Goal: Information Seeking & Learning: Learn about a topic

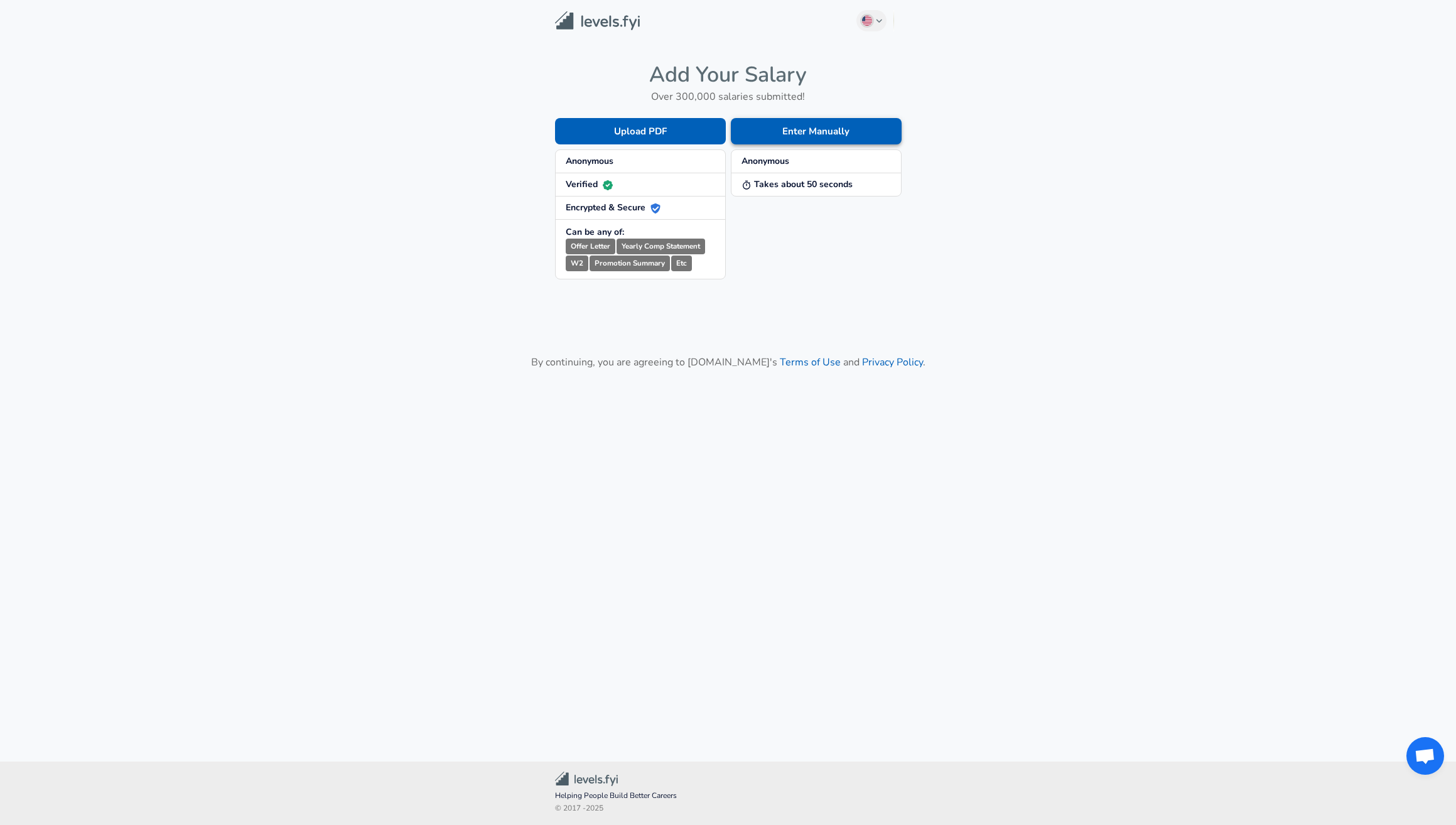
click at [814, 122] on button "Enter Manually" at bounding box center [816, 131] width 170 height 27
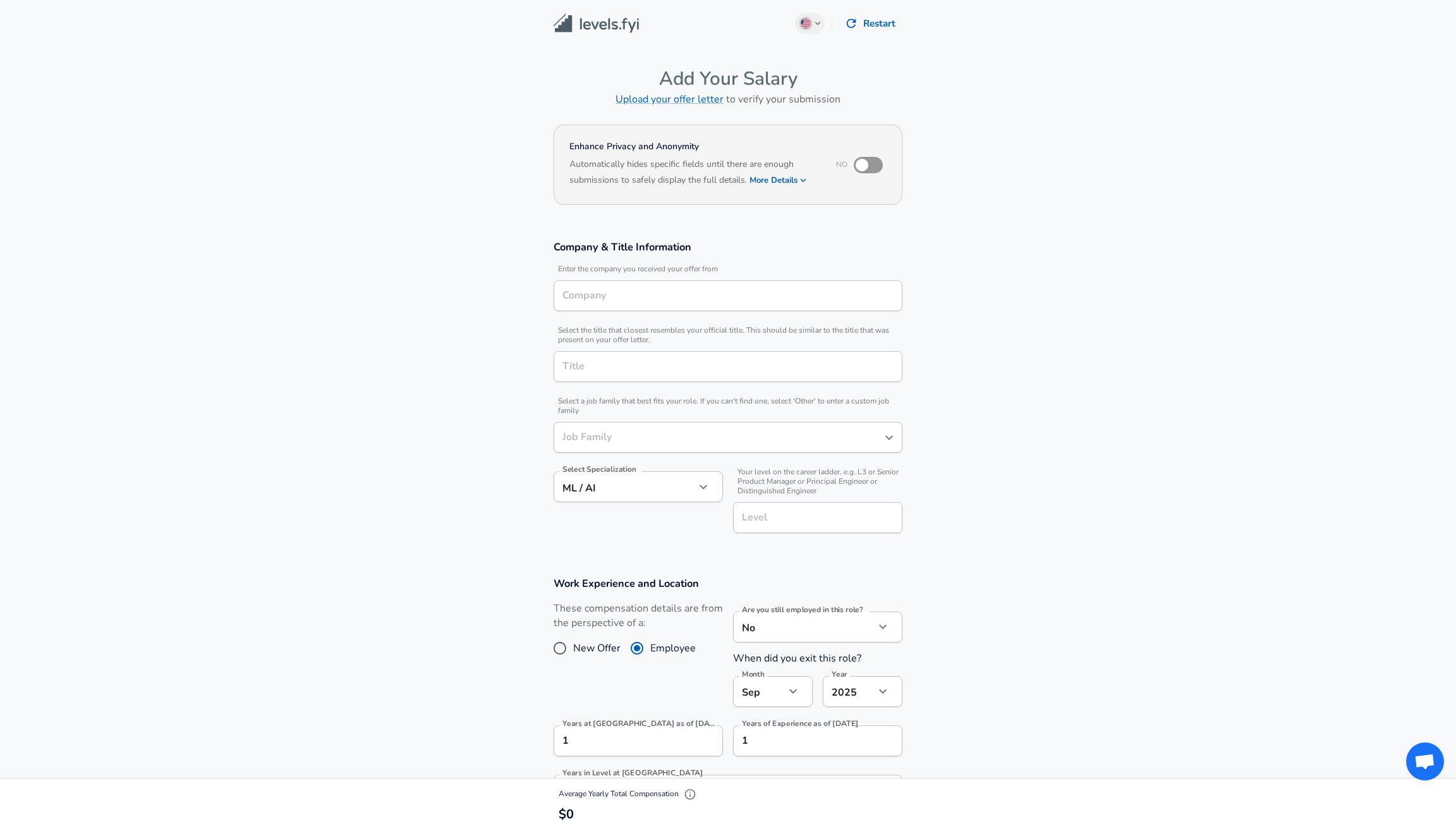
type input "Software Engineer"
type input "[GEOGRAPHIC_DATA], [GEOGRAPHIC_DATA]"
type input "AI Researcher"
type input "[GEOGRAPHIC_DATA]"
click at [845, 27] on icon "button" at bounding box center [851, 24] width 14 height 14
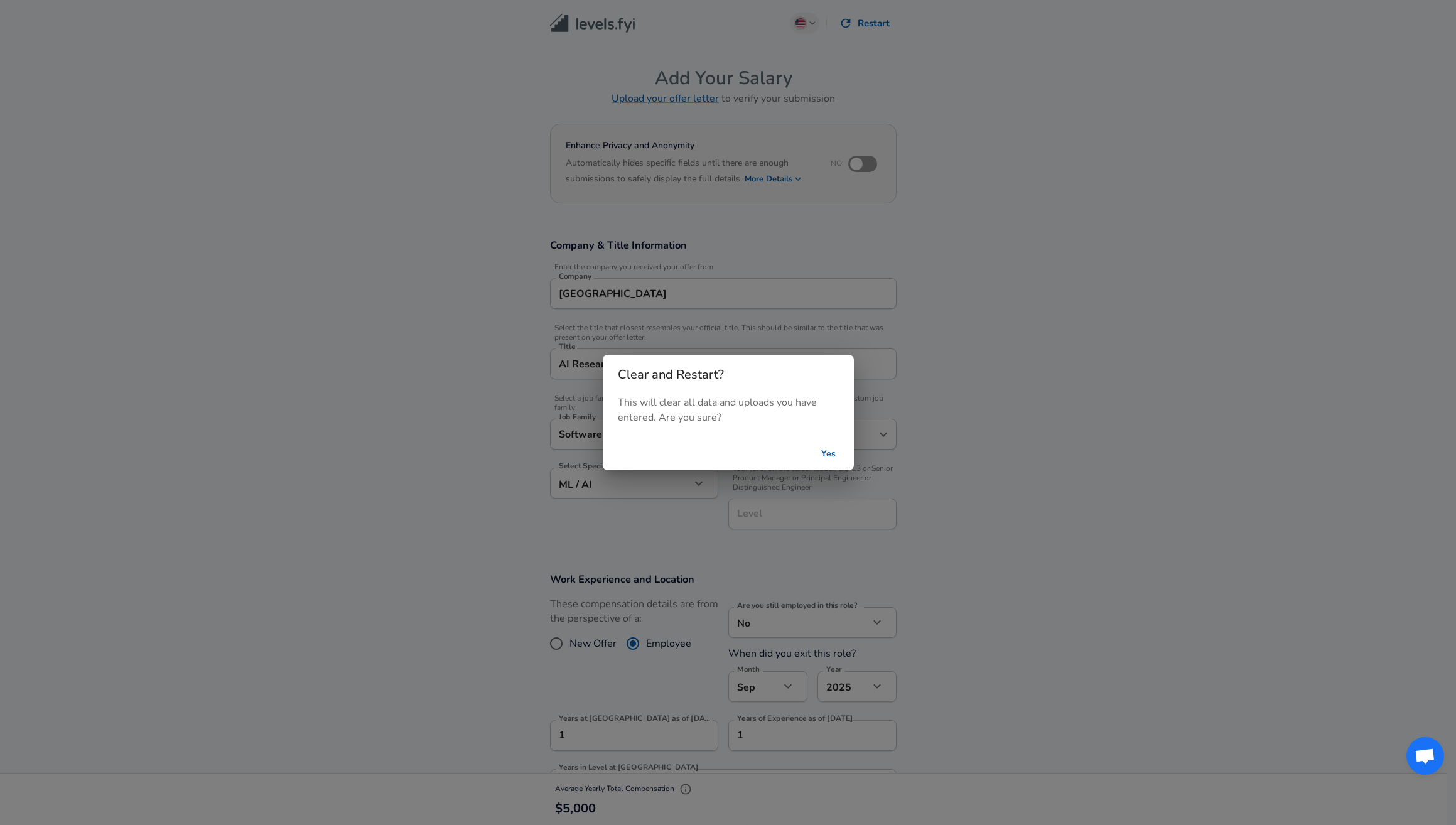
scroll to position [945, 0]
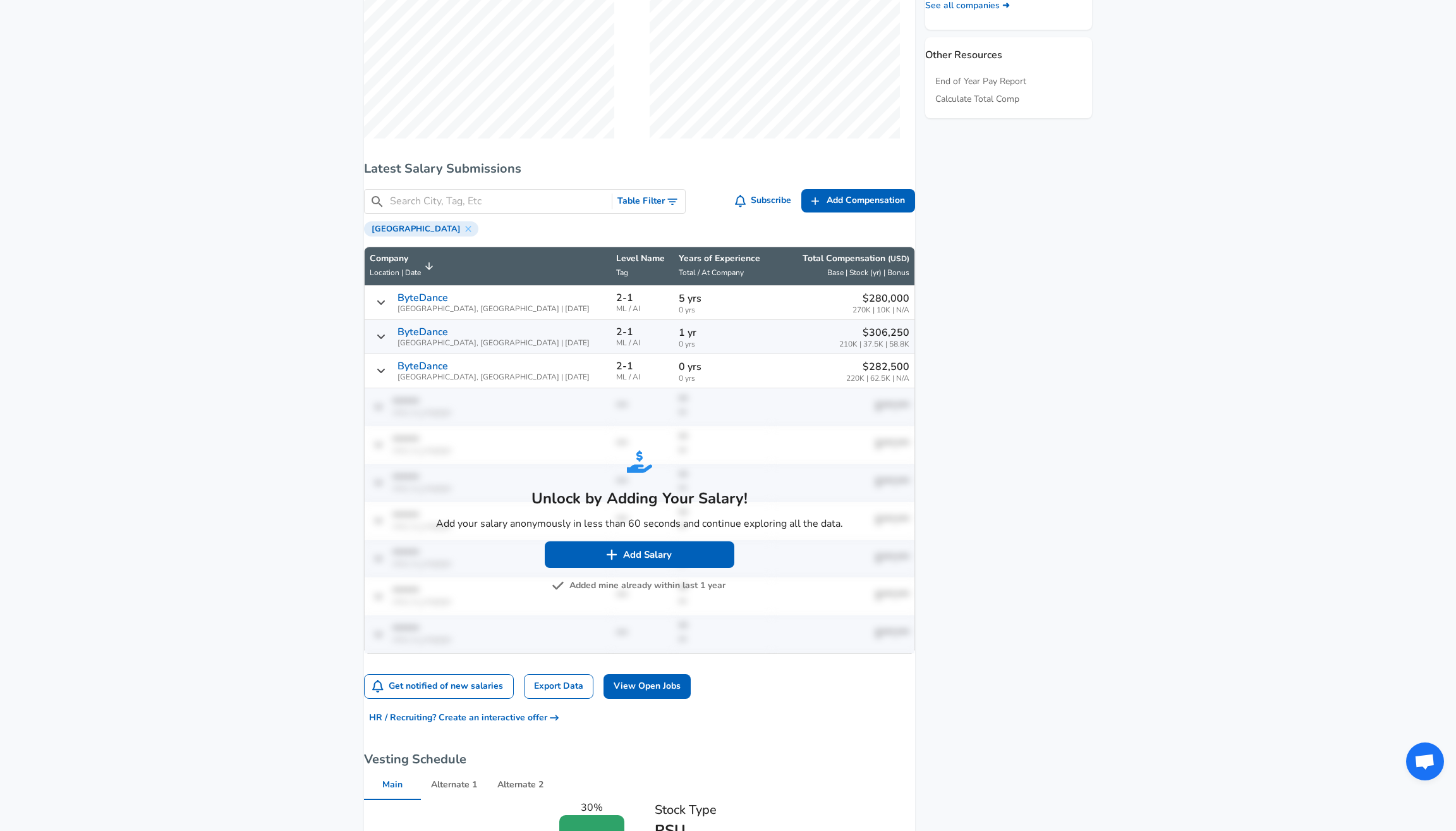
scroll to position [724, 0]
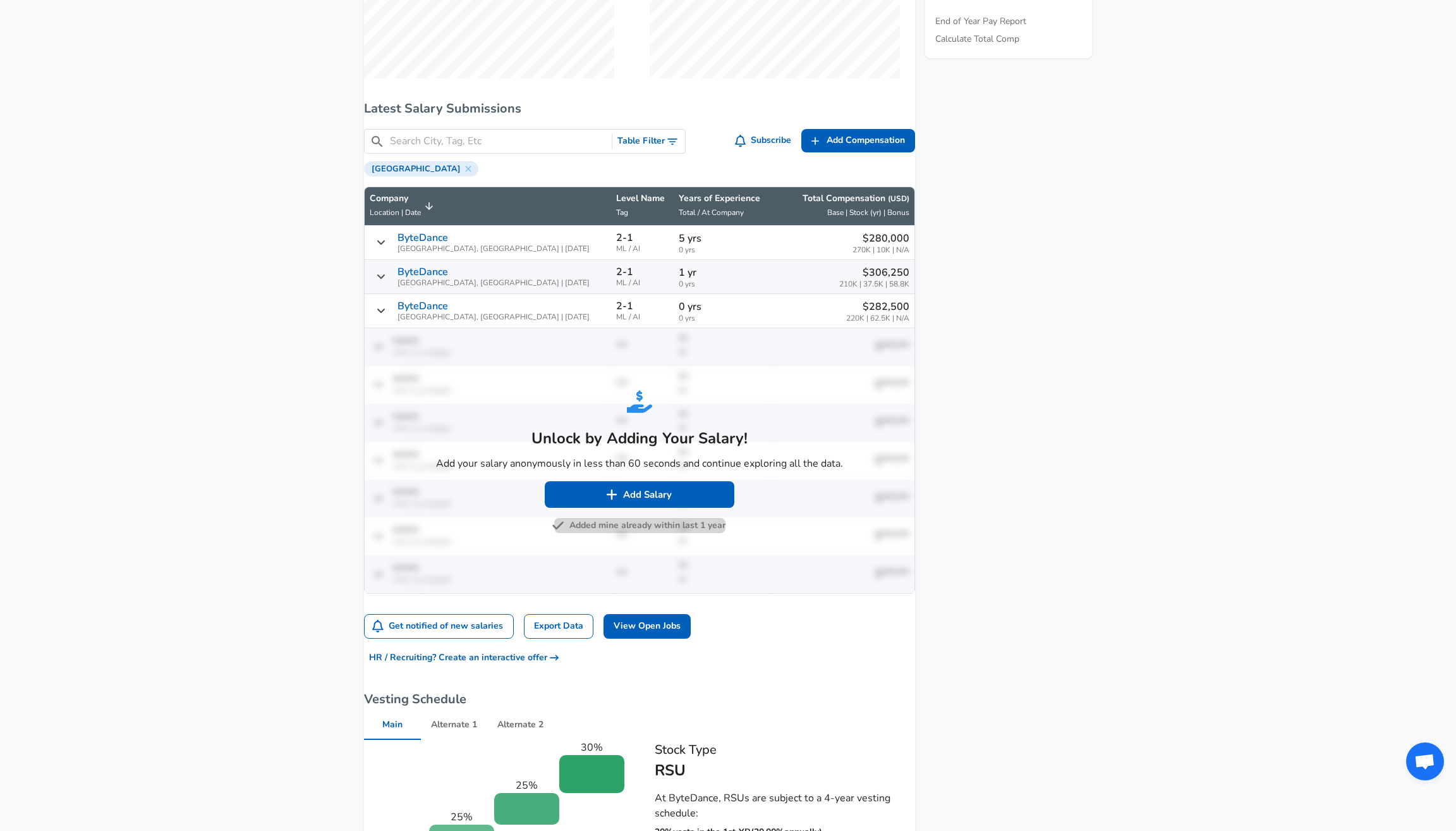
click at [666, 533] on button "Added mine already within last 1 year" at bounding box center [640, 526] width 171 height 16
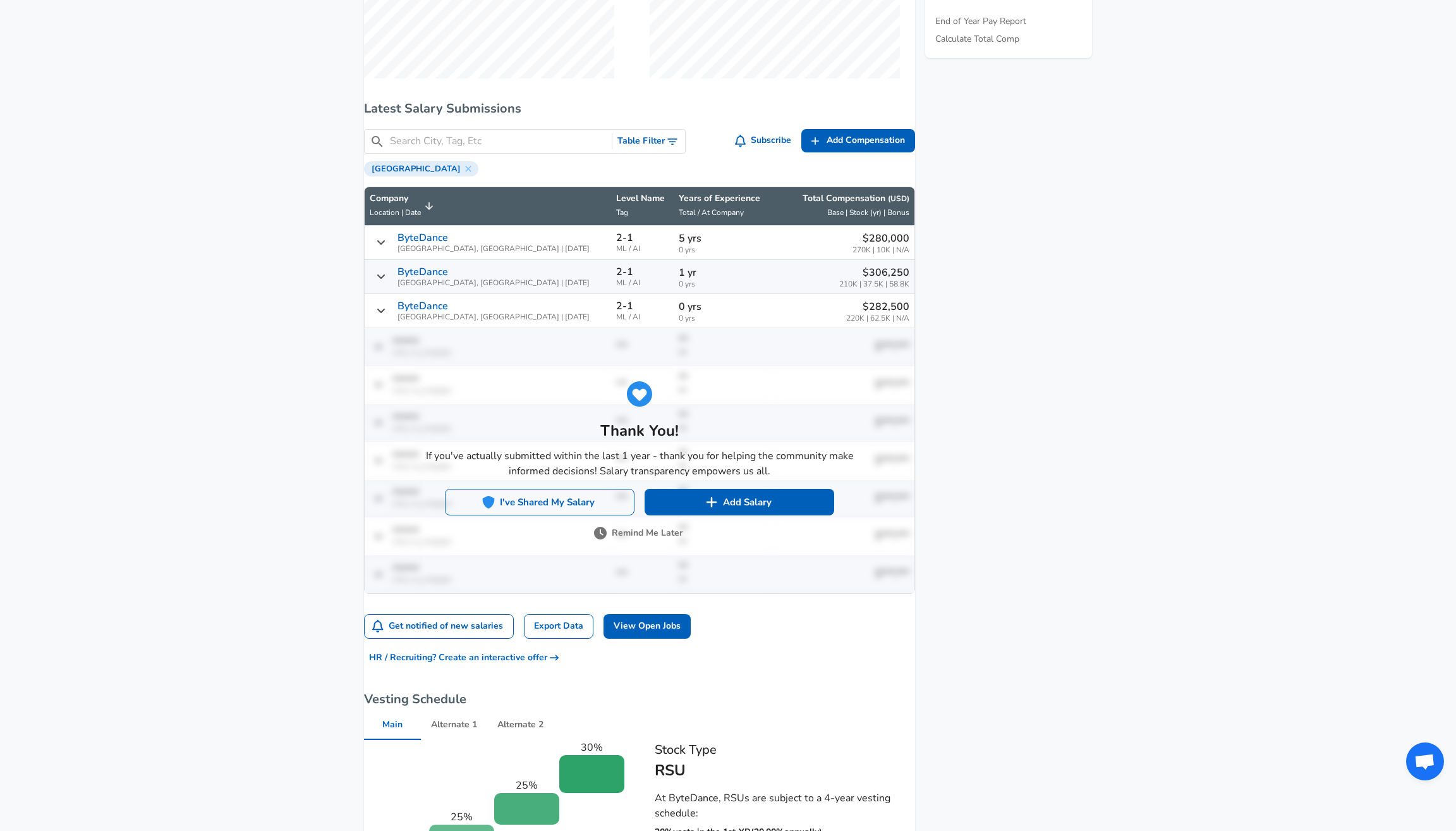
click at [594, 516] on button "I've Shared My Salary" at bounding box center [540, 502] width 190 height 27
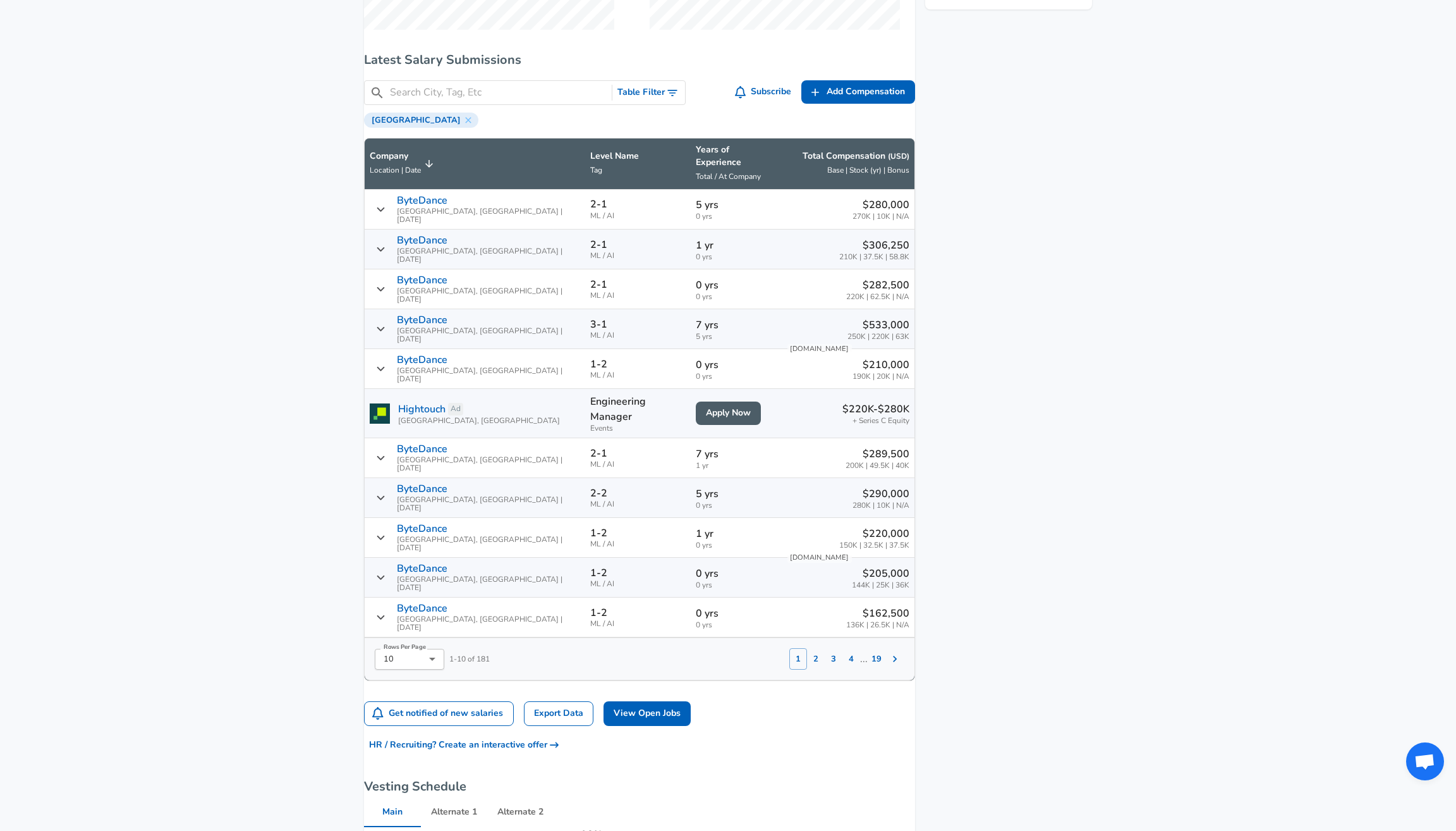
scroll to position [772, 0]
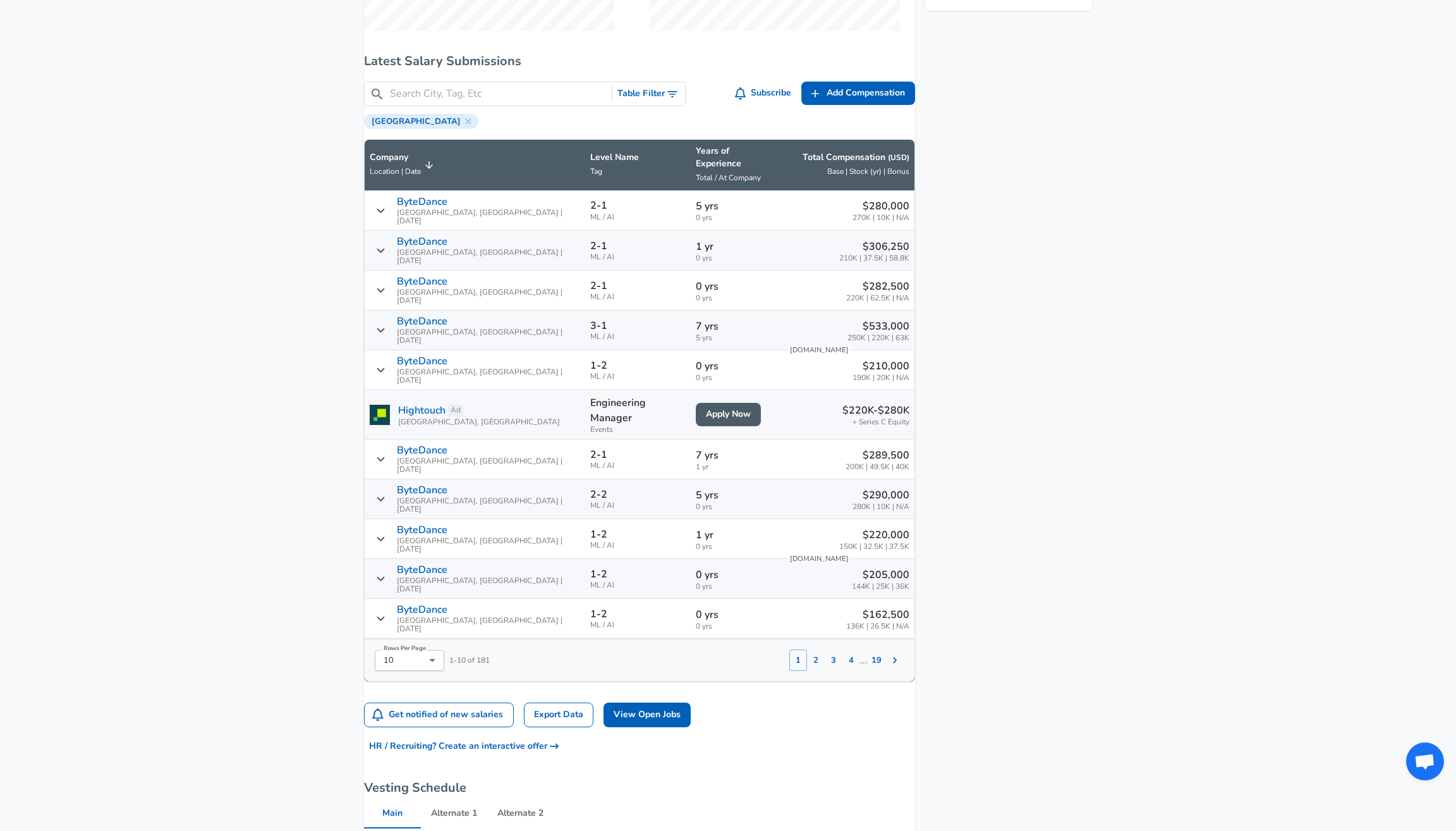
click at [481, 98] on input "Search City, Tag, Etc" at bounding box center [499, 93] width 217 height 16
type input "san [PERSON_NAME]"
click at [645, 101] on button "Table Filter" at bounding box center [648, 94] width 72 height 24
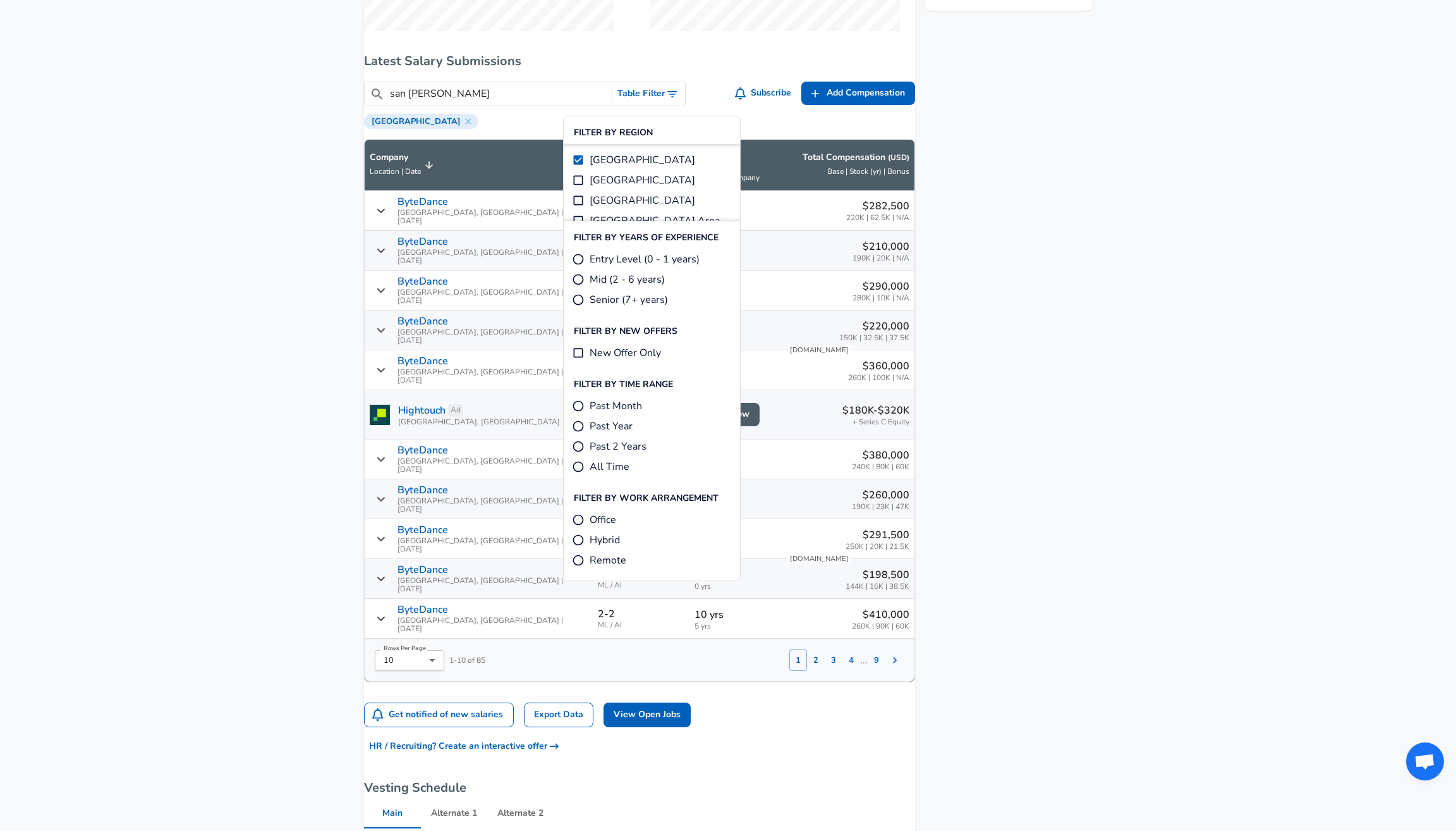
scroll to position [3, 0]
click at [579, 257] on input "Entry Level (0 - 1 years)" at bounding box center [578, 259] width 13 height 13
radio input "true"
click at [598, 350] on span "New Offer Only" at bounding box center [625, 352] width 71 height 15
click at [584, 350] on input "New Offer Only" at bounding box center [578, 352] width 13 height 13
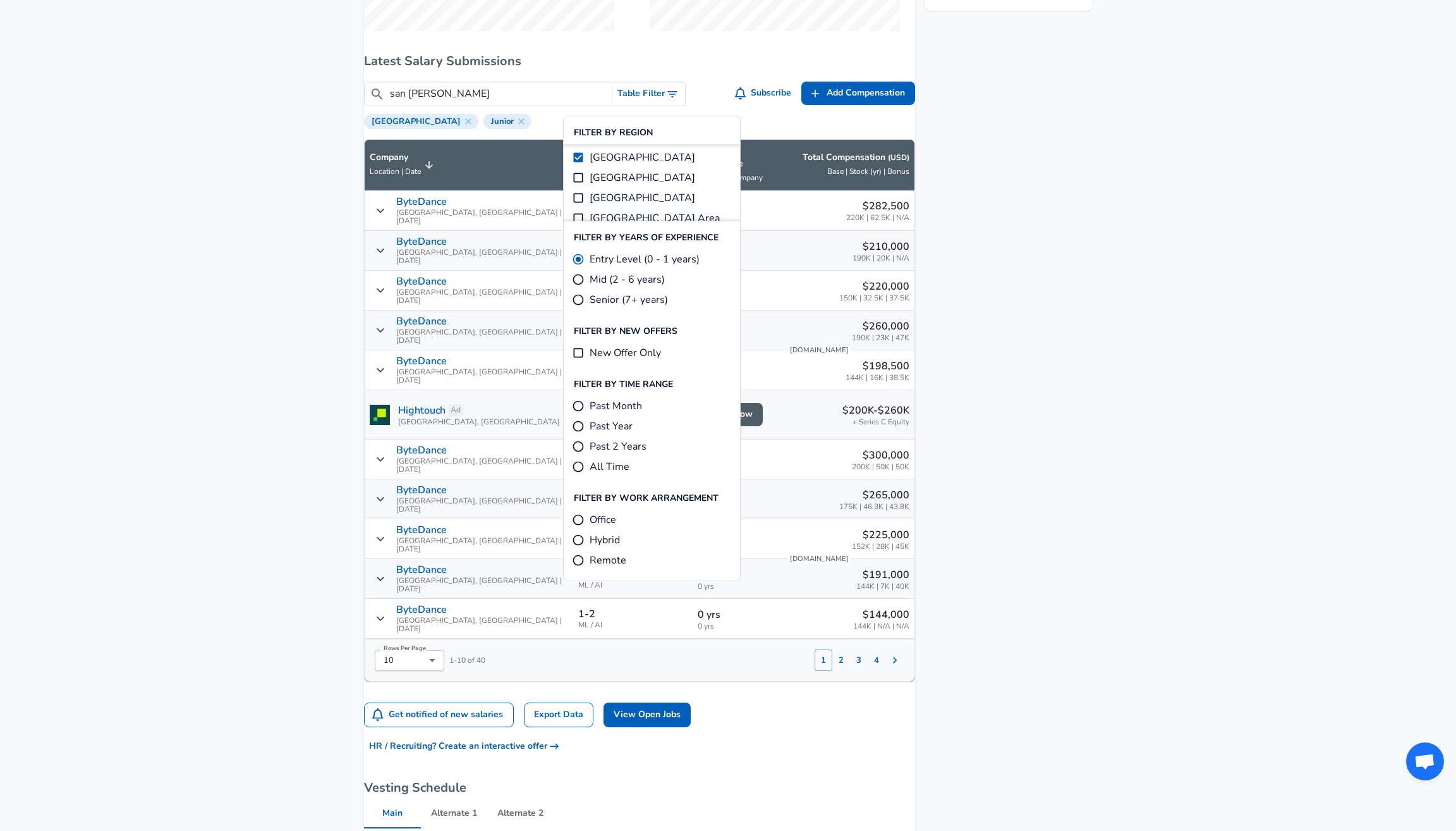
checkbox input "true"
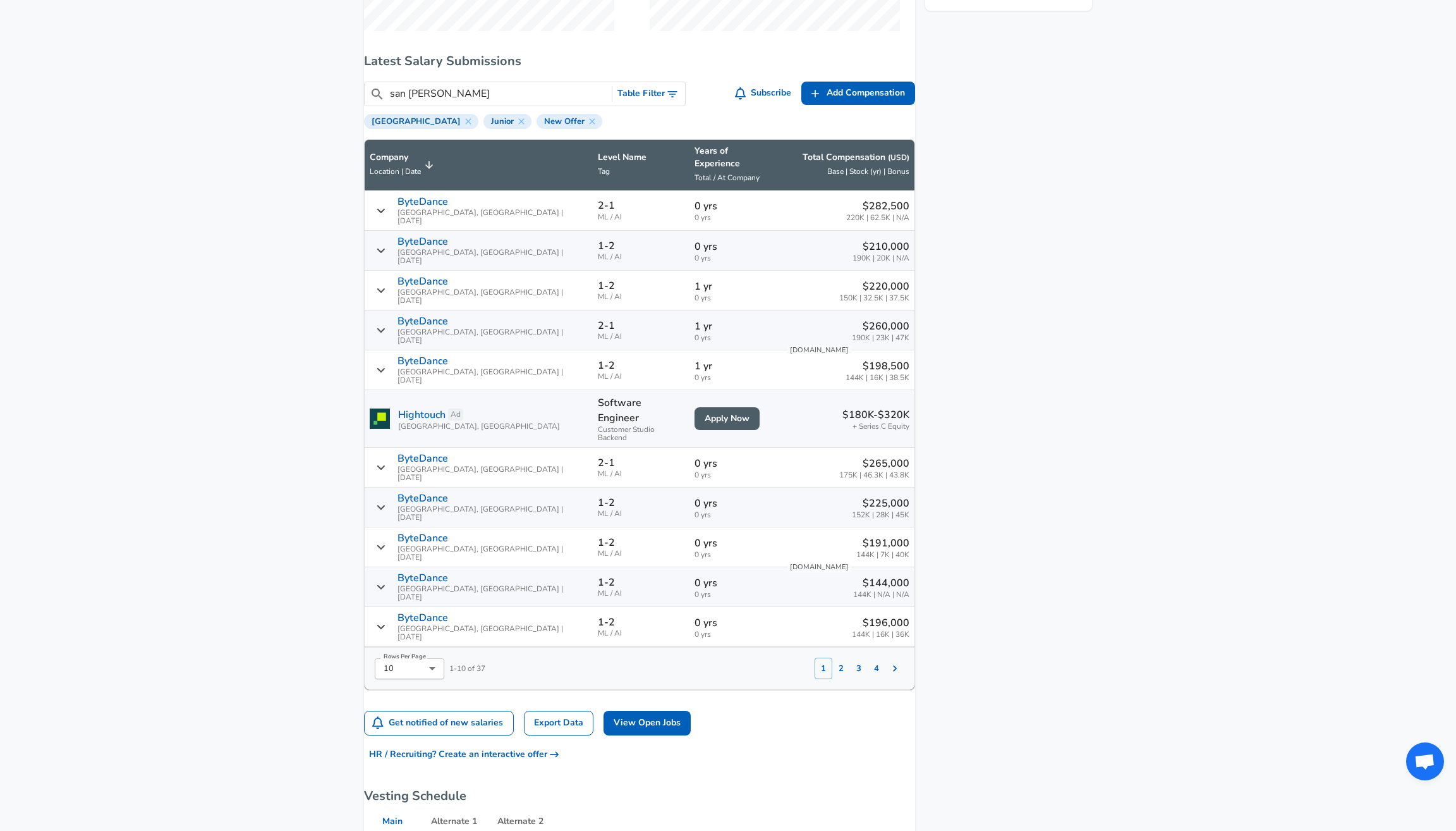
click at [832, 658] on button "2" at bounding box center [841, 669] width 18 height 22
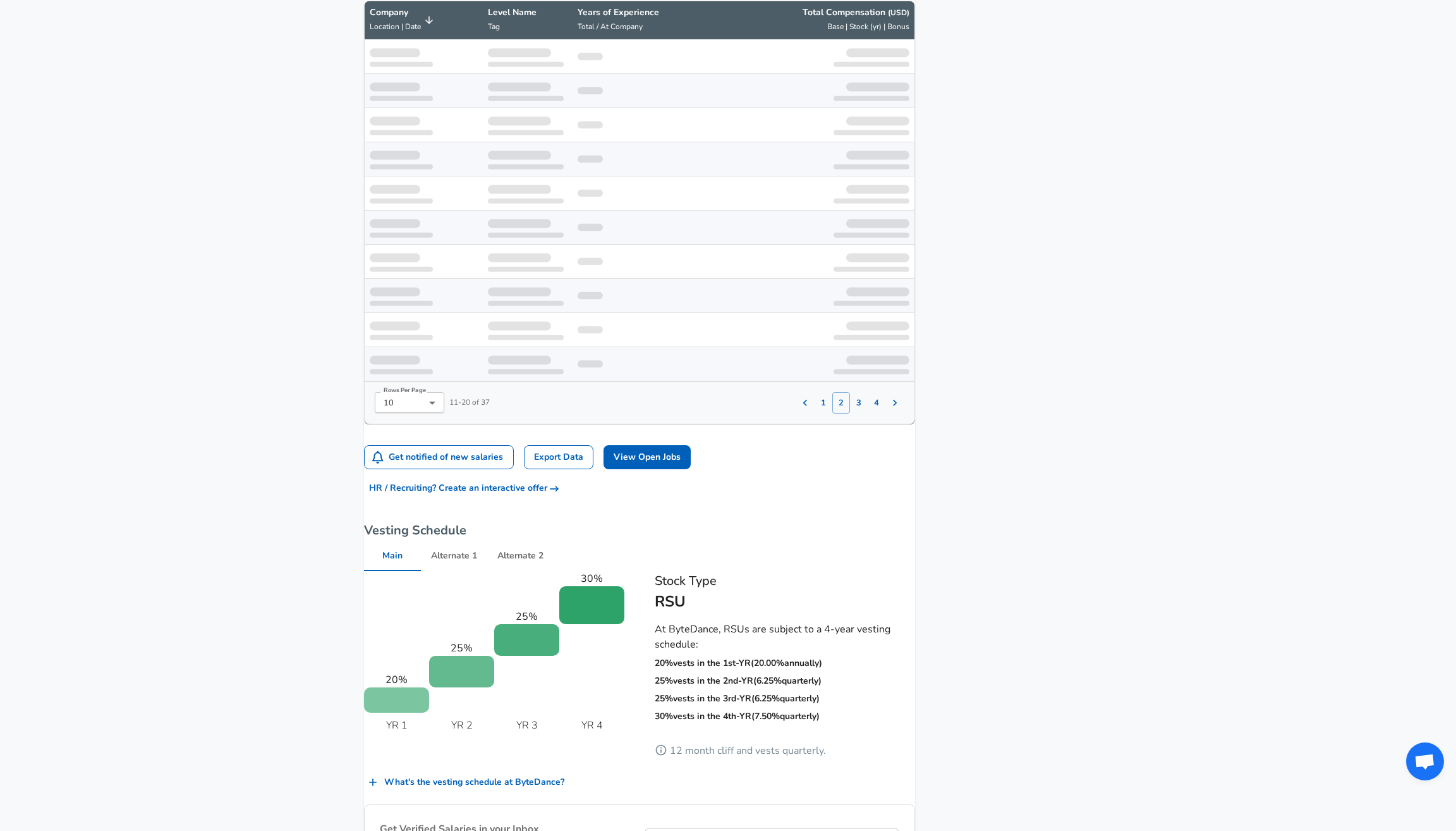
scroll to position [911, 0]
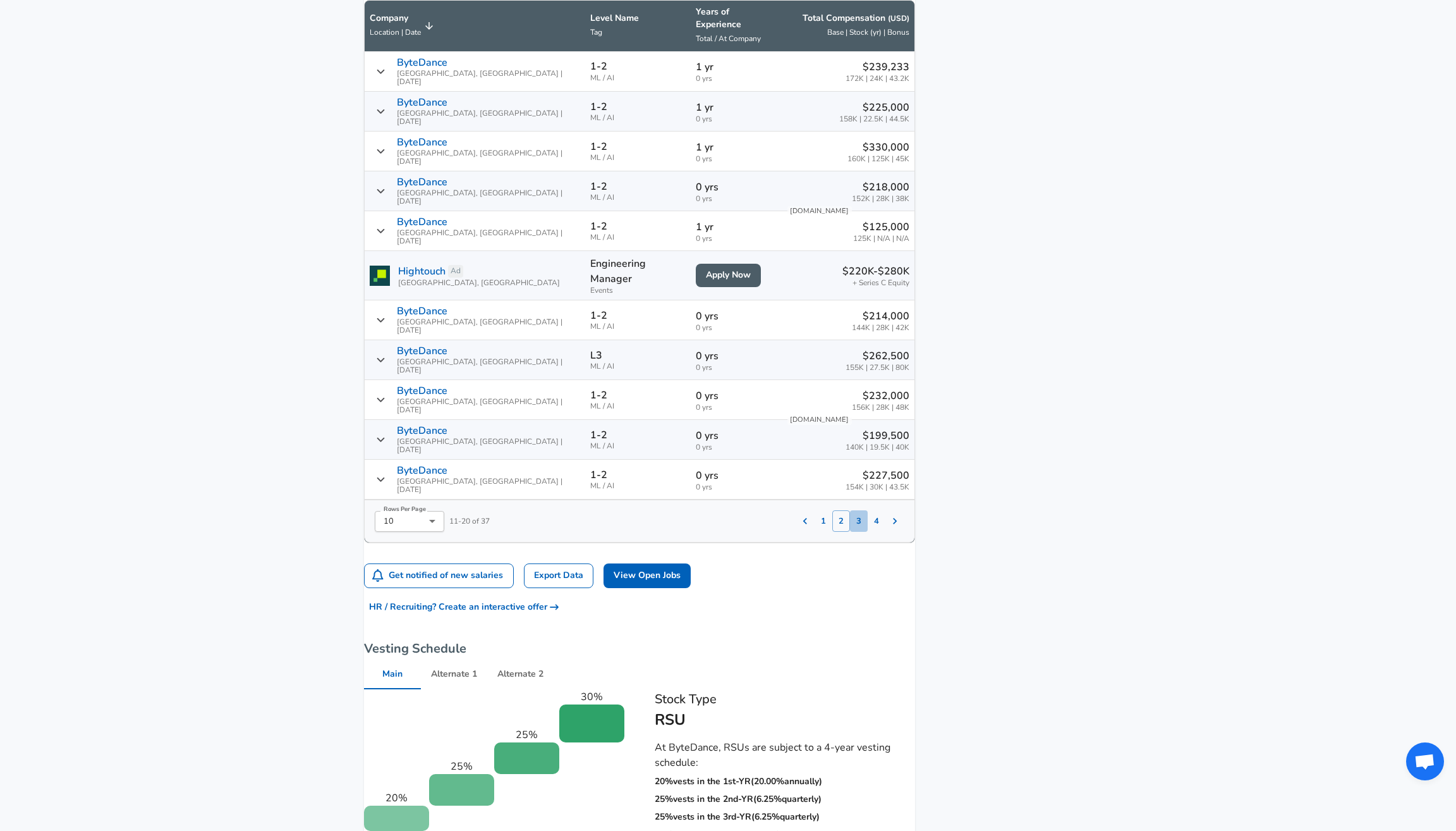
click at [850, 511] on button "3" at bounding box center [858, 521] width 18 height 22
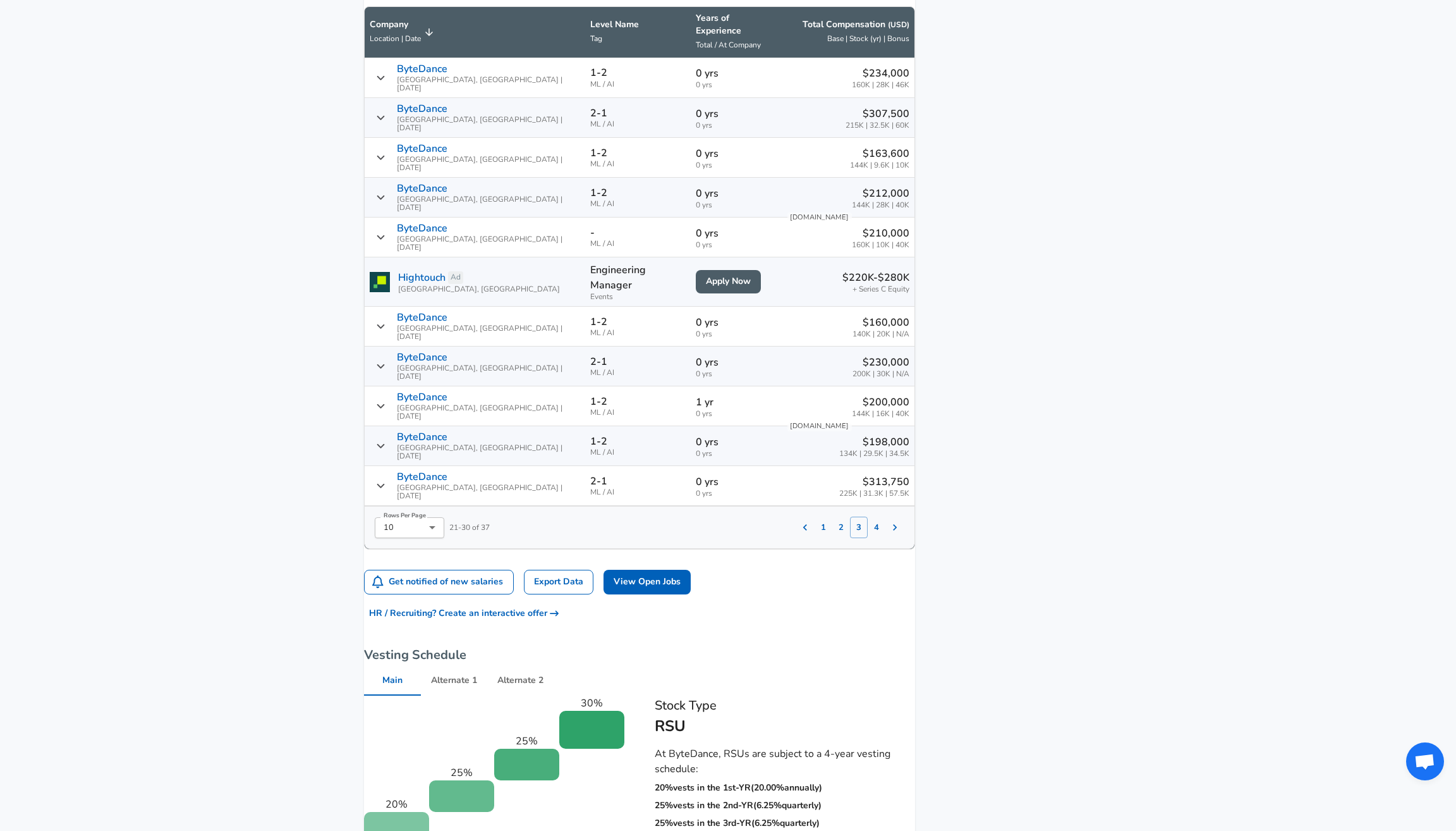
scroll to position [811, 0]
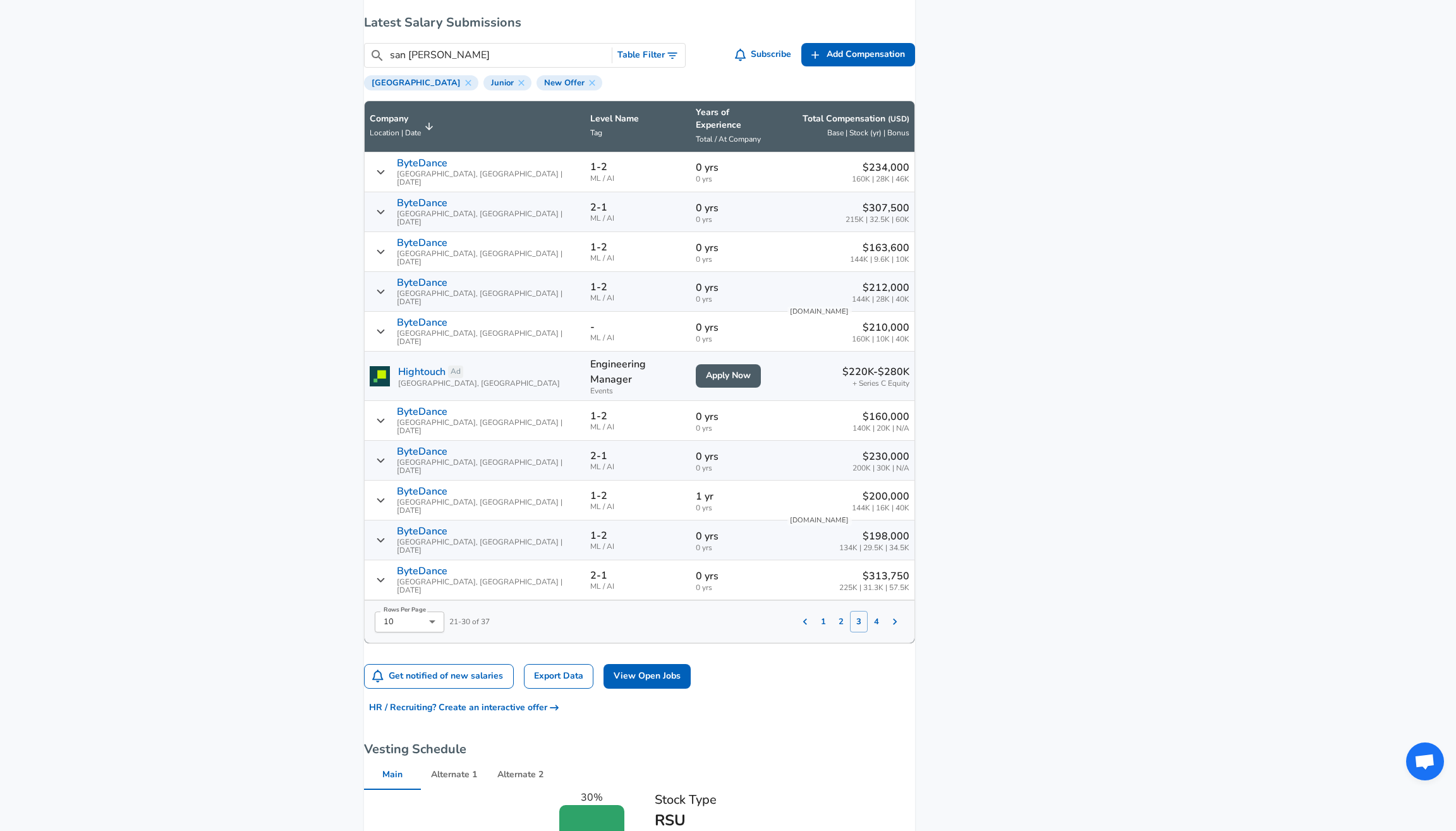
click at [441, 198] on p "ByteDance" at bounding box center [422, 204] width 50 height 12
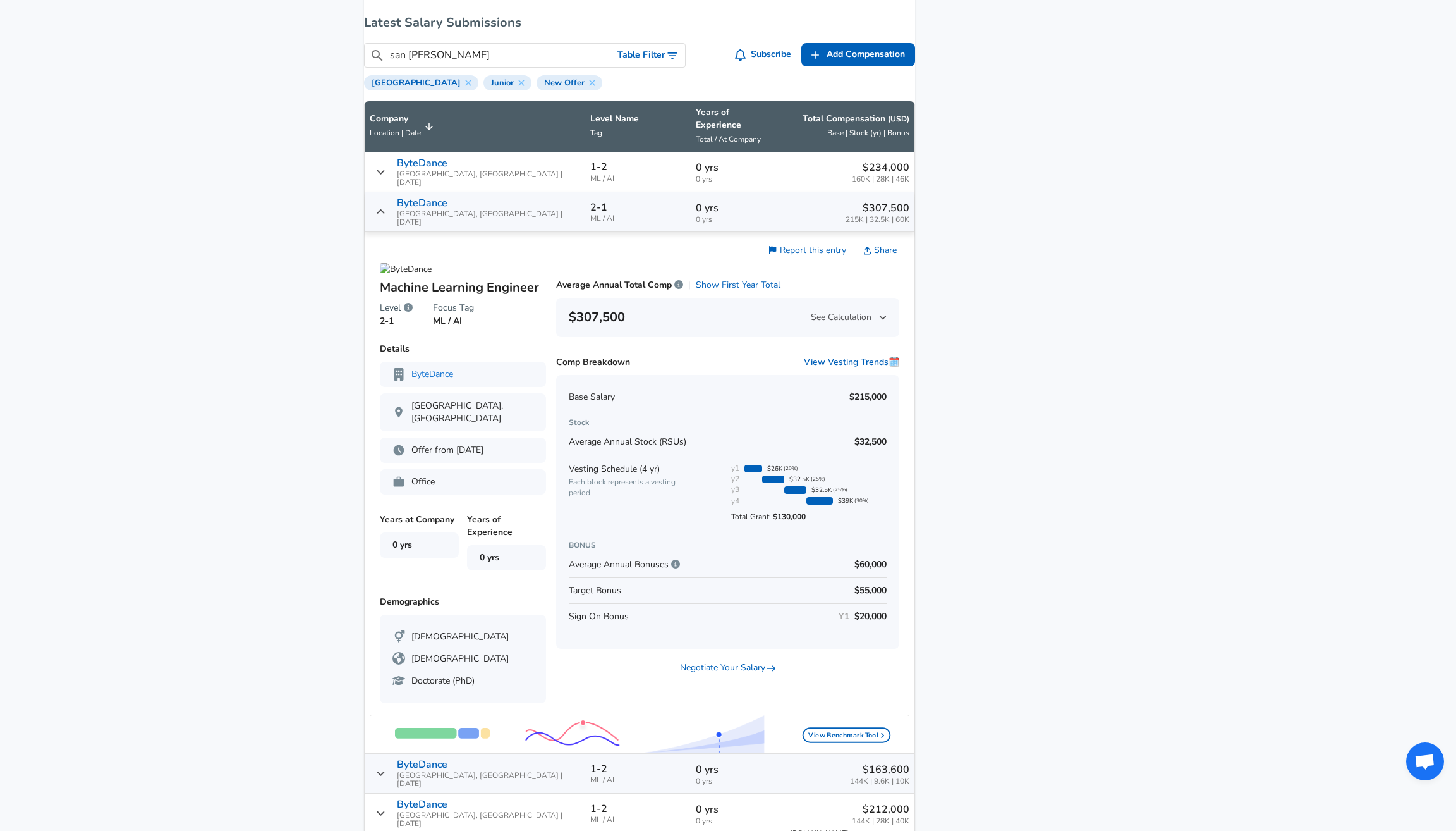
click at [386, 207] on icon "Salary Submissions" at bounding box center [380, 212] width 9 height 10
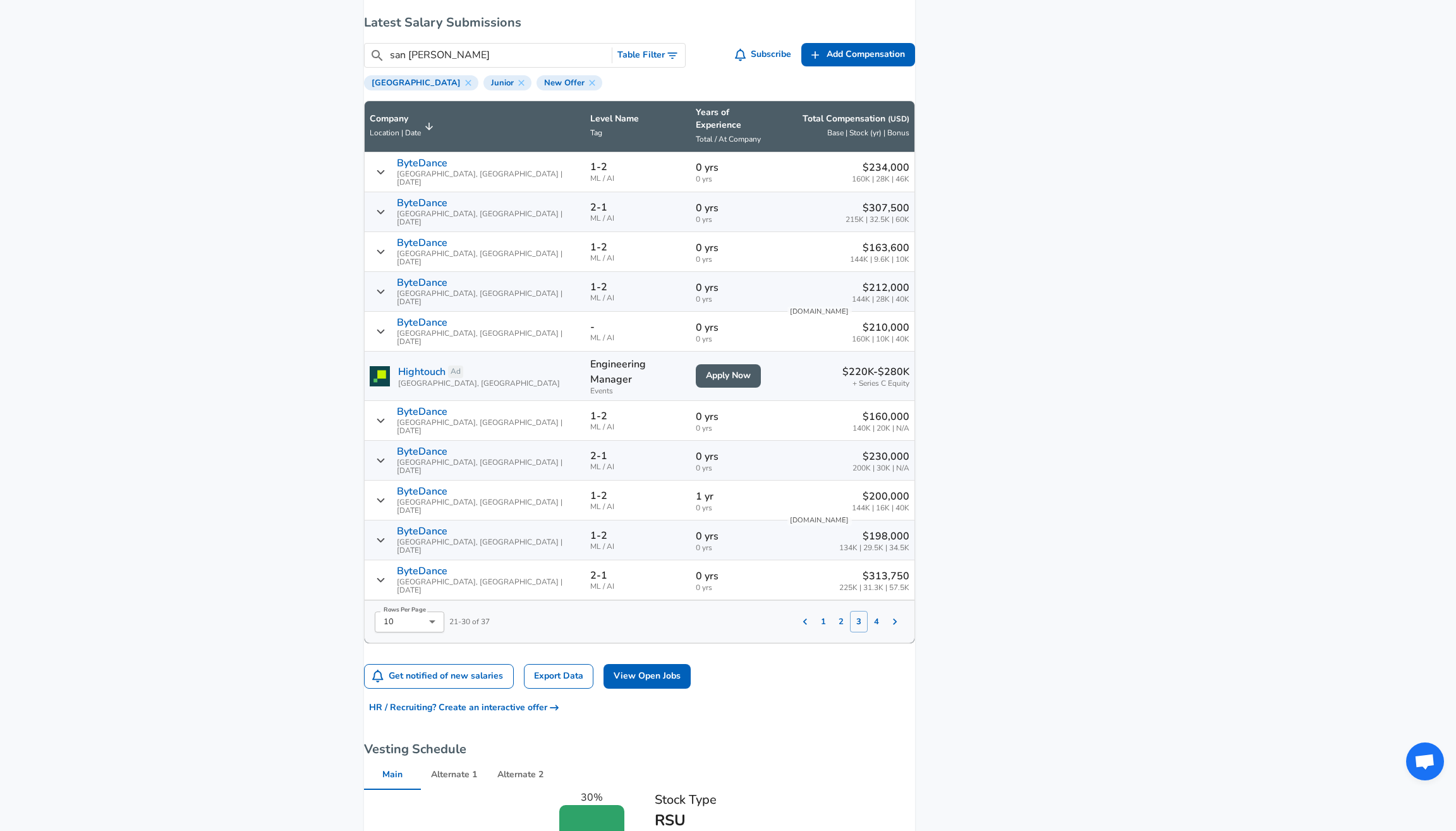
click at [385, 458] on icon "Salary Submissions" at bounding box center [381, 460] width 8 height 4
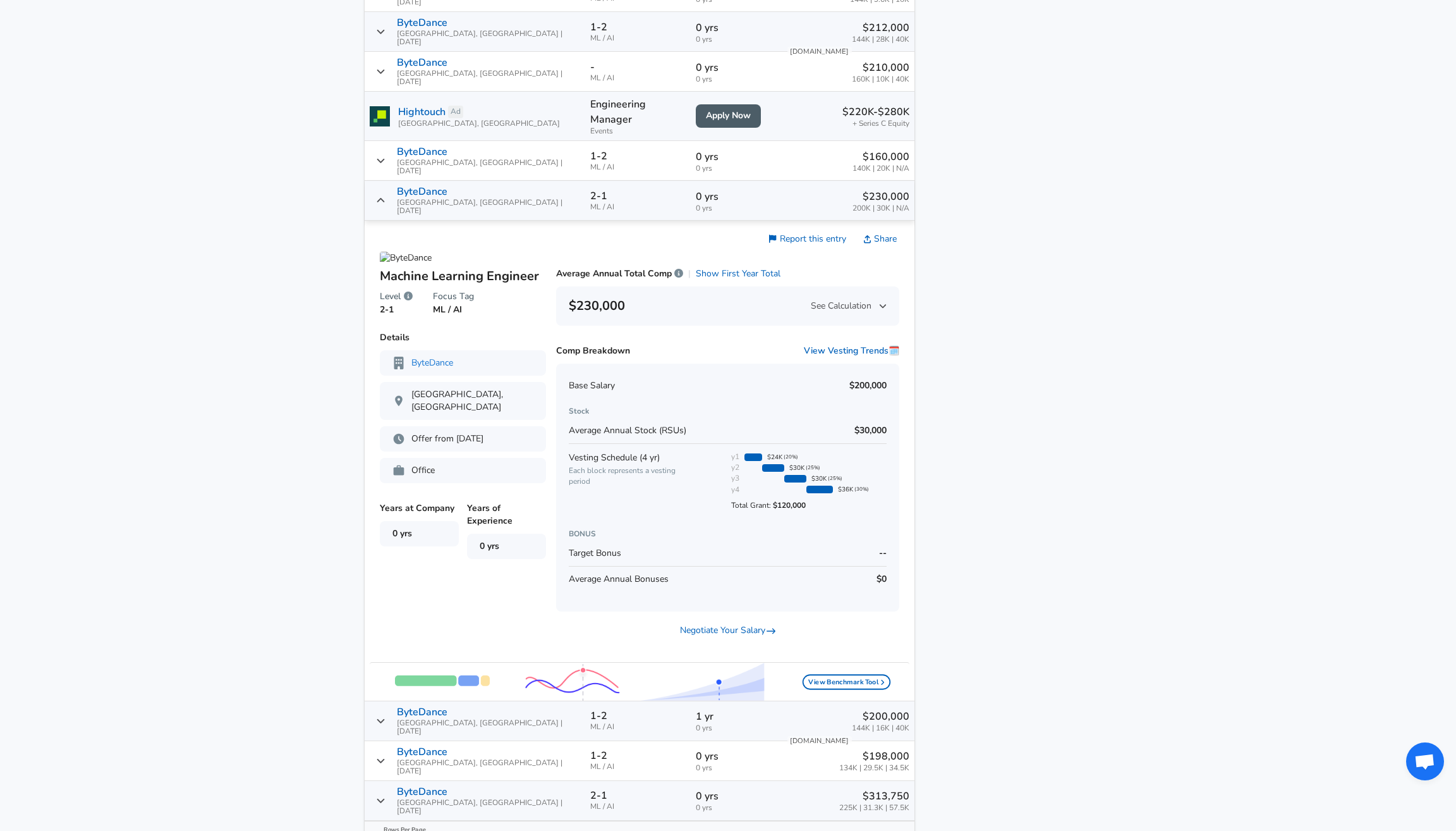
scroll to position [1076, 0]
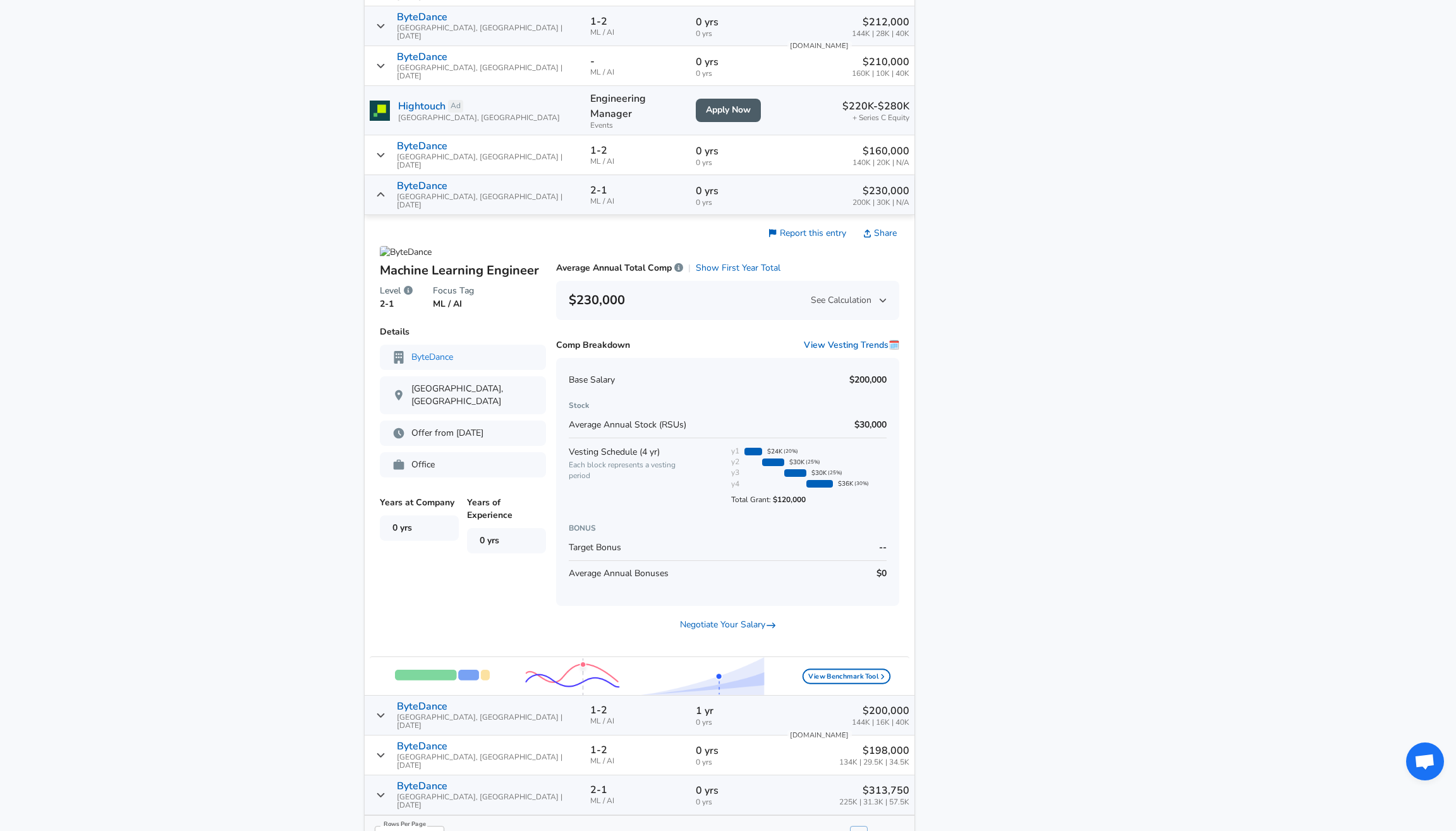
click at [398, 701] on div "ByteDance [GEOGRAPHIC_DATA], [GEOGRAPHIC_DATA] | [DATE]" at bounding box center [475, 715] width 210 height 29
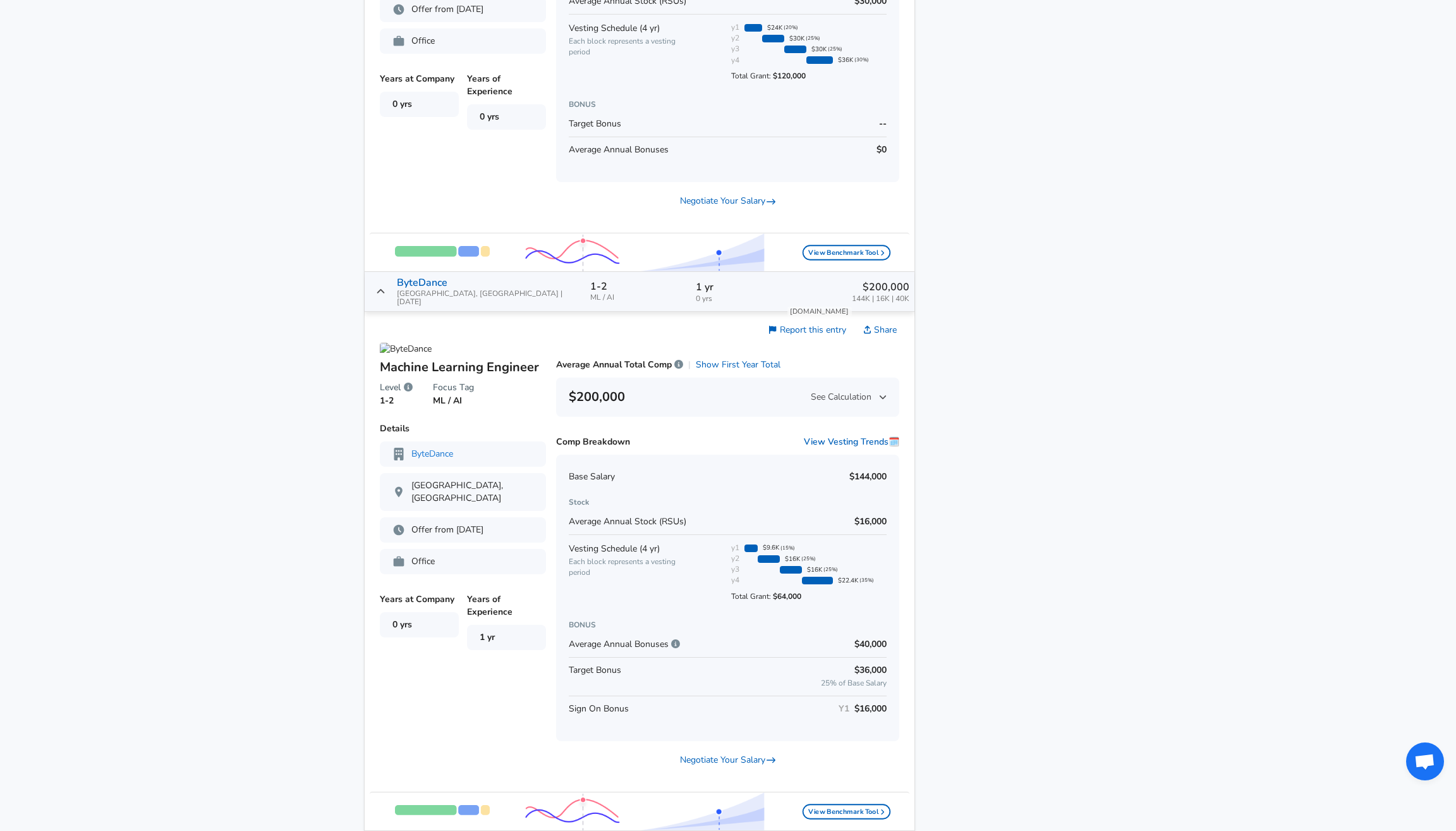
scroll to position [1614, 0]
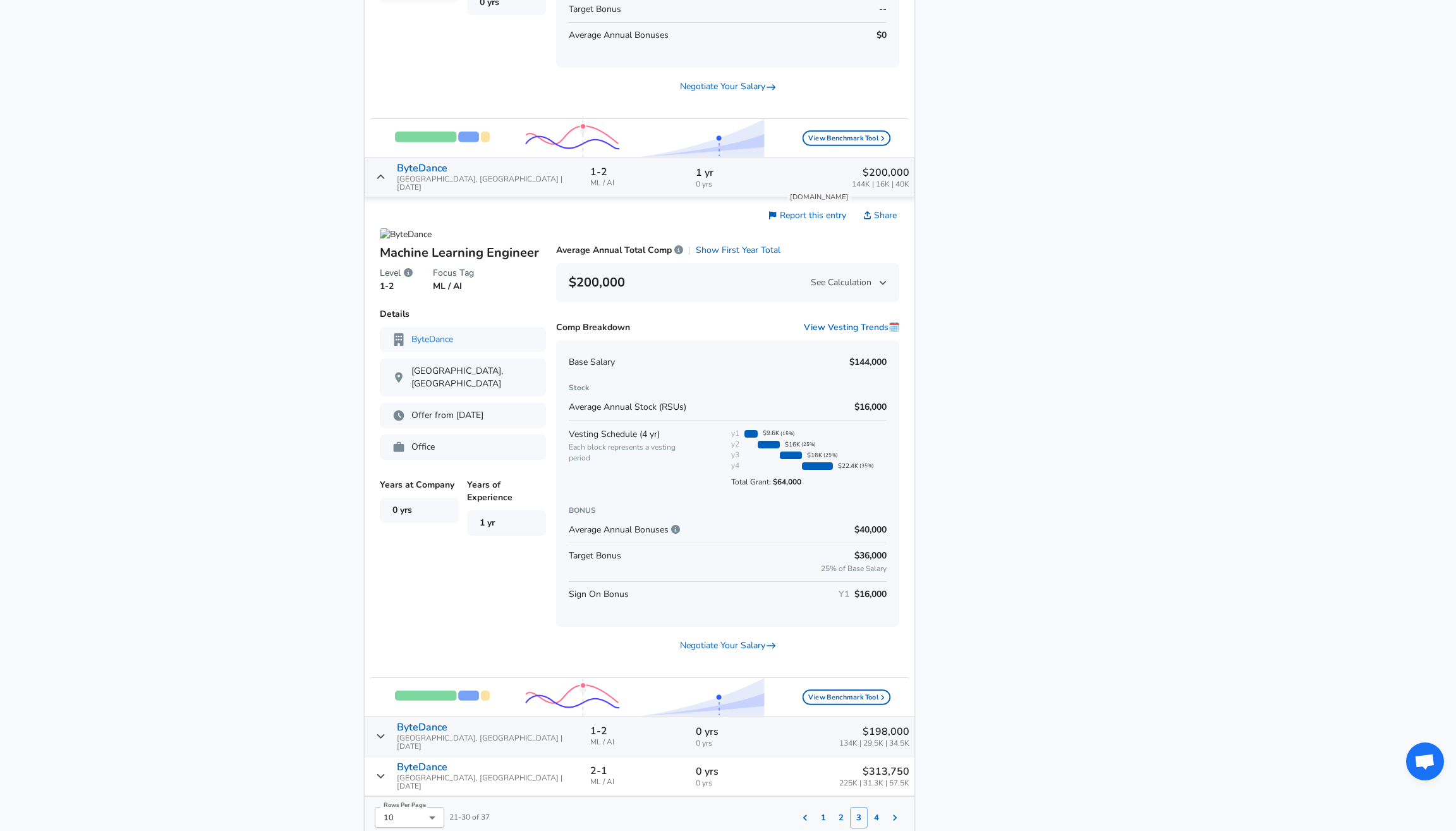
click at [386, 731] on icon "Salary Submissions" at bounding box center [380, 736] width 9 height 10
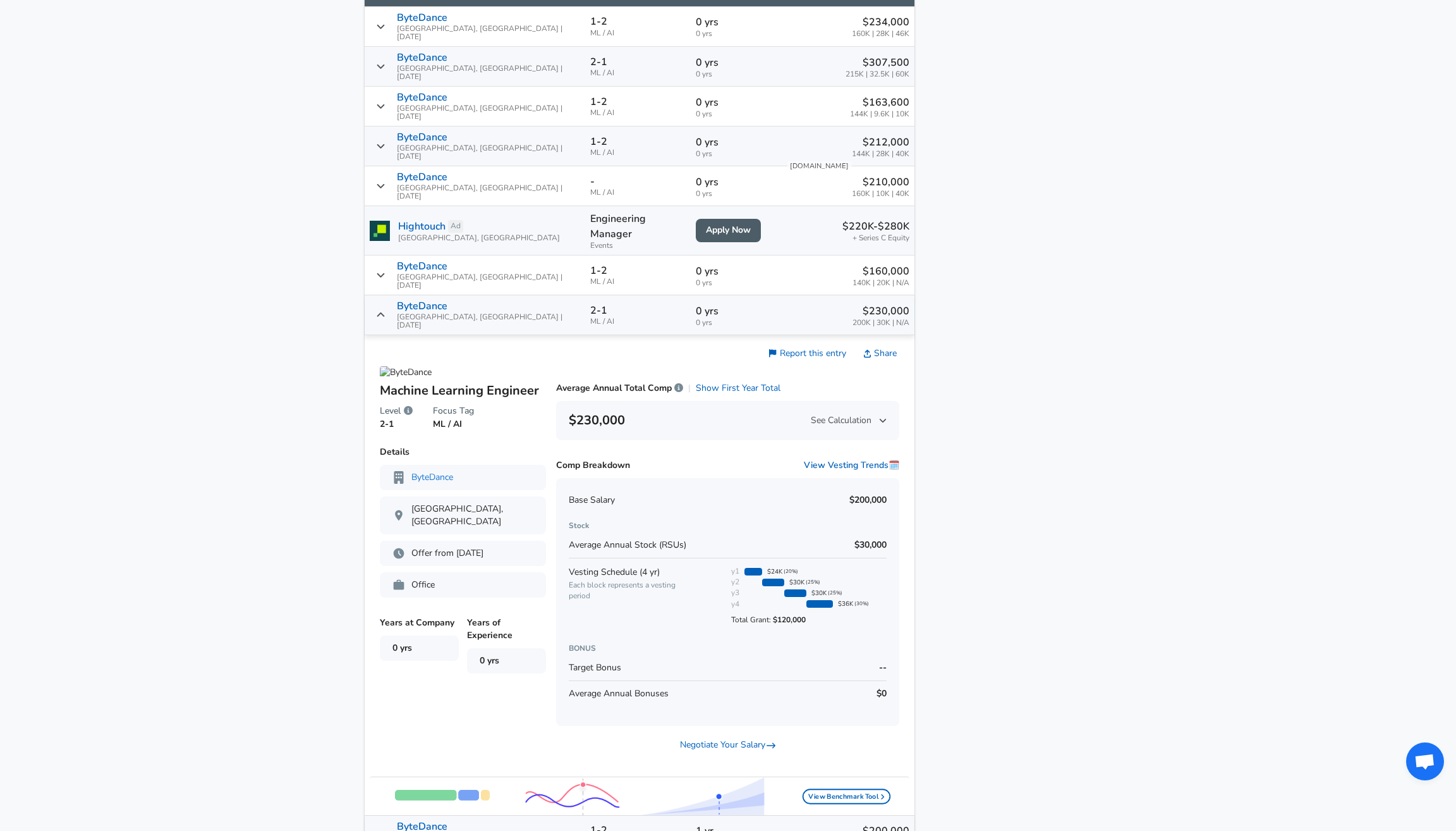
scroll to position [847, 0]
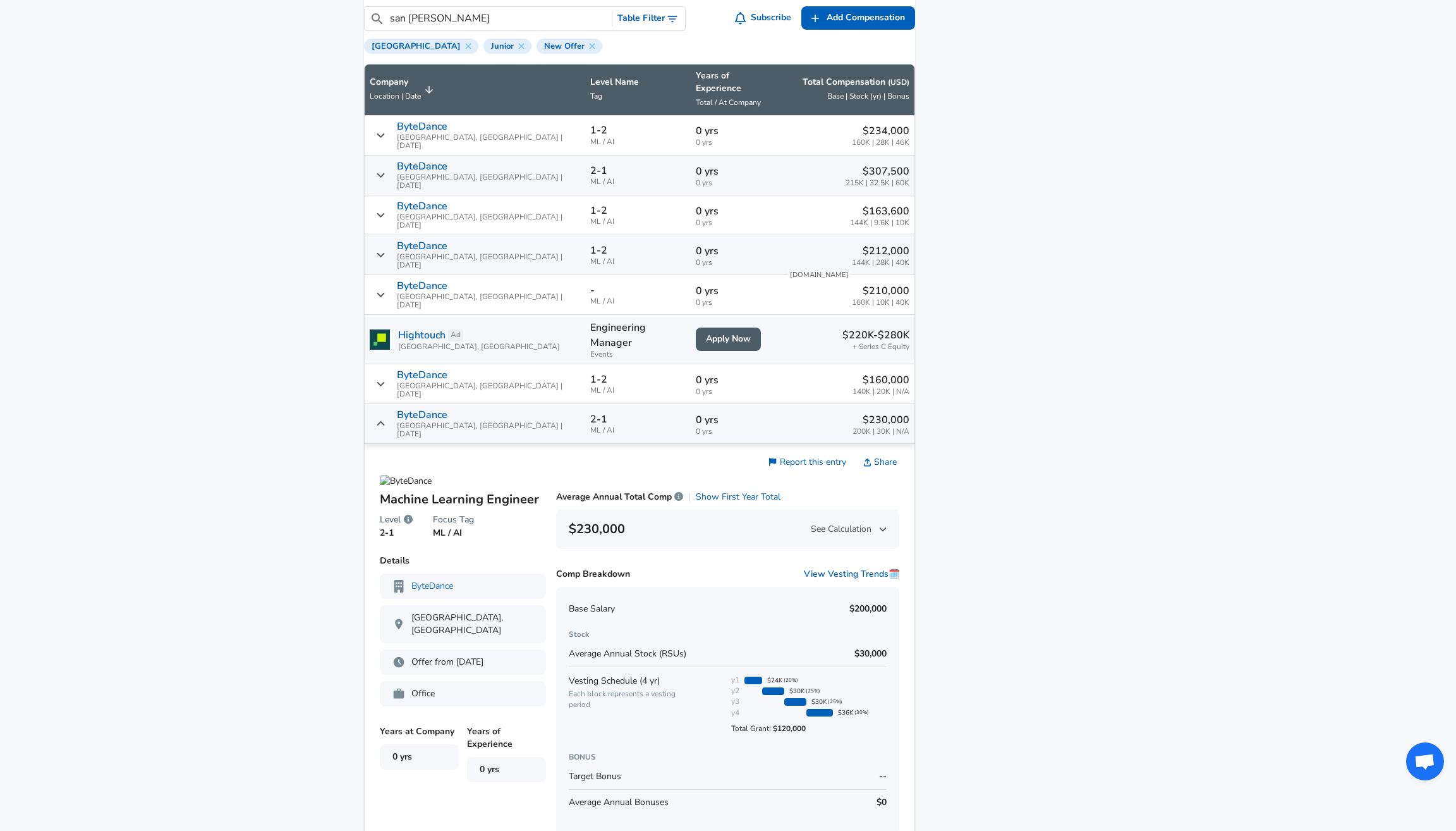
click at [385, 421] on icon "Salary Submissions" at bounding box center [381, 423] width 8 height 4
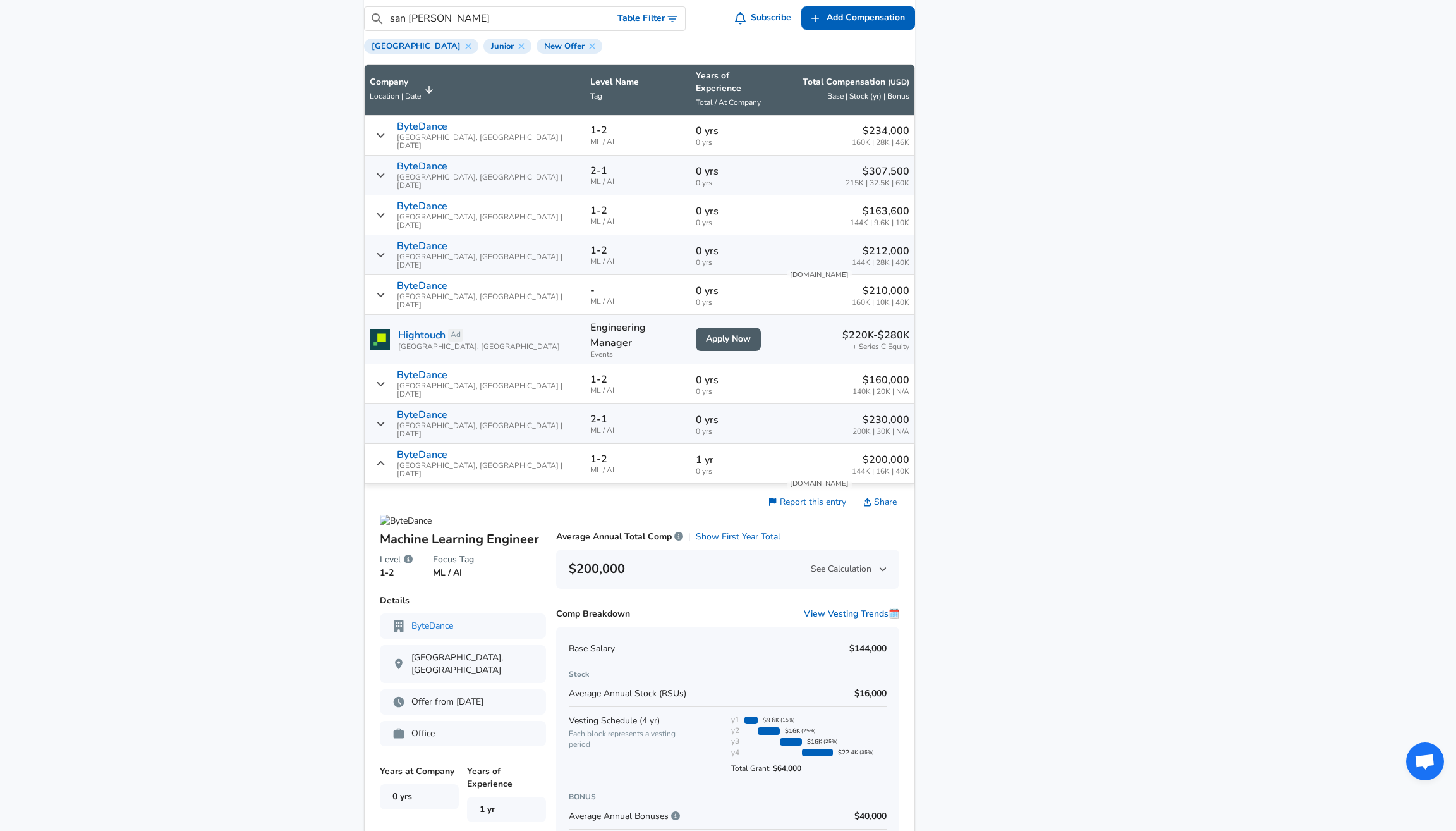
click at [390, 167] on div "ByteDance [GEOGRAPHIC_DATA], [GEOGRAPHIC_DATA] | [DATE]" at bounding box center [475, 175] width 210 height 29
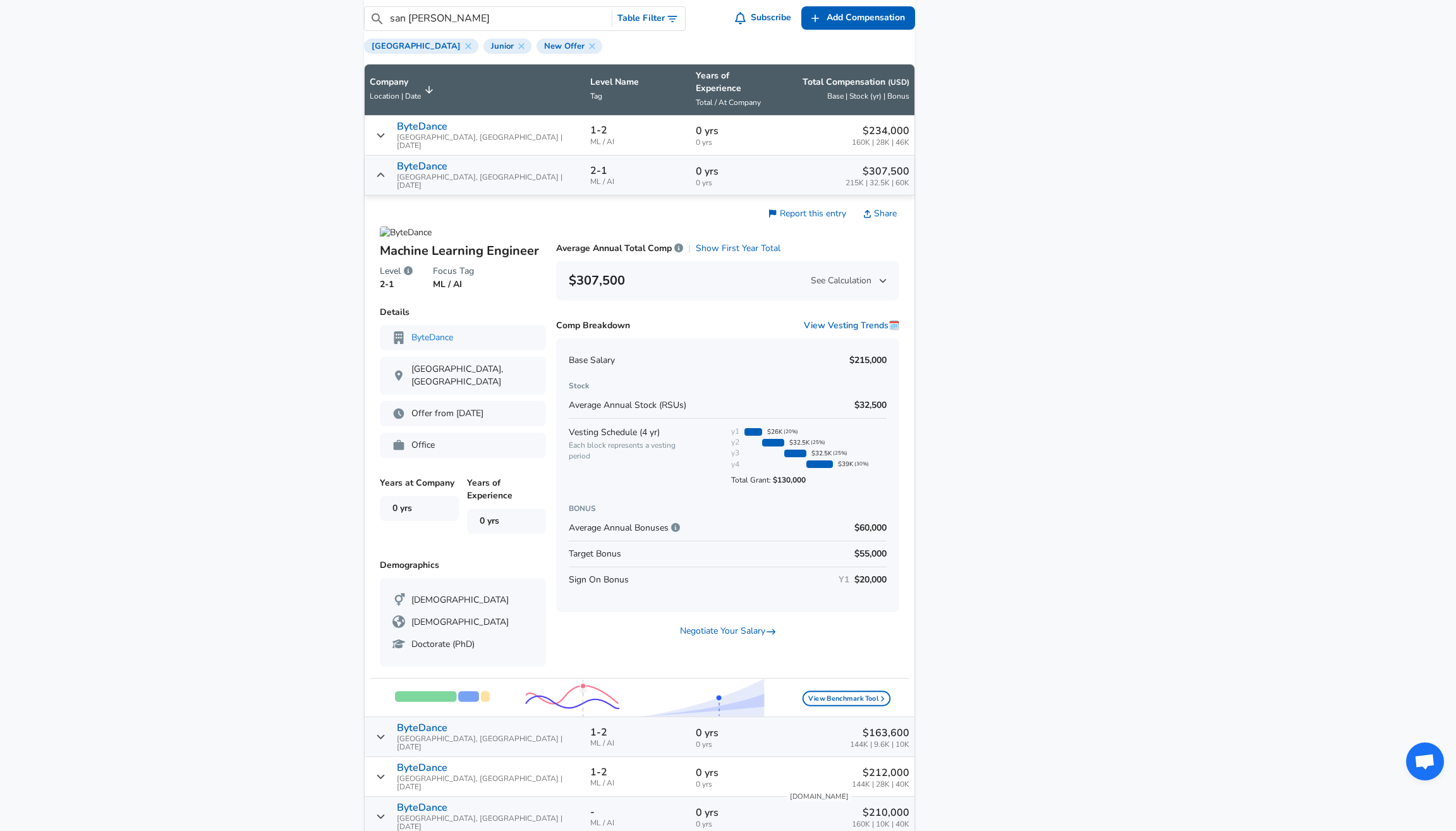
click at [386, 170] on icon "Salary Submissions" at bounding box center [380, 175] width 9 height 10
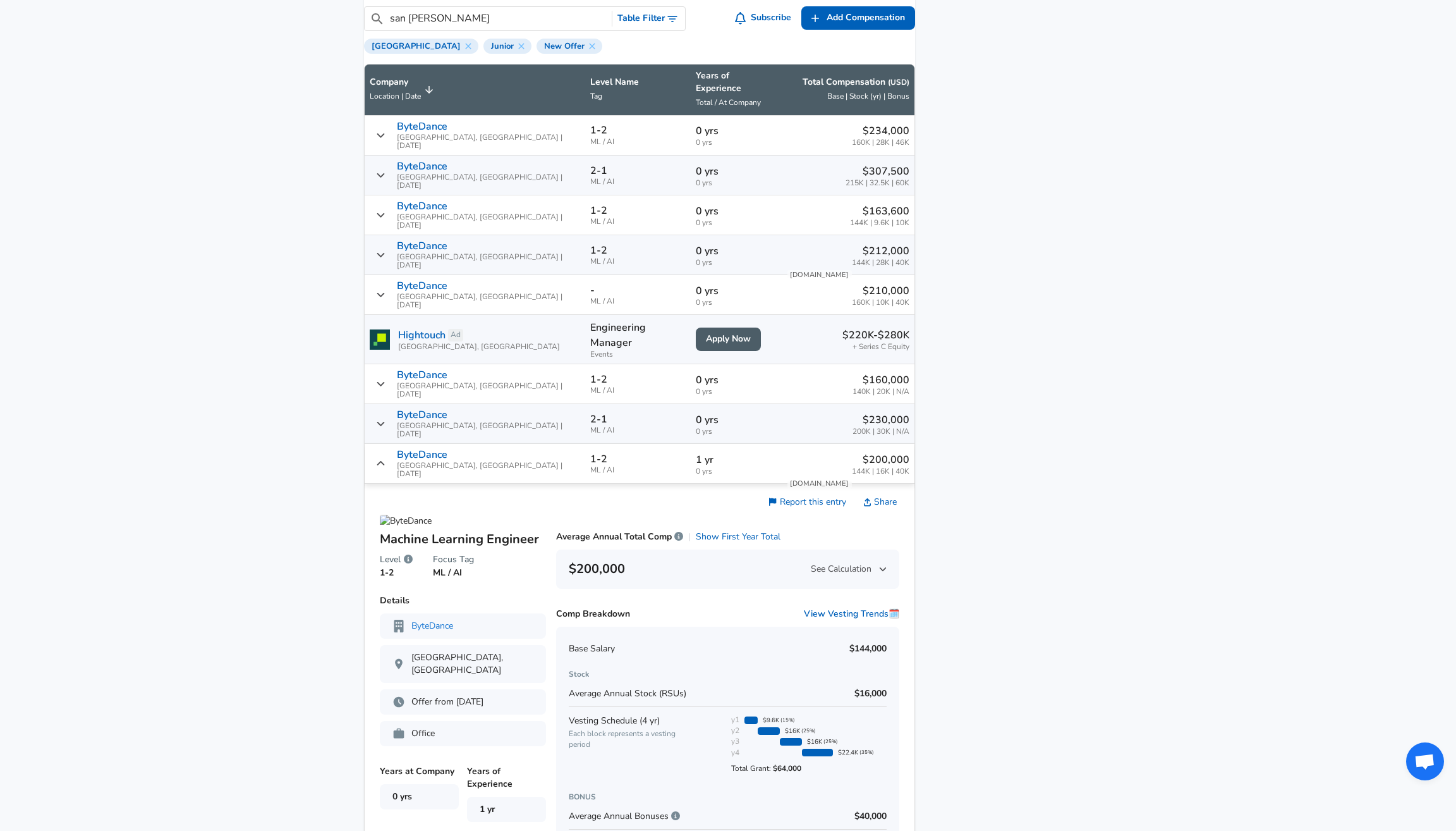
click at [375, 123] on div "Levels FYI Logo Salaries Software Engineer Machine Learning Engineer ByteDance …" at bounding box center [639, 782] width 551 height 2917
click at [384, 125] on td "ByteDance [GEOGRAPHIC_DATA], [GEOGRAPHIC_DATA] | [DATE]" at bounding box center [475, 135] width 220 height 40
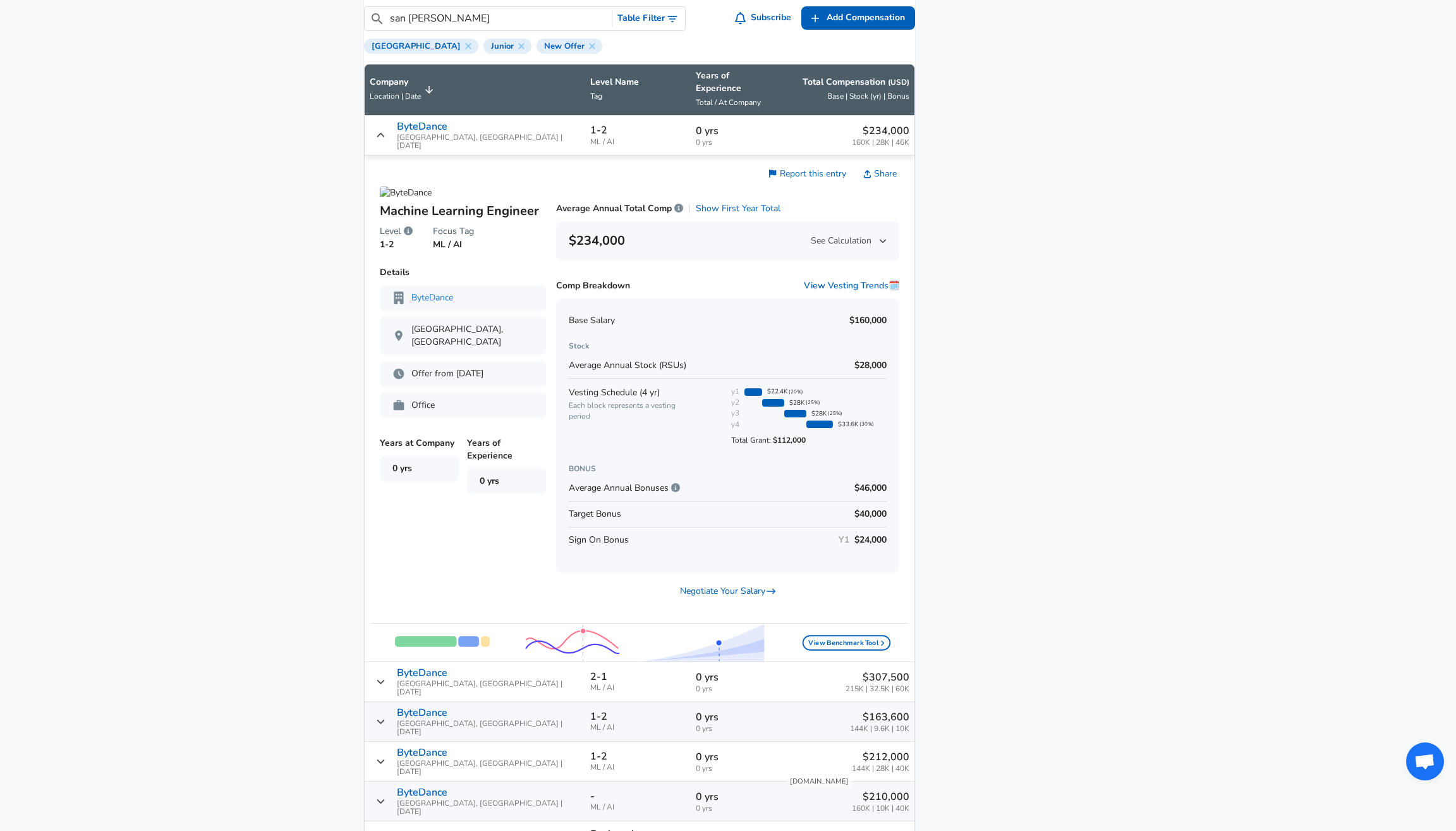
click at [388, 125] on div "ByteDance [GEOGRAPHIC_DATA], [GEOGRAPHIC_DATA] | [DATE]" at bounding box center [475, 135] width 210 height 29
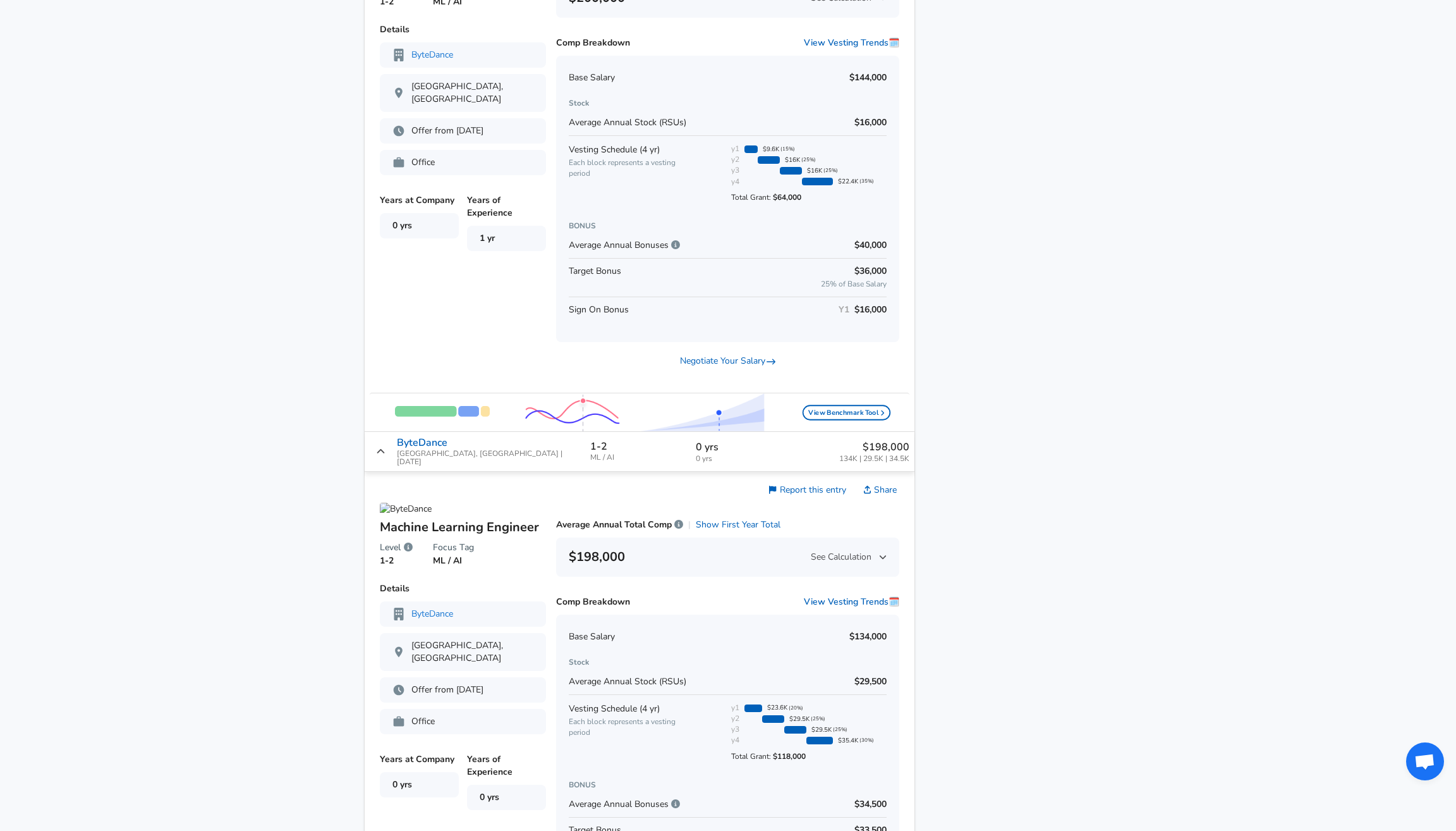
scroll to position [1755, 0]
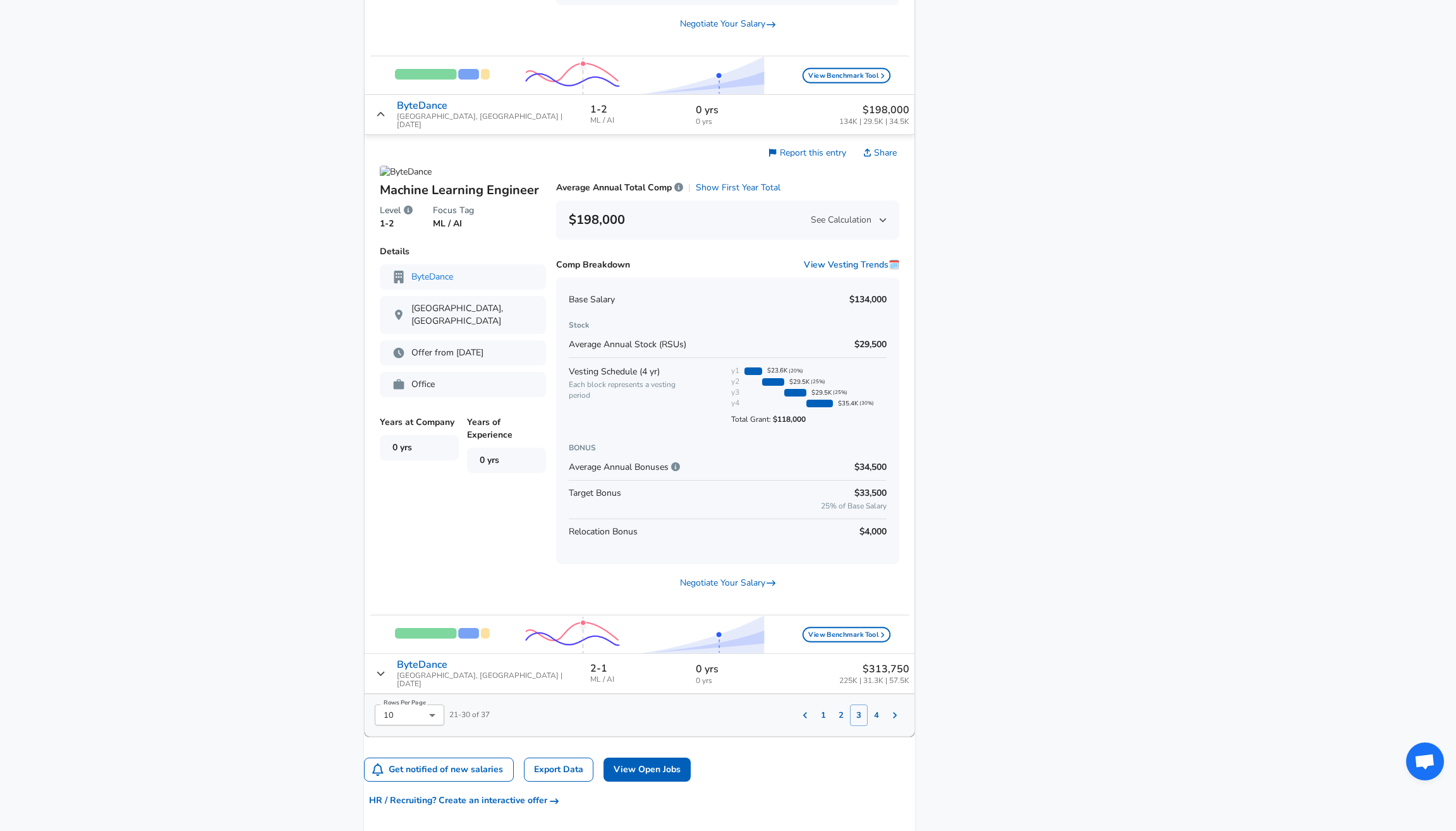
click at [798, 707] on button "Salary Submissions" at bounding box center [804, 715] width 19 height 18
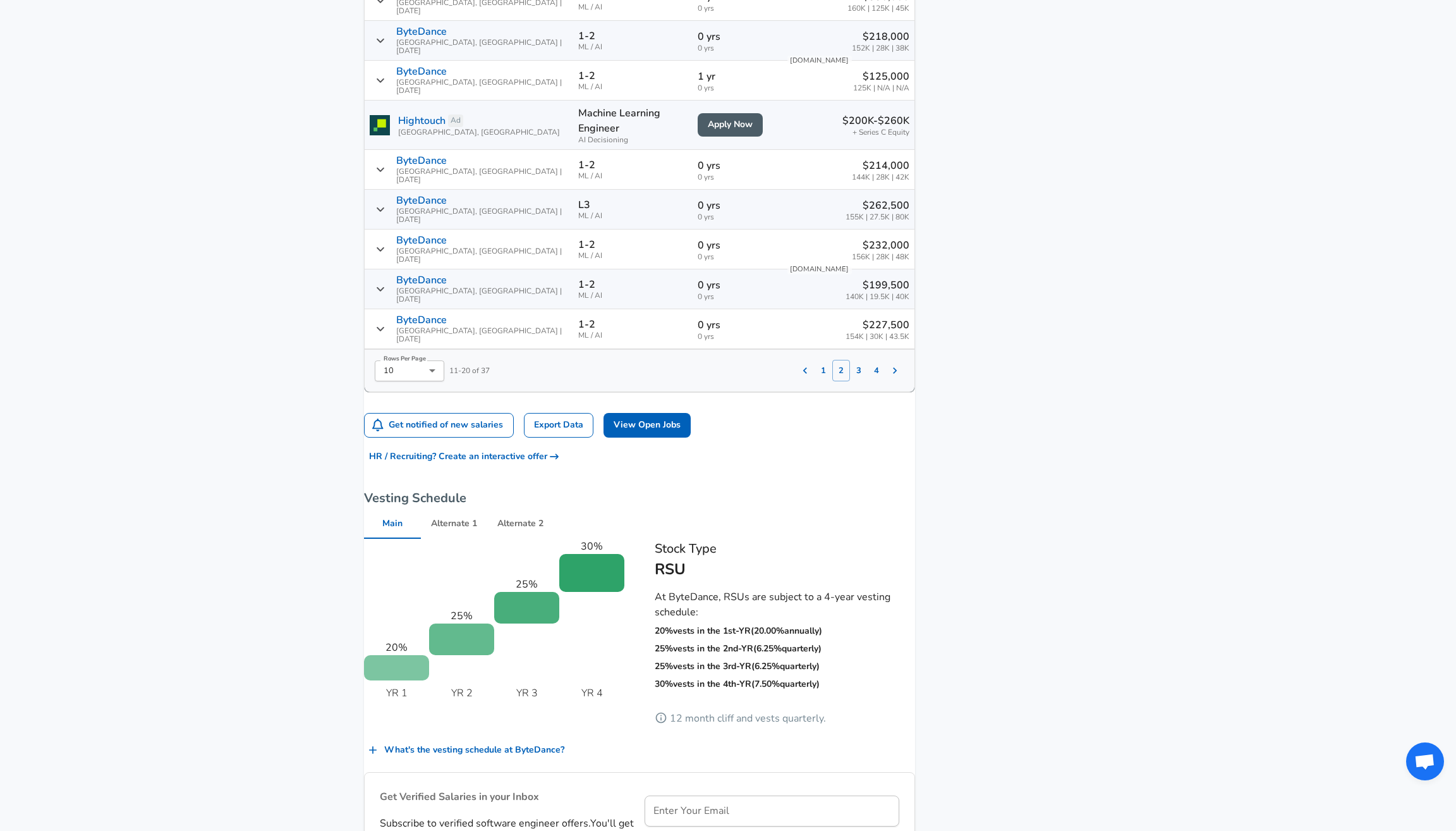
scroll to position [911, 0]
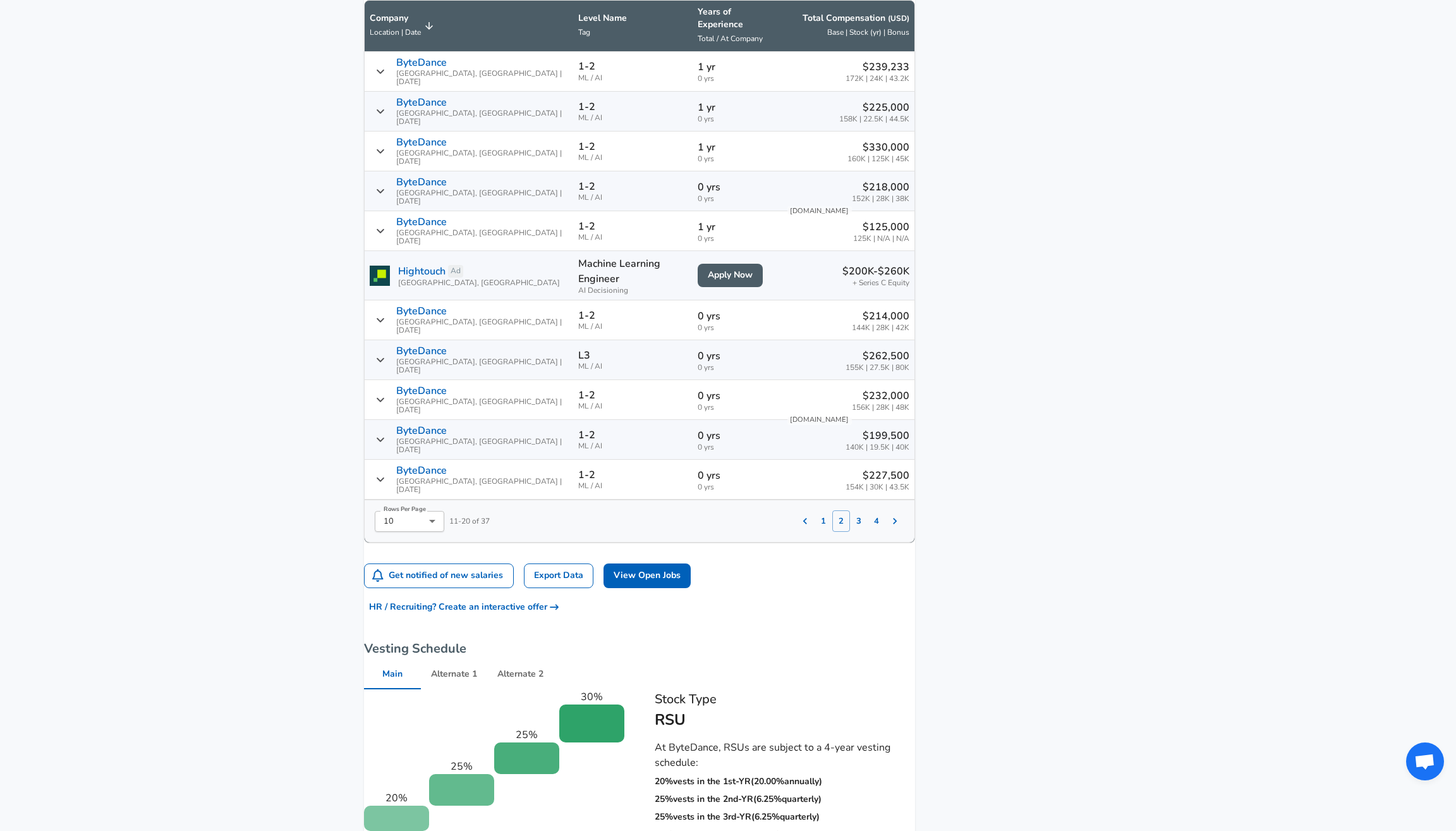
click at [401, 464] on div "ByteDance [GEOGRAPHIC_DATA], [GEOGRAPHIC_DATA] | [DATE]" at bounding box center [469, 479] width 198 height 29
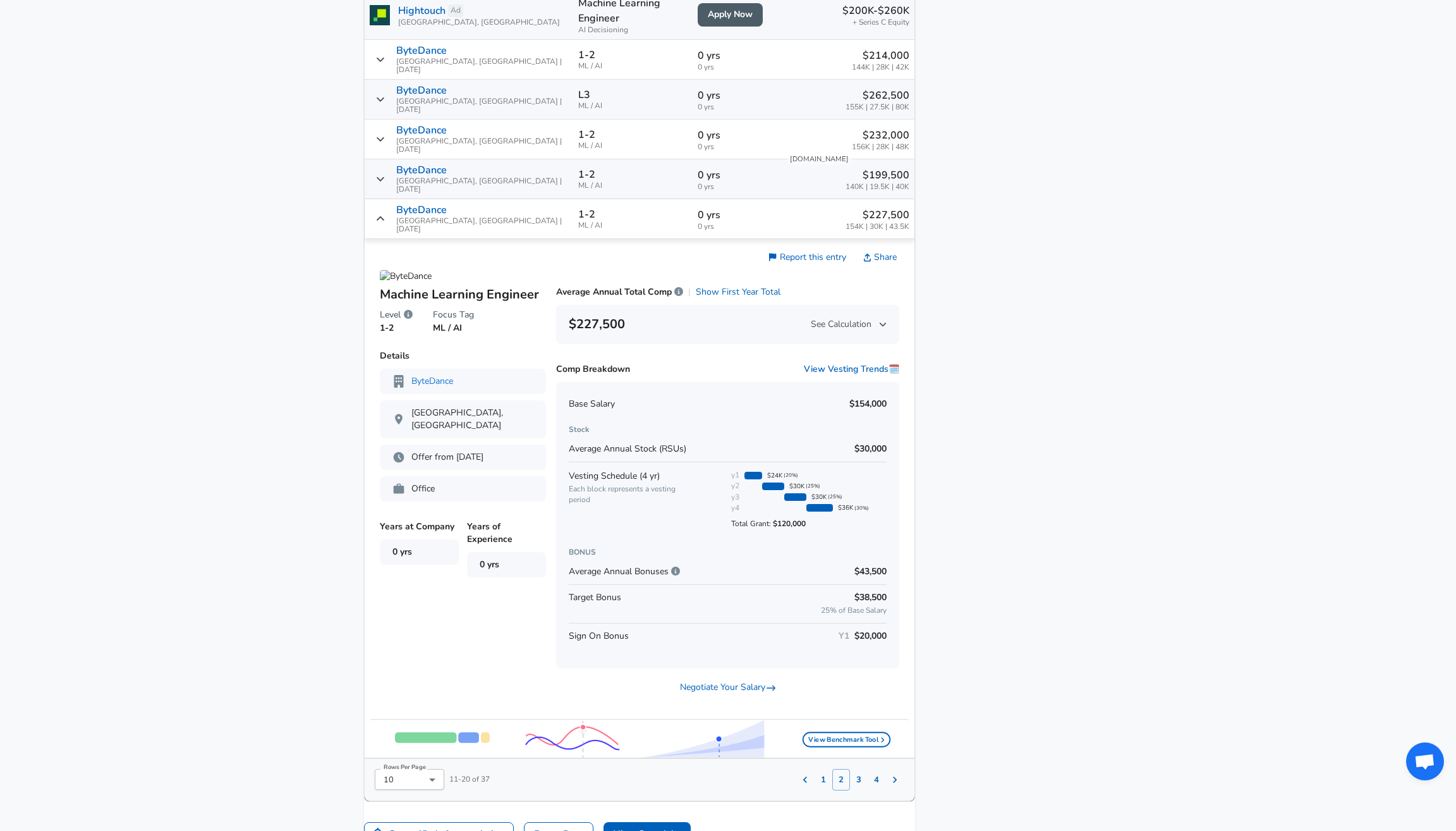
scroll to position [1069, 0]
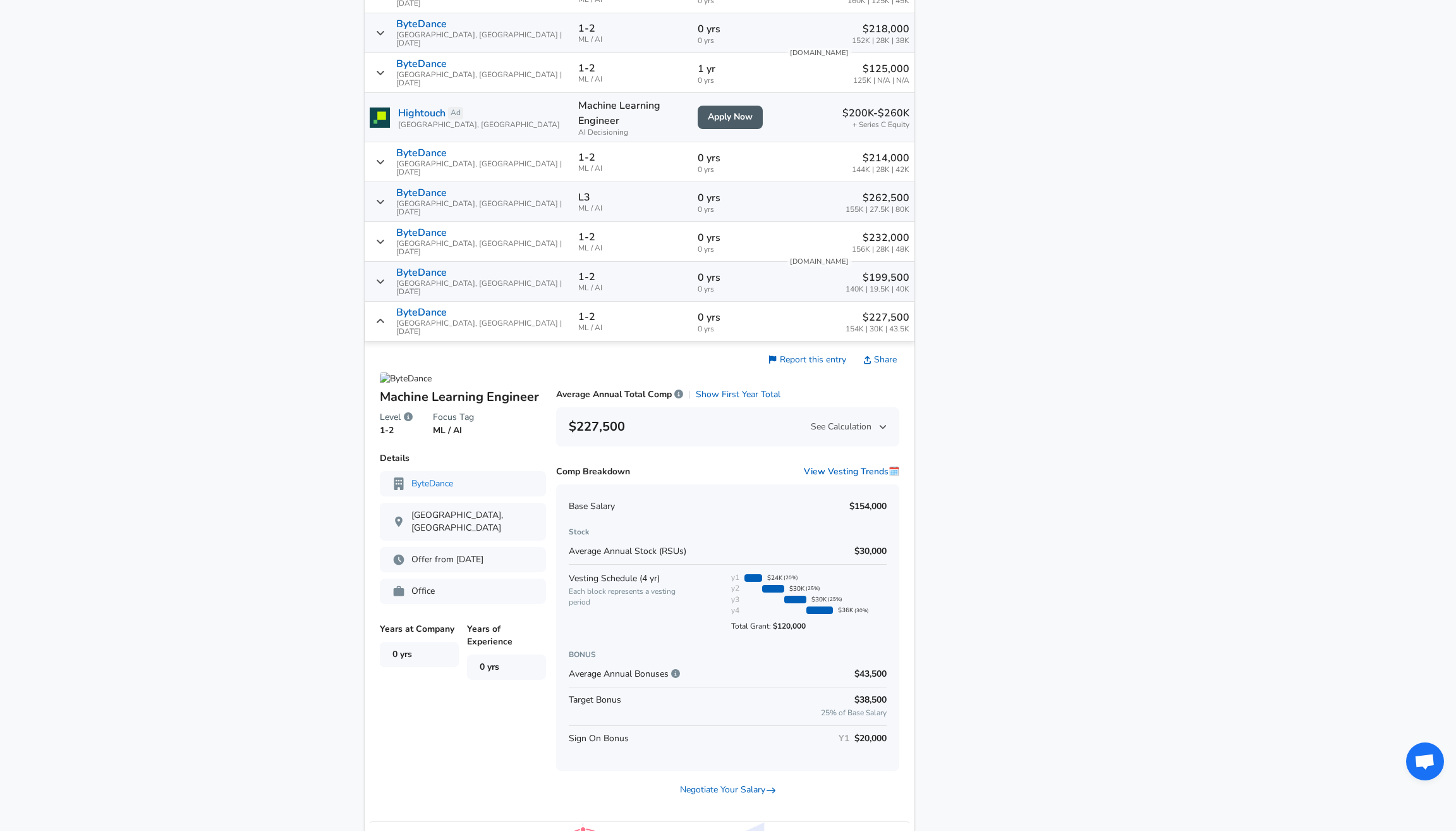
click at [392, 267] on div "ByteDance [GEOGRAPHIC_DATA], [GEOGRAPHIC_DATA] | [DATE]" at bounding box center [469, 281] width 198 height 29
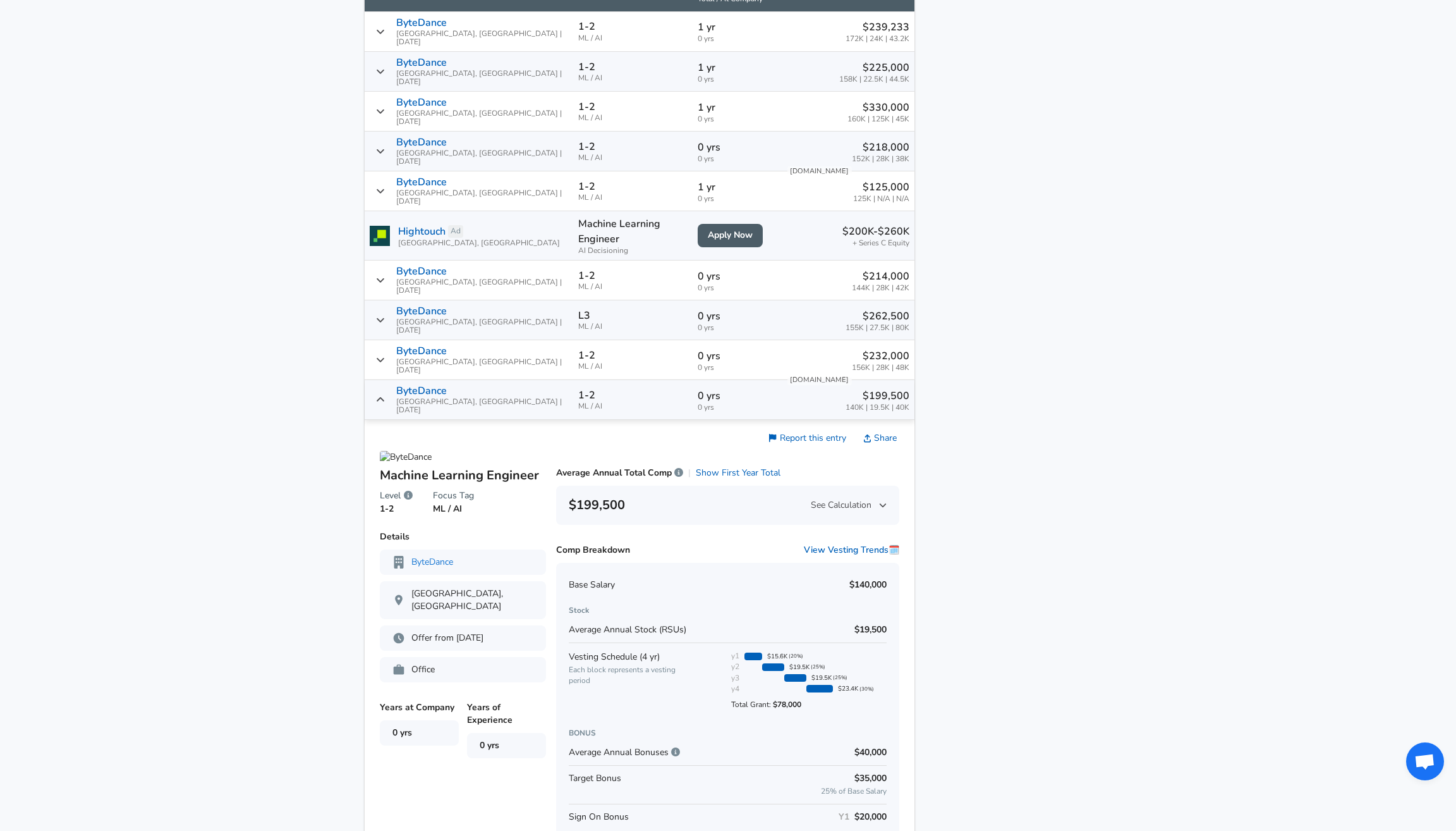
scroll to position [949, 0]
click at [400, 307] on div "ByteDance [GEOGRAPHIC_DATA], [GEOGRAPHIC_DATA] | [DATE]" at bounding box center [469, 321] width 198 height 29
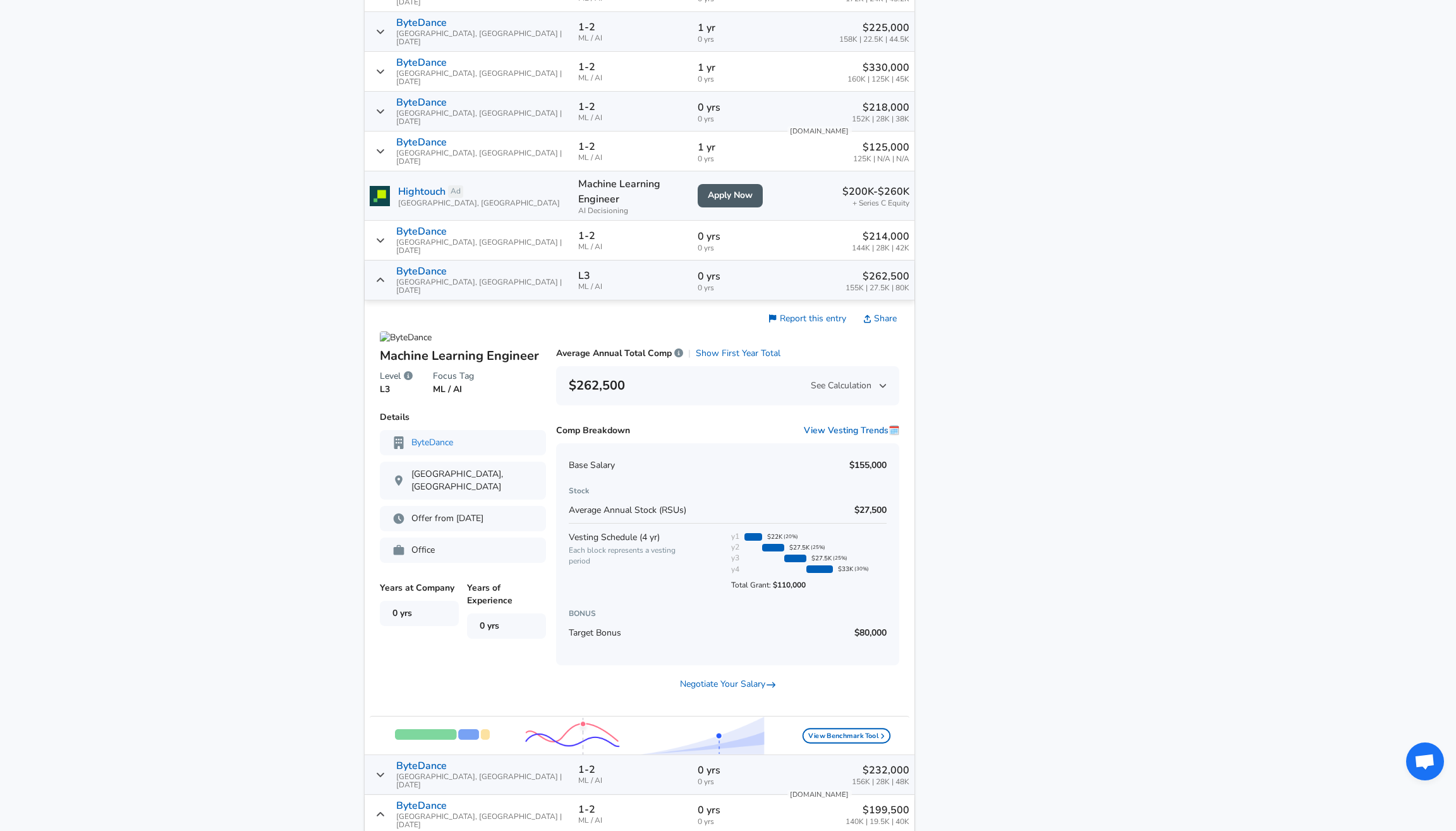
scroll to position [945, 0]
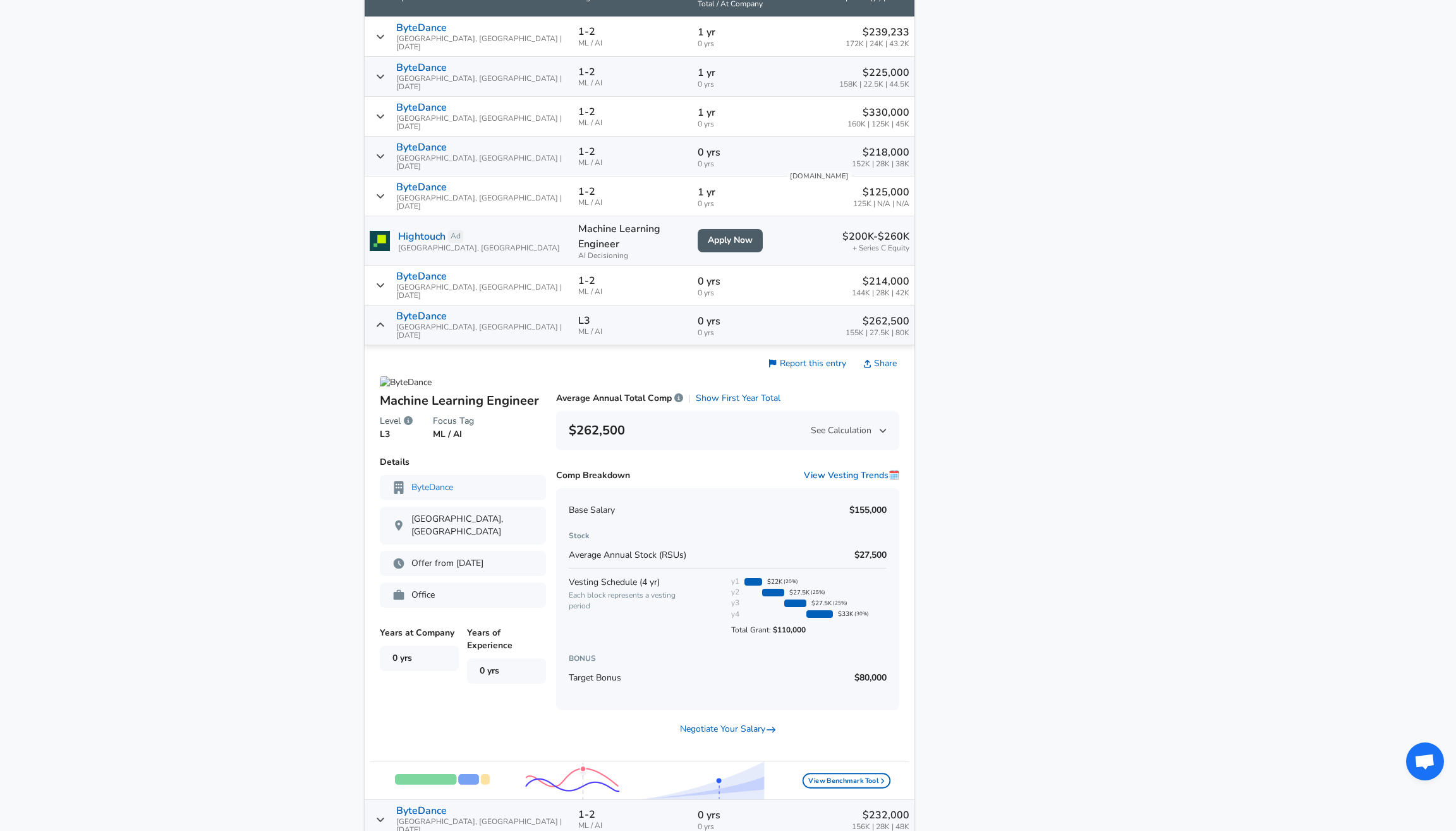
click at [391, 271] on div "ByteDance [GEOGRAPHIC_DATA], [GEOGRAPHIC_DATA] | [DATE]" at bounding box center [469, 285] width 198 height 29
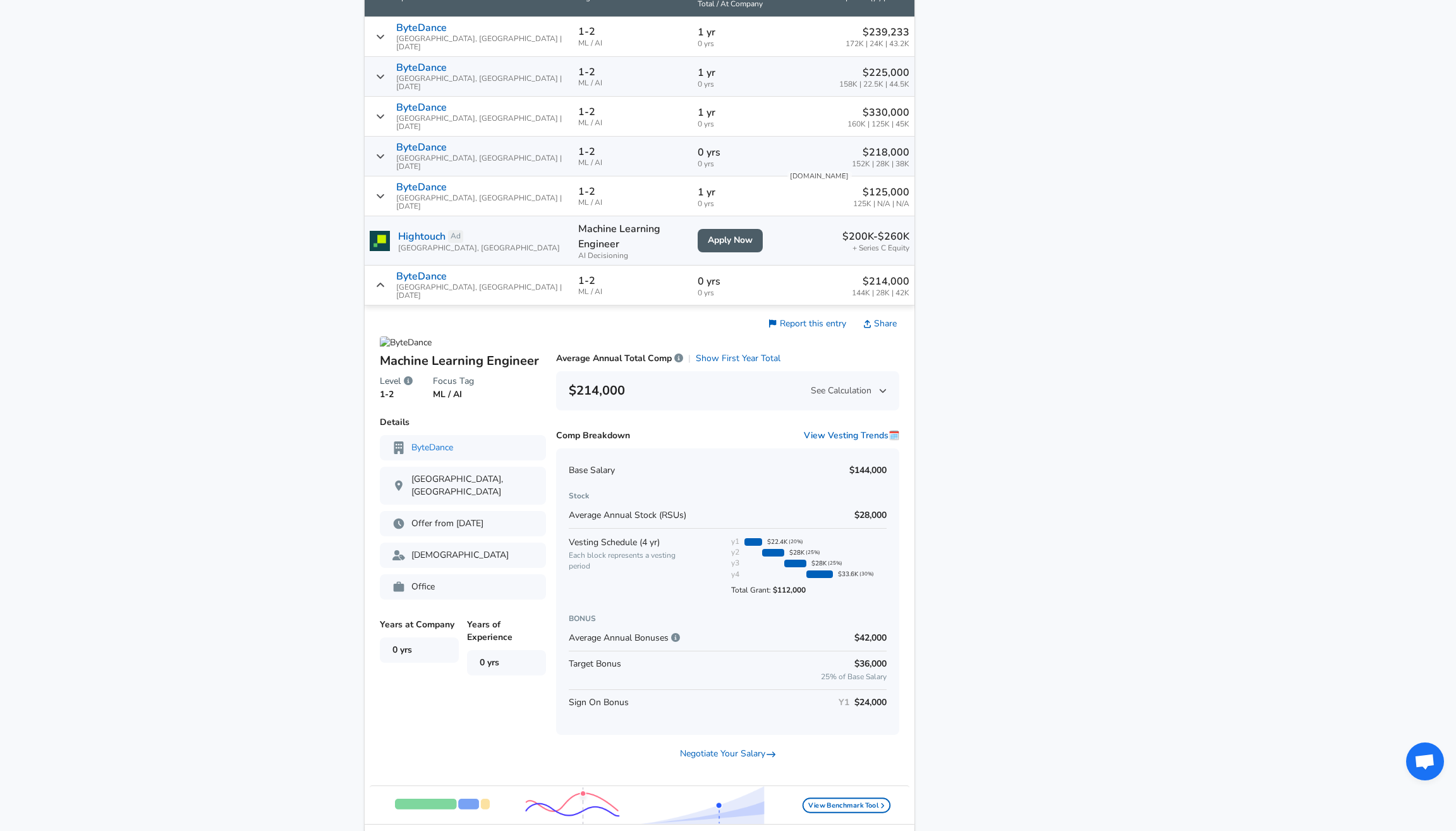
click at [457, 511] on div "Offer from [DATE]" at bounding box center [463, 523] width 166 height 25
click at [455, 517] on p "Offer from [DATE]" at bounding box center [463, 523] width 141 height 13
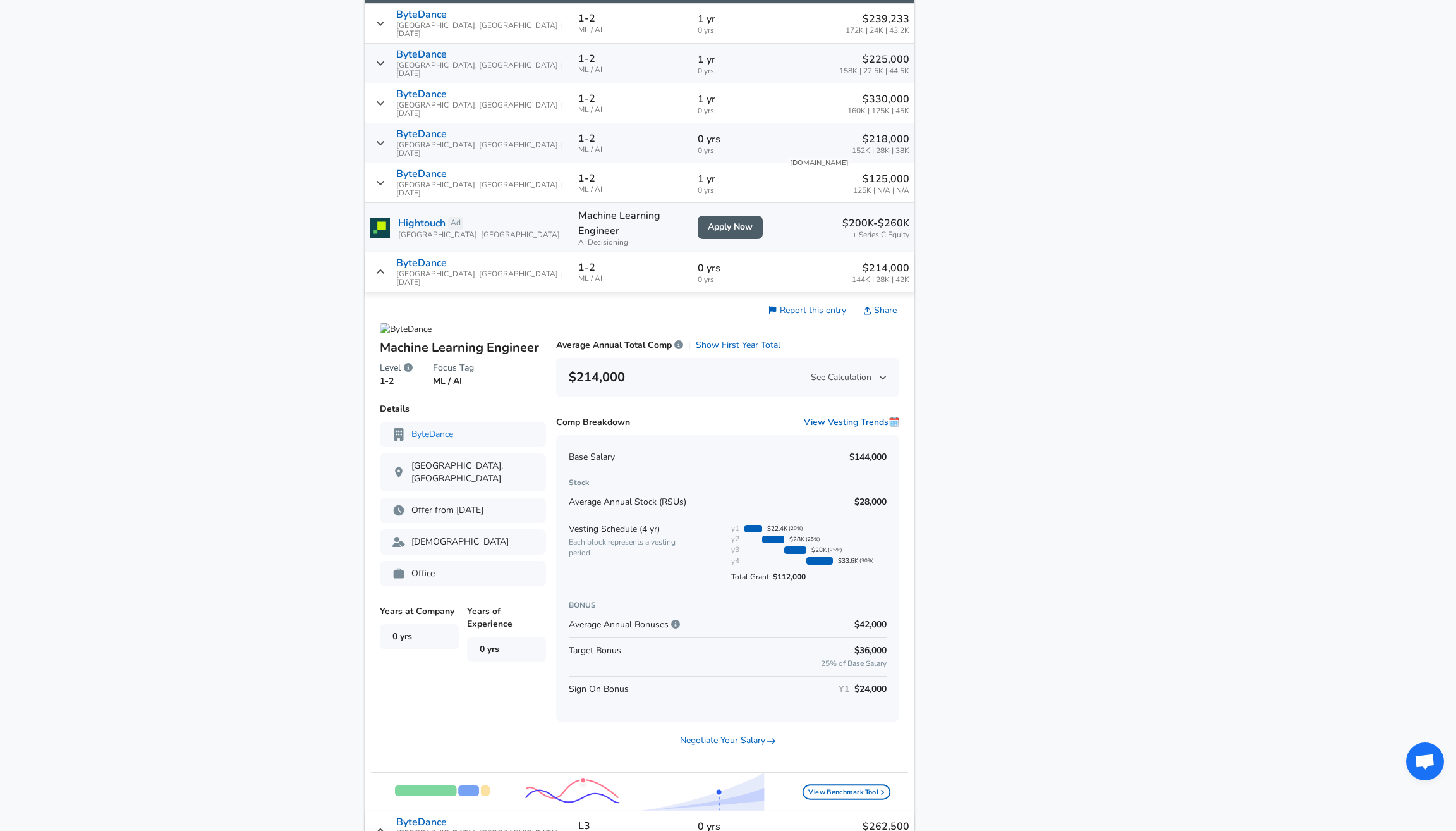
scroll to position [965, 0]
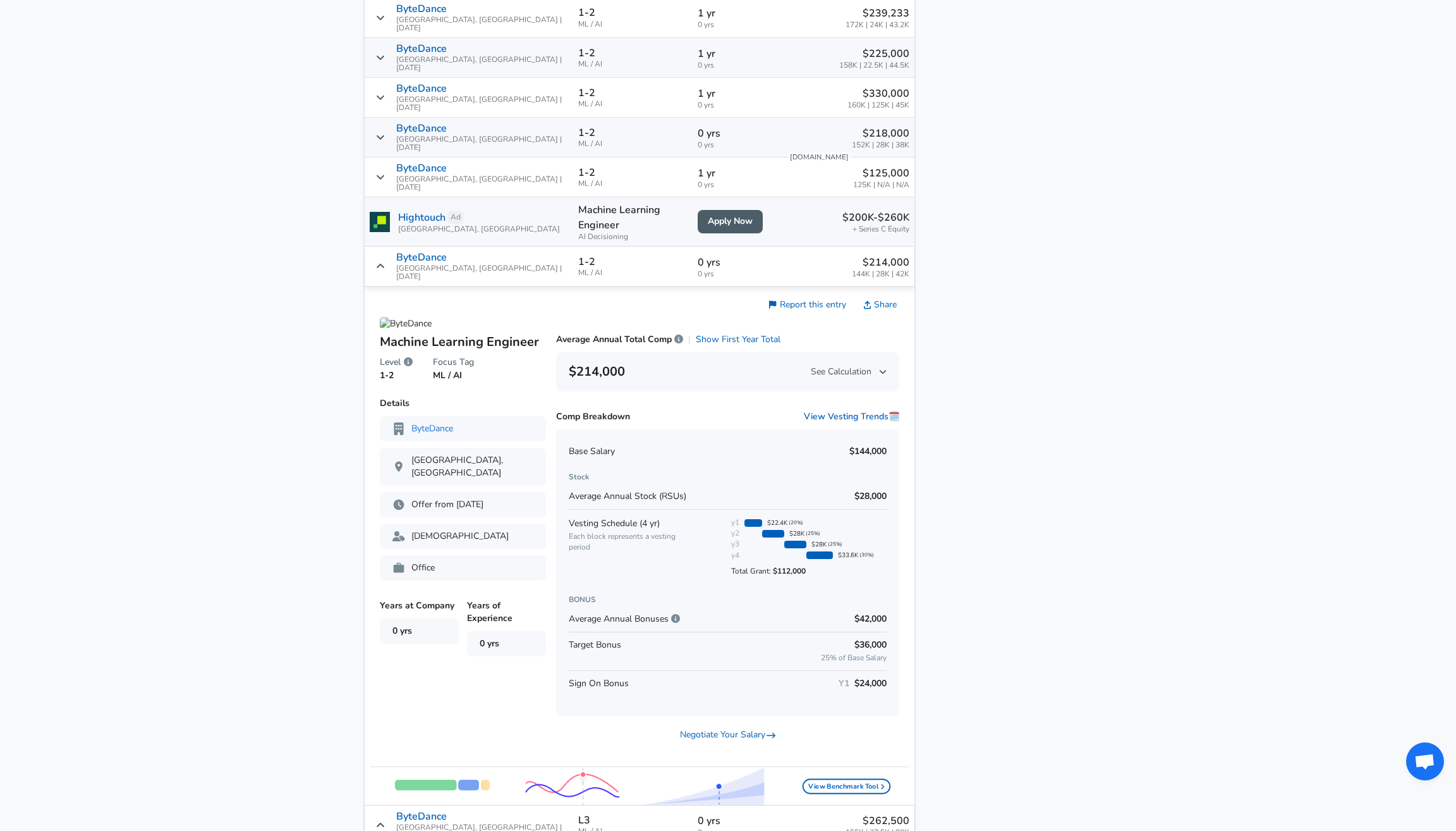
click at [742, 674] on div "Report this entry Share Average Annual Total Comp | Show First Year Total $214,…" at bounding box center [722, 529] width 353 height 464
click at [741, 728] on link "Negotiate Your Salary" at bounding box center [728, 734] width 96 height 13
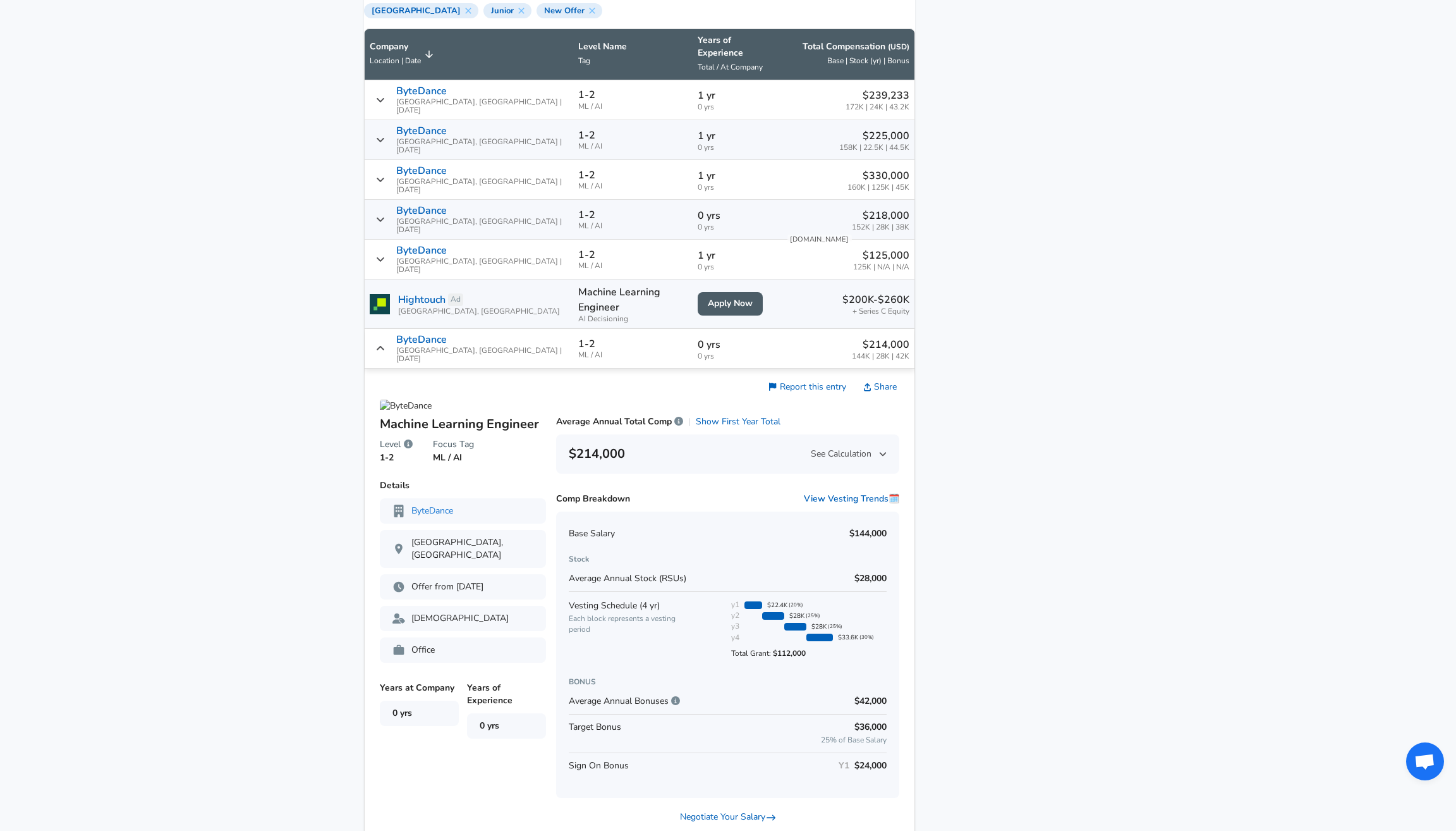
scroll to position [760, 0]
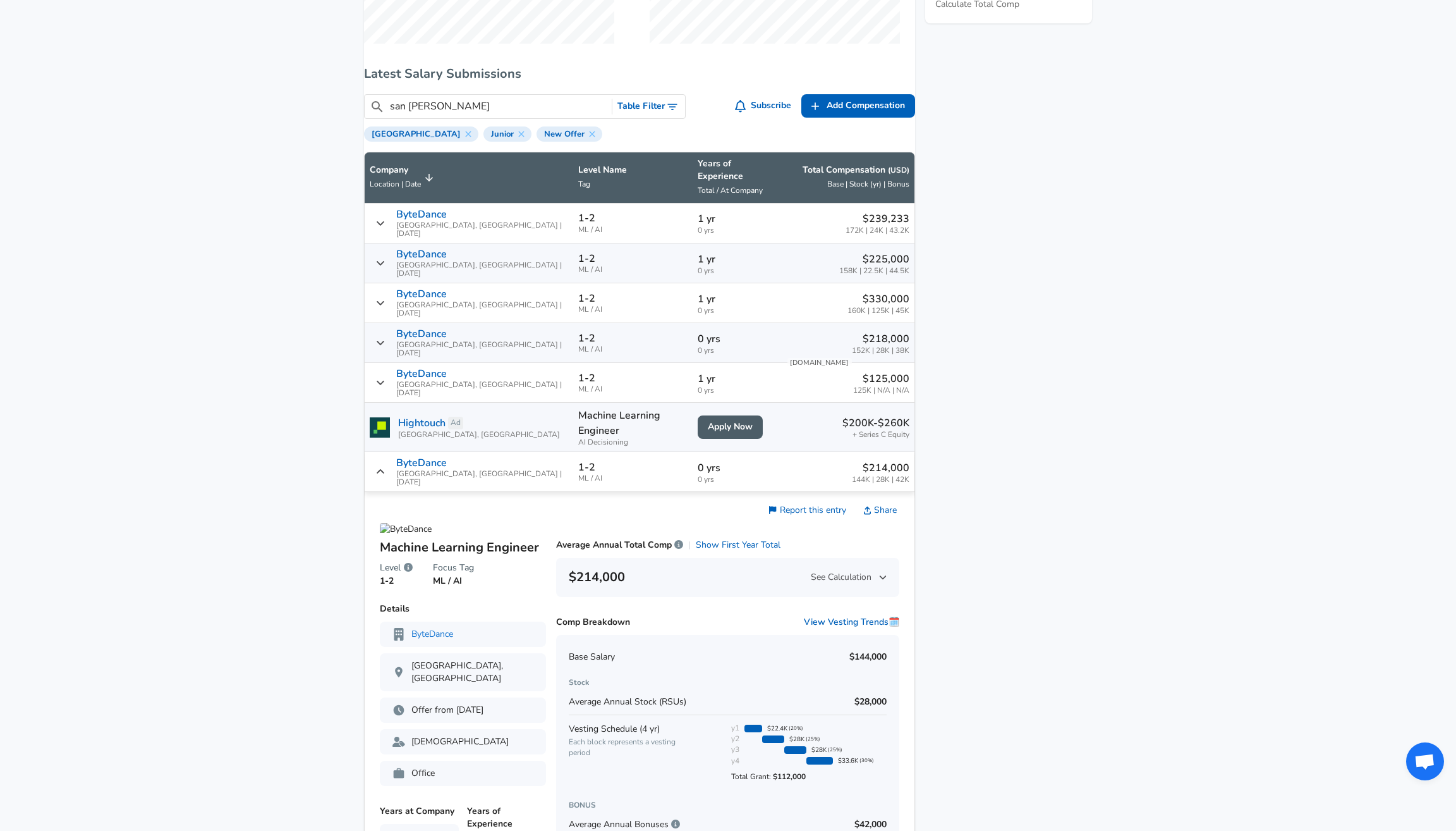
click at [385, 337] on icon "Salary Submissions" at bounding box center [380, 342] width 9 height 10
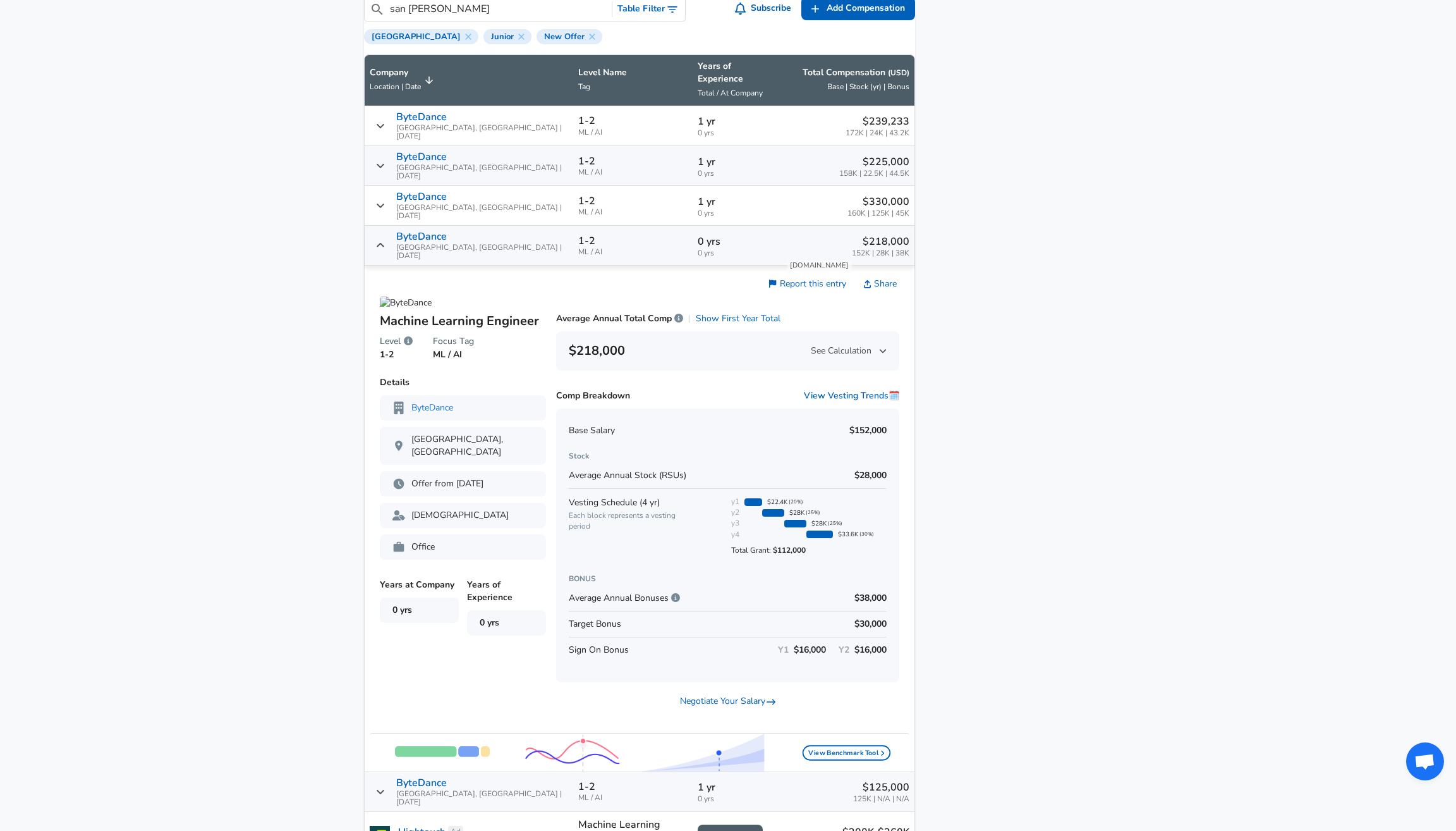
scroll to position [857, 0]
click at [398, 193] on div "ByteDance [GEOGRAPHIC_DATA], [GEOGRAPHIC_DATA] | [DATE]" at bounding box center [469, 204] width 198 height 29
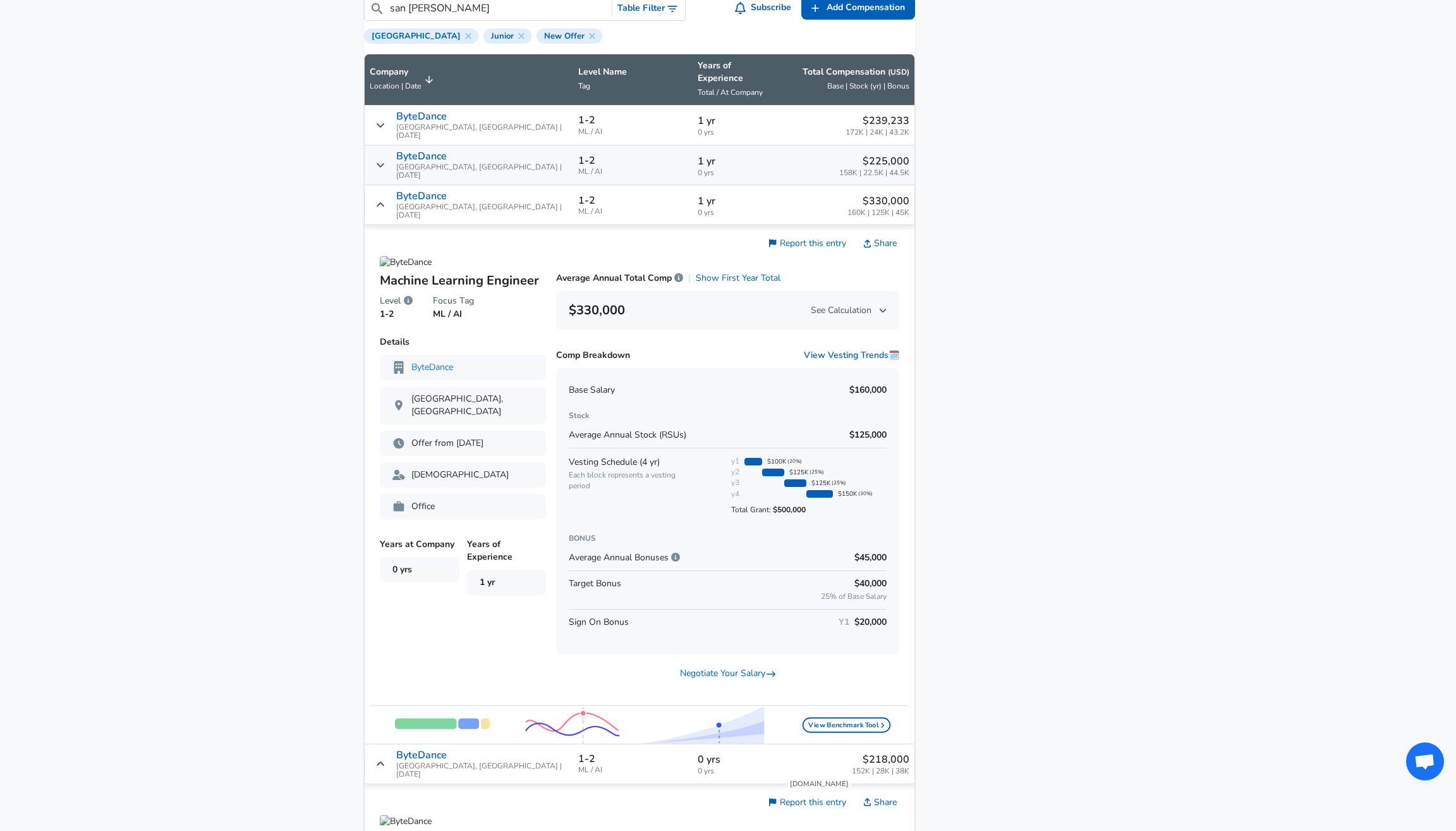
click at [390, 151] on div "ByteDance [GEOGRAPHIC_DATA], [GEOGRAPHIC_DATA] | [DATE]" at bounding box center [469, 165] width 198 height 29
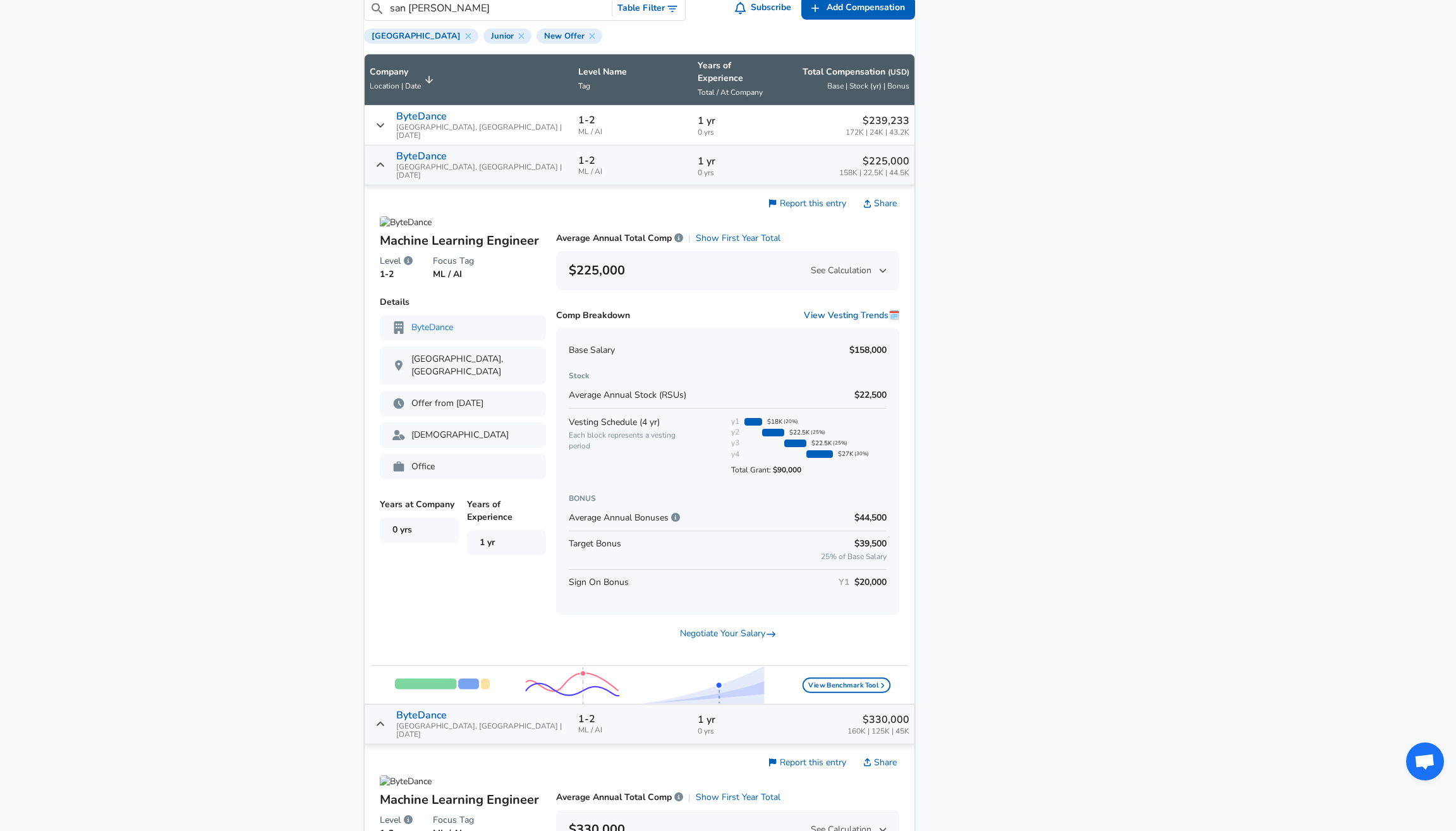
click at [393, 128] on div "ByteDance [GEOGRAPHIC_DATA], [GEOGRAPHIC_DATA] | [DATE]" at bounding box center [469, 125] width 198 height 29
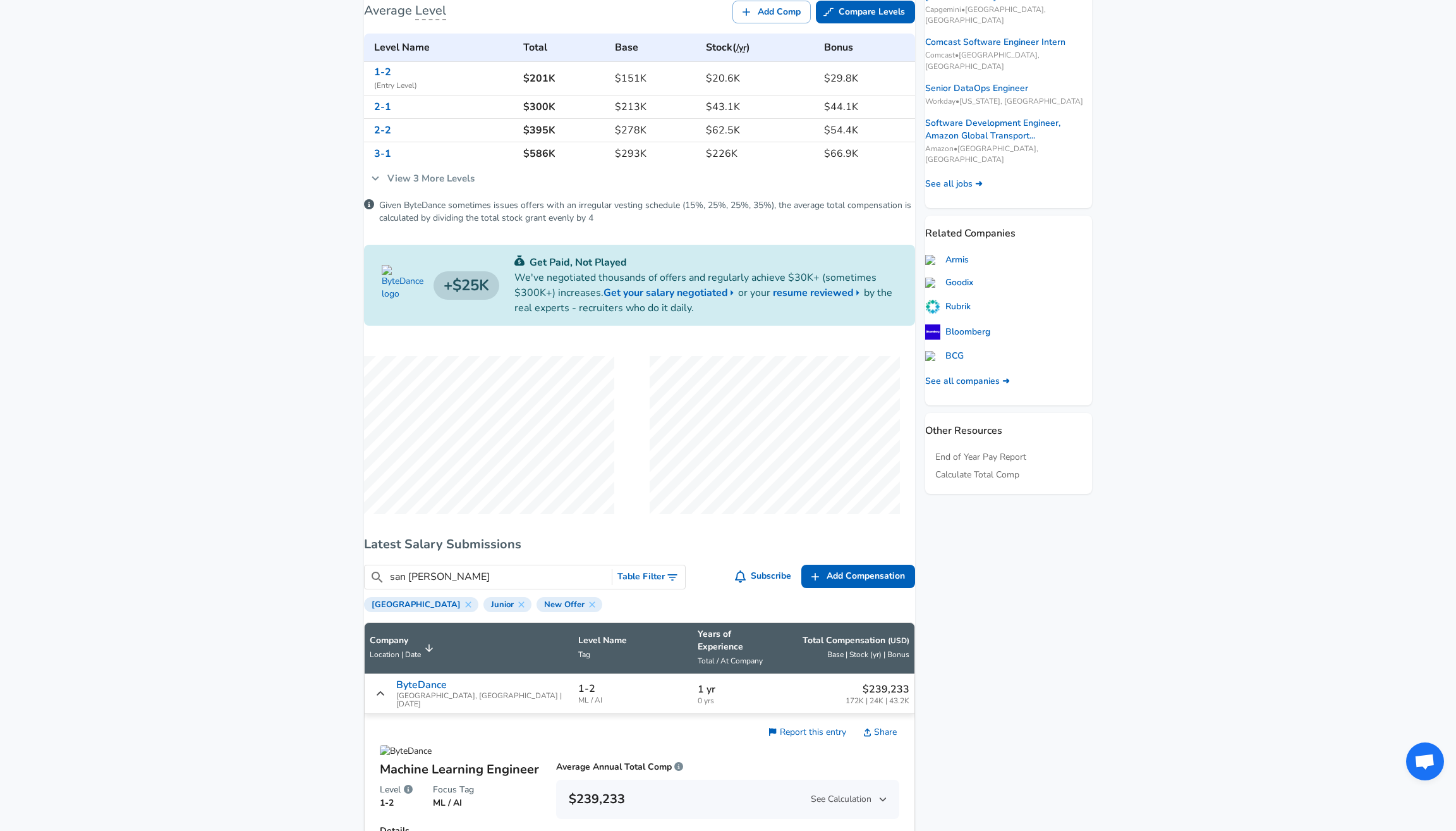
scroll to position [350, 0]
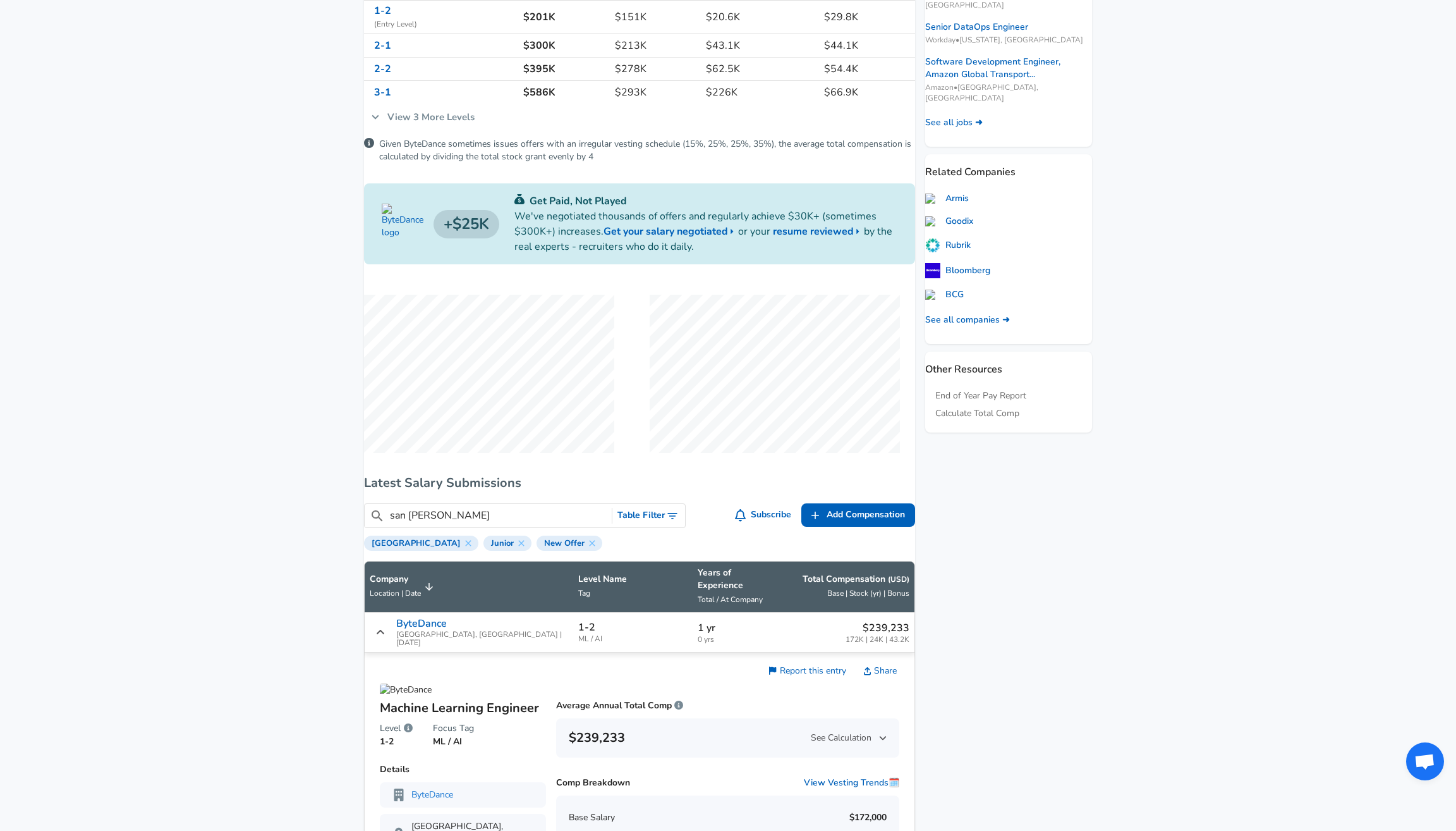
click at [637, 527] on button "Table Filter" at bounding box center [648, 516] width 72 height 24
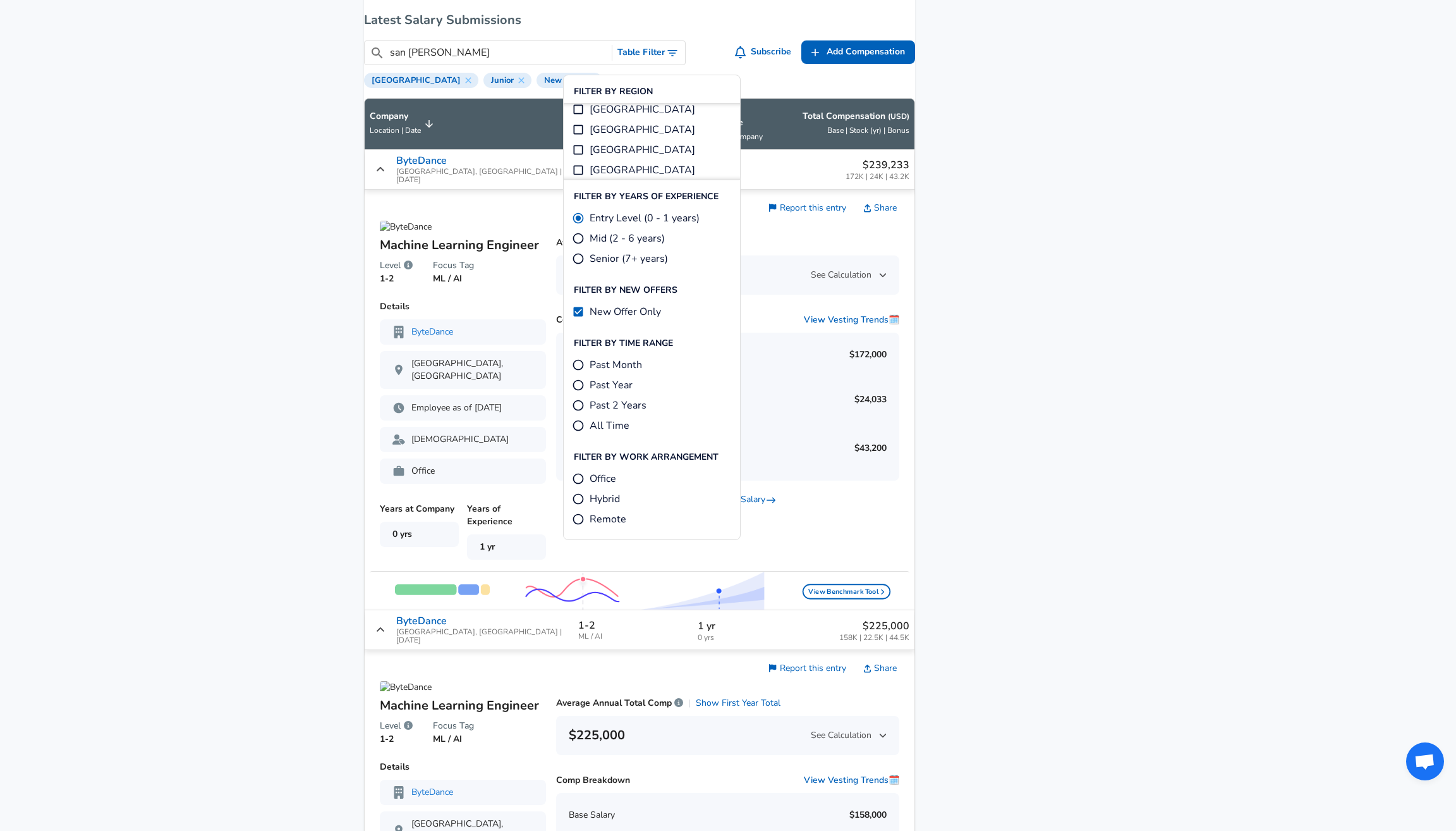
scroll to position [931, 0]
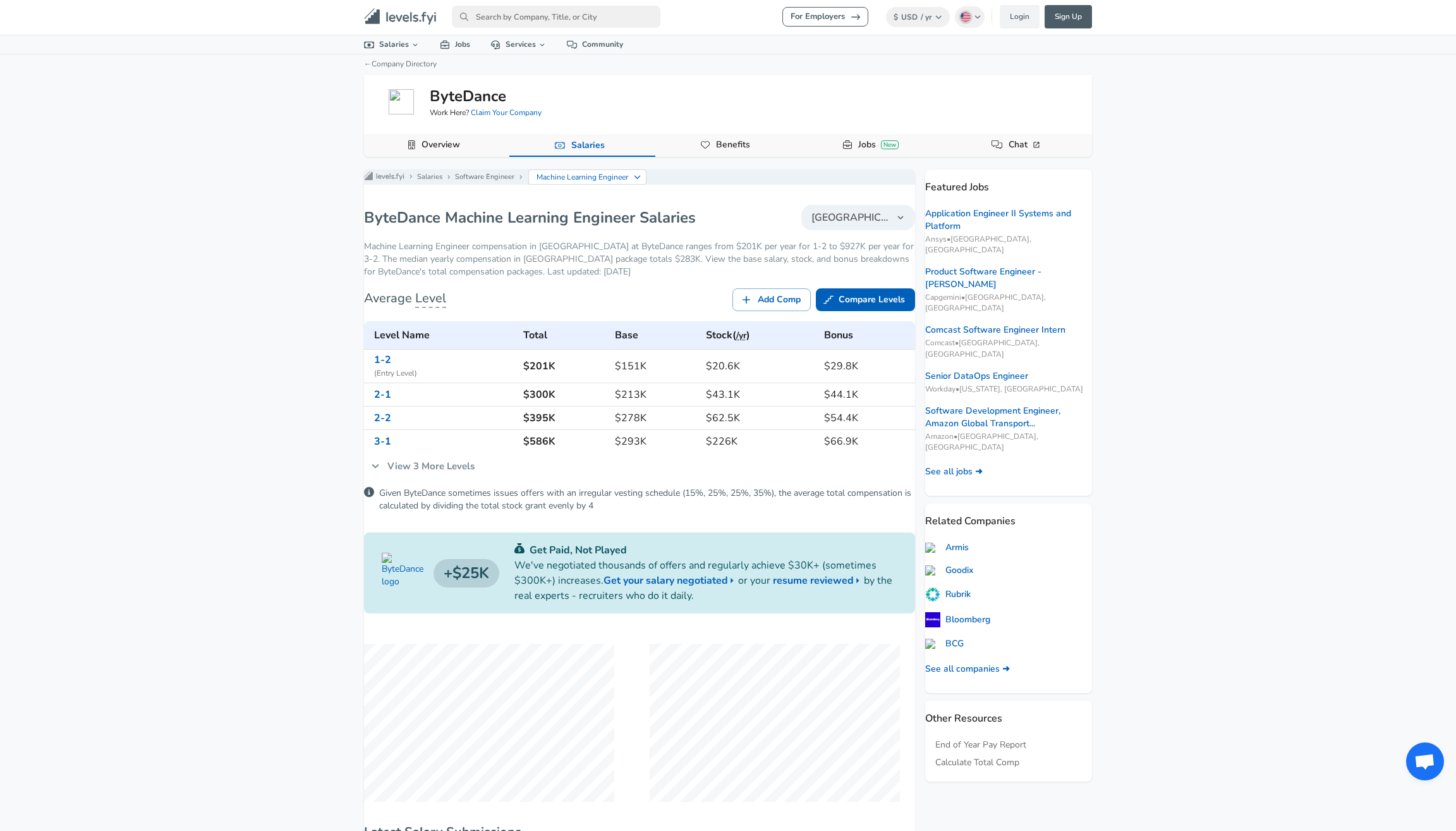
scroll to position [0, 0]
click at [1290, 538] on div "For Employers $ USD / yr Change English ([GEOGRAPHIC_DATA]) Change Login Sign U…" at bounding box center [728, 416] width 1456 height 831
click at [542, 27] on input "primary" at bounding box center [556, 18] width 208 height 22
click at [516, 47] on h6 "Google" at bounding box center [514, 41] width 62 height 12
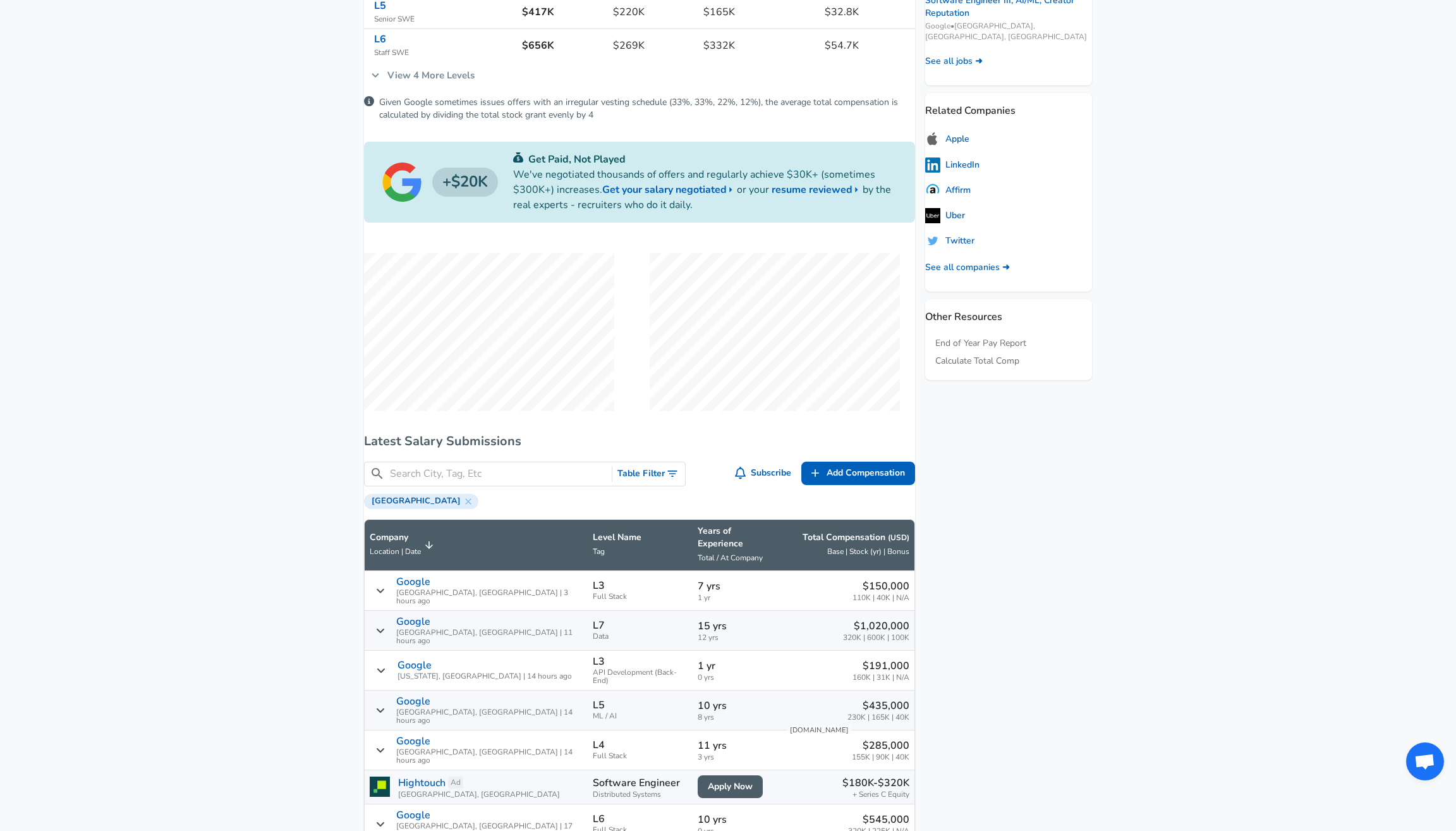
scroll to position [535, 0]
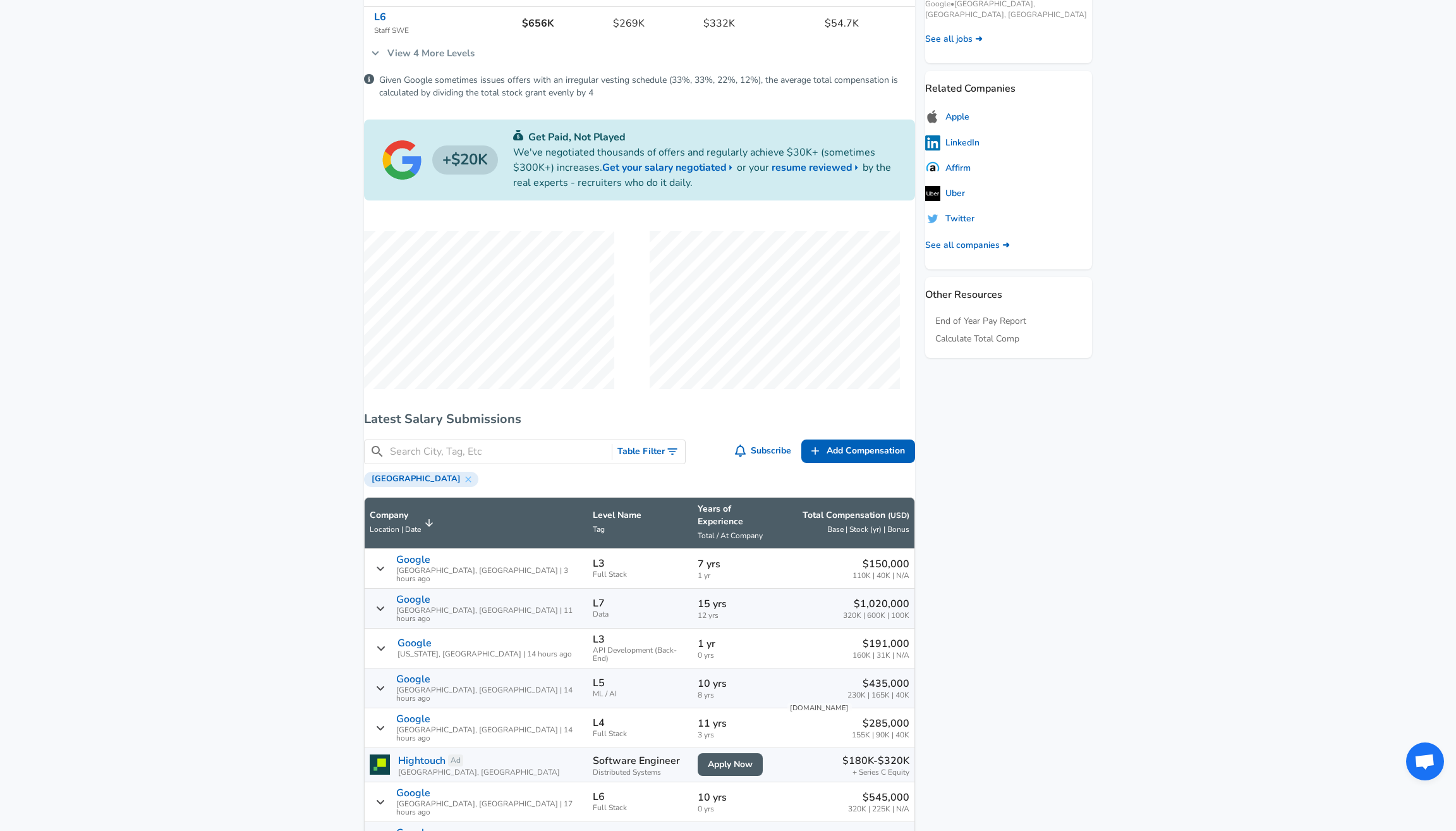
click at [449, 464] on div "​ Table Filter" at bounding box center [525, 451] width 322 height 24
click at [451, 459] on input "Search City, Tag, Etc" at bounding box center [499, 452] width 217 height 16
click at [630, 462] on button "Table Filter" at bounding box center [648, 452] width 72 height 24
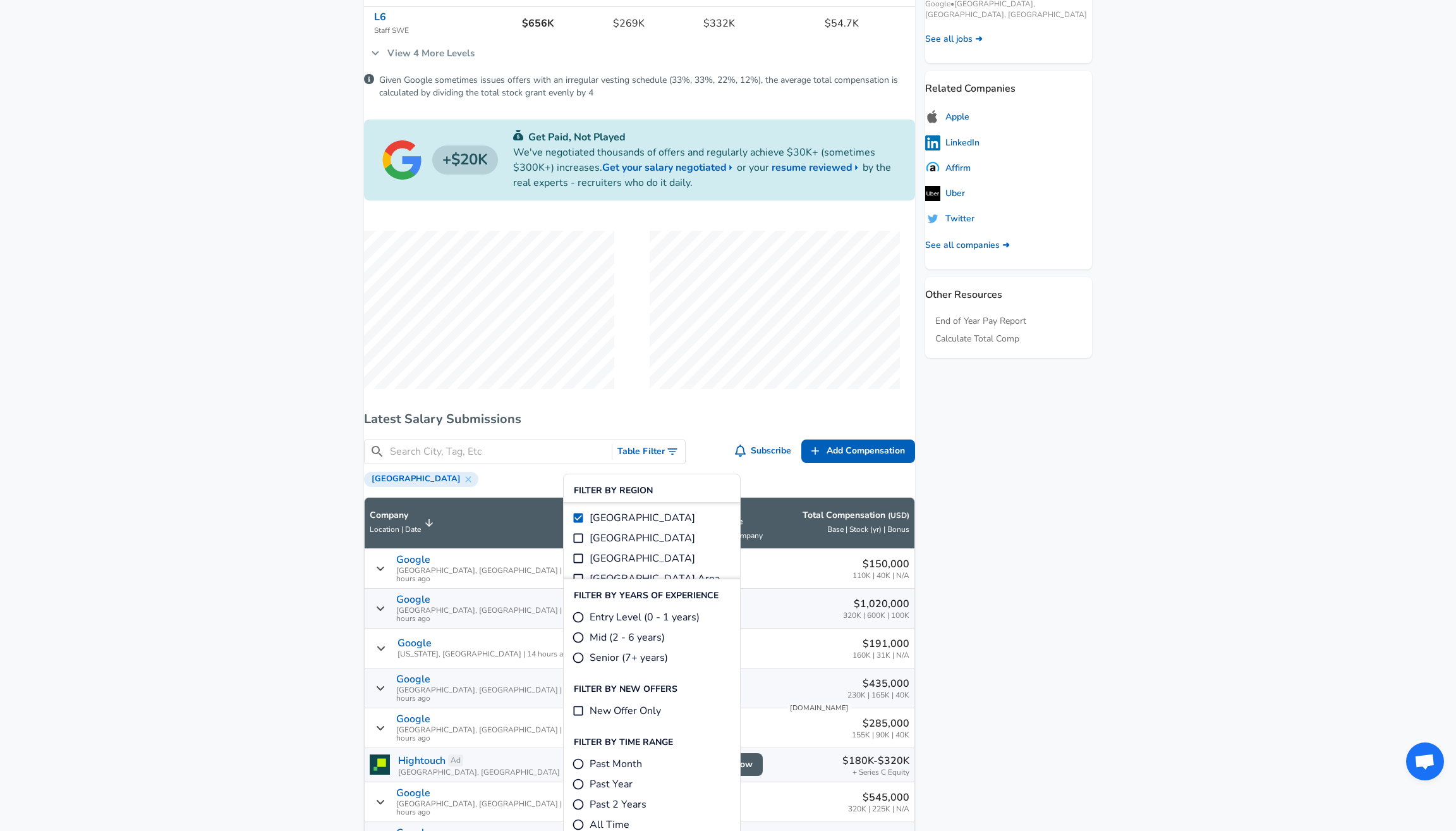
click at [581, 728] on div "Filter By Region [GEOGRAPHIC_DATA] [GEOGRAPHIC_DATA] Area Greater [GEOGRAPHIC_D…" at bounding box center [652, 709] width 177 height 459
click at [577, 703] on label "New Offer Only" at bounding box center [616, 711] width 89 height 15
click at [577, 704] on input "New Offer Only" at bounding box center [578, 710] width 13 height 13
checkbox input "true"
click at [589, 611] on span "Entry Level (0 - 1 years)" at bounding box center [644, 617] width 110 height 15
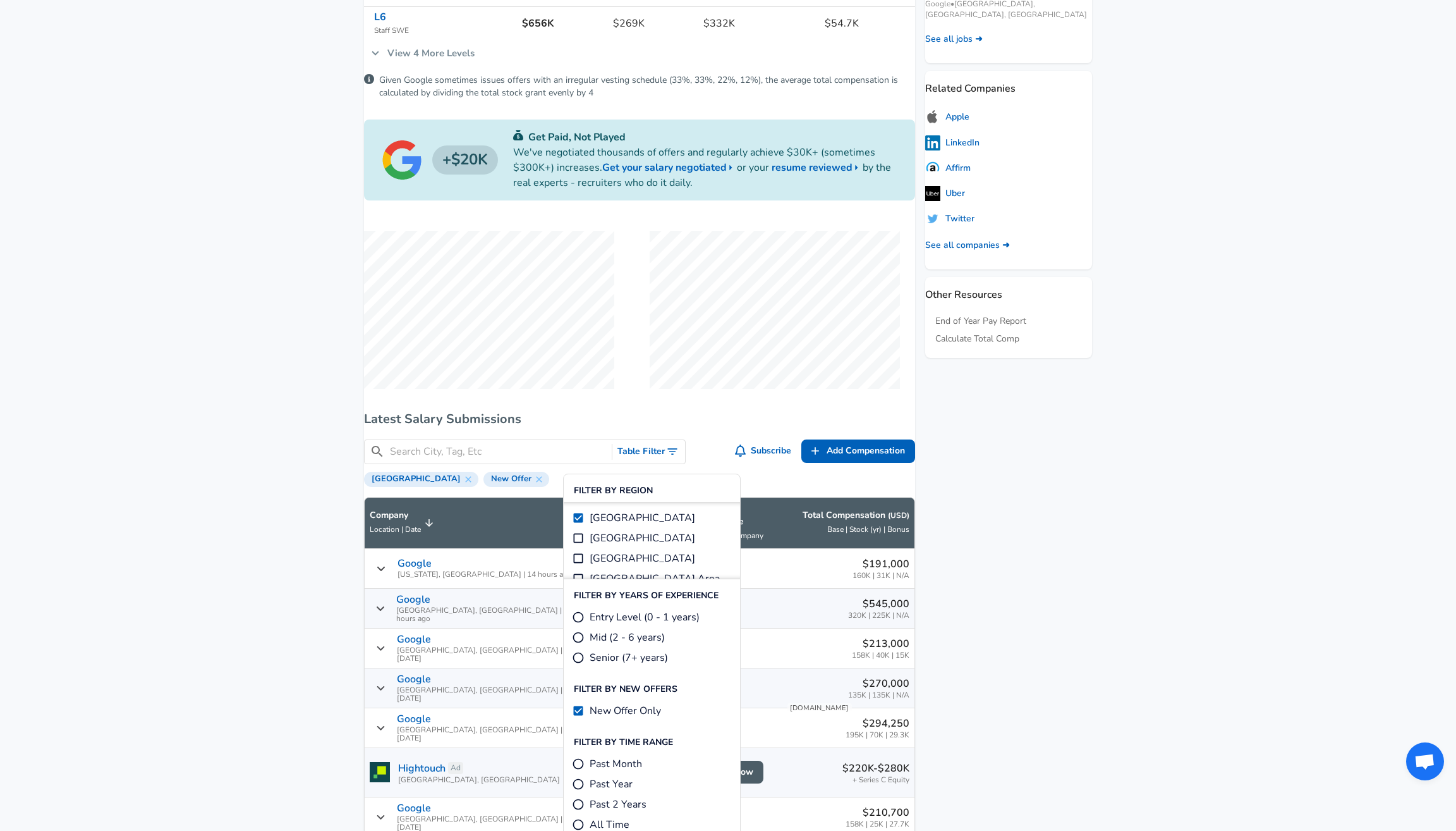
click at [584, 611] on input "Entry Level (0 - 1 years)" at bounding box center [578, 617] width 13 height 13
radio input "true"
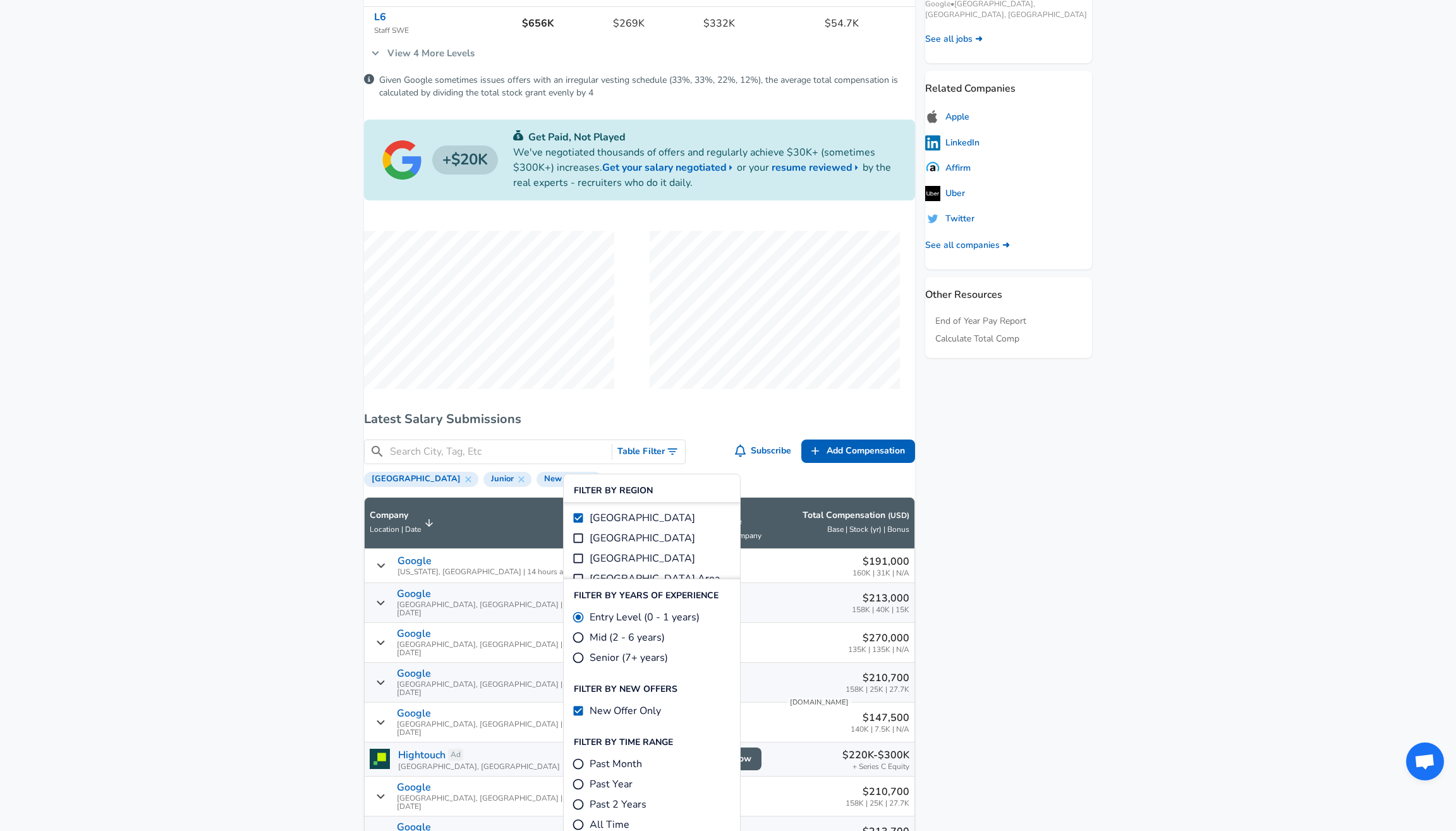
click at [1034, 553] on aside "Featured Jobs Software Engineer III, Mobile (iOS), Google Photos Google • Mount…" at bounding box center [1003, 844] width 177 height 2263
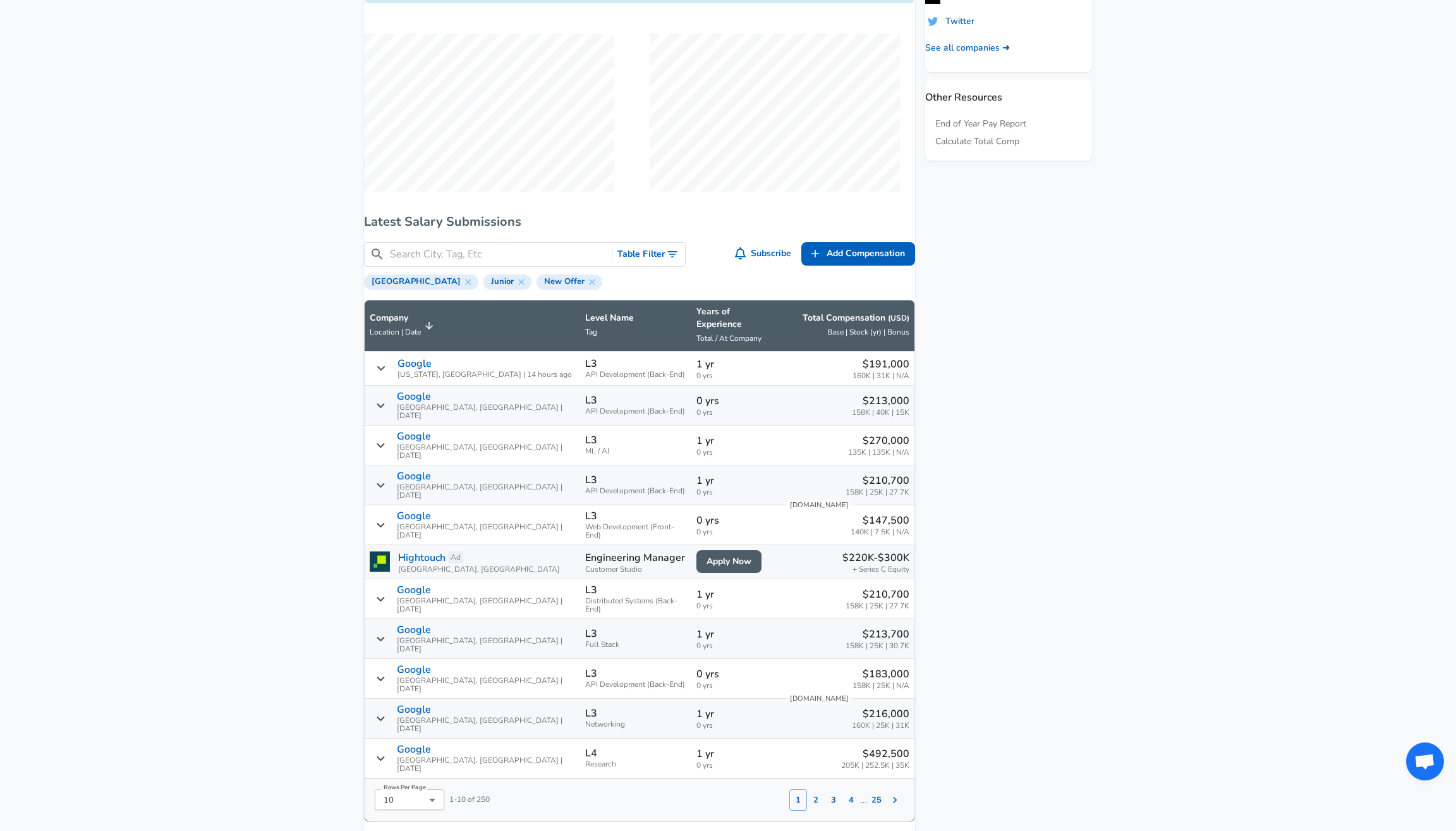
scroll to position [864, 0]
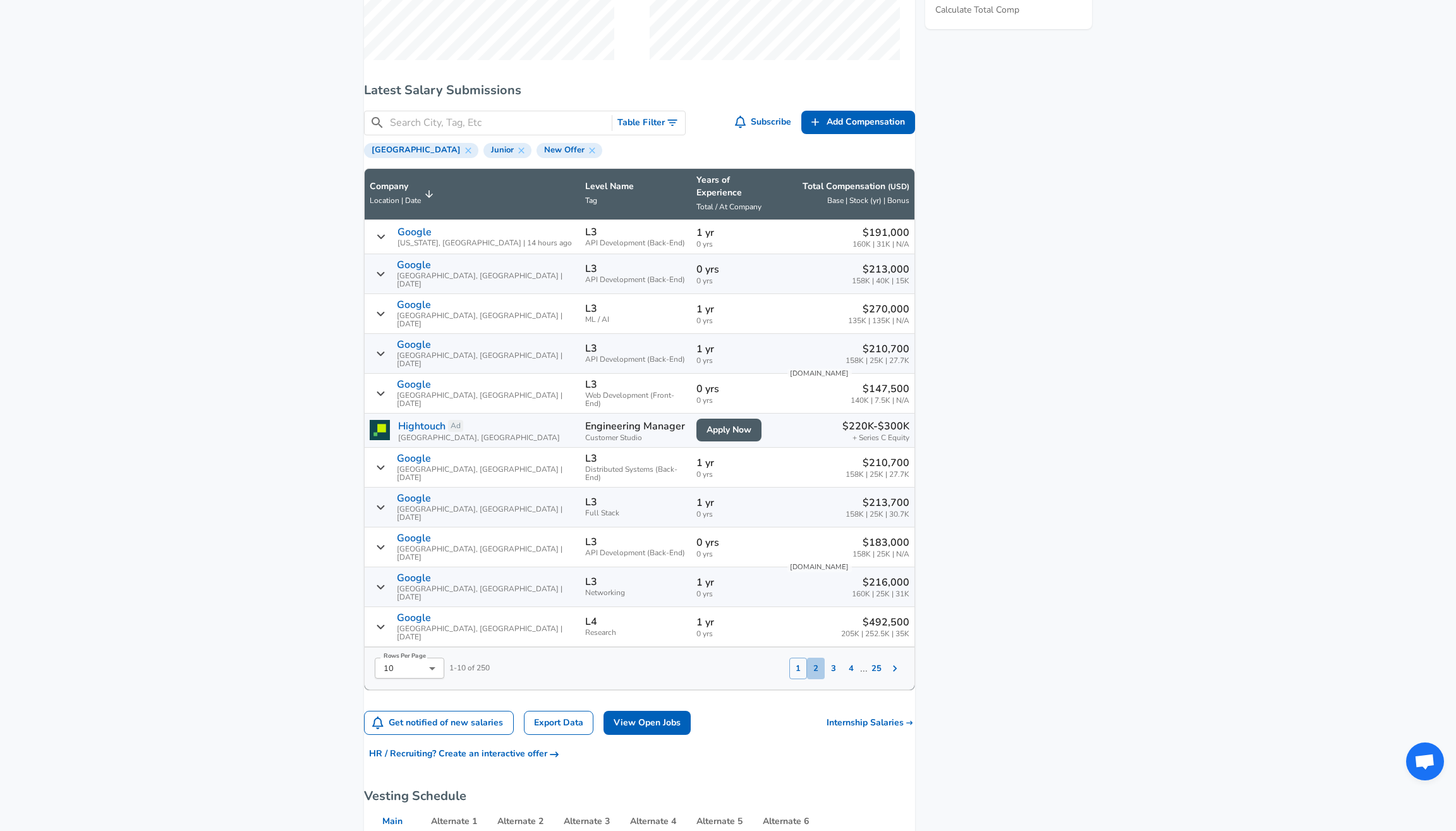
click at [807, 658] on button "2" at bounding box center [815, 669] width 18 height 22
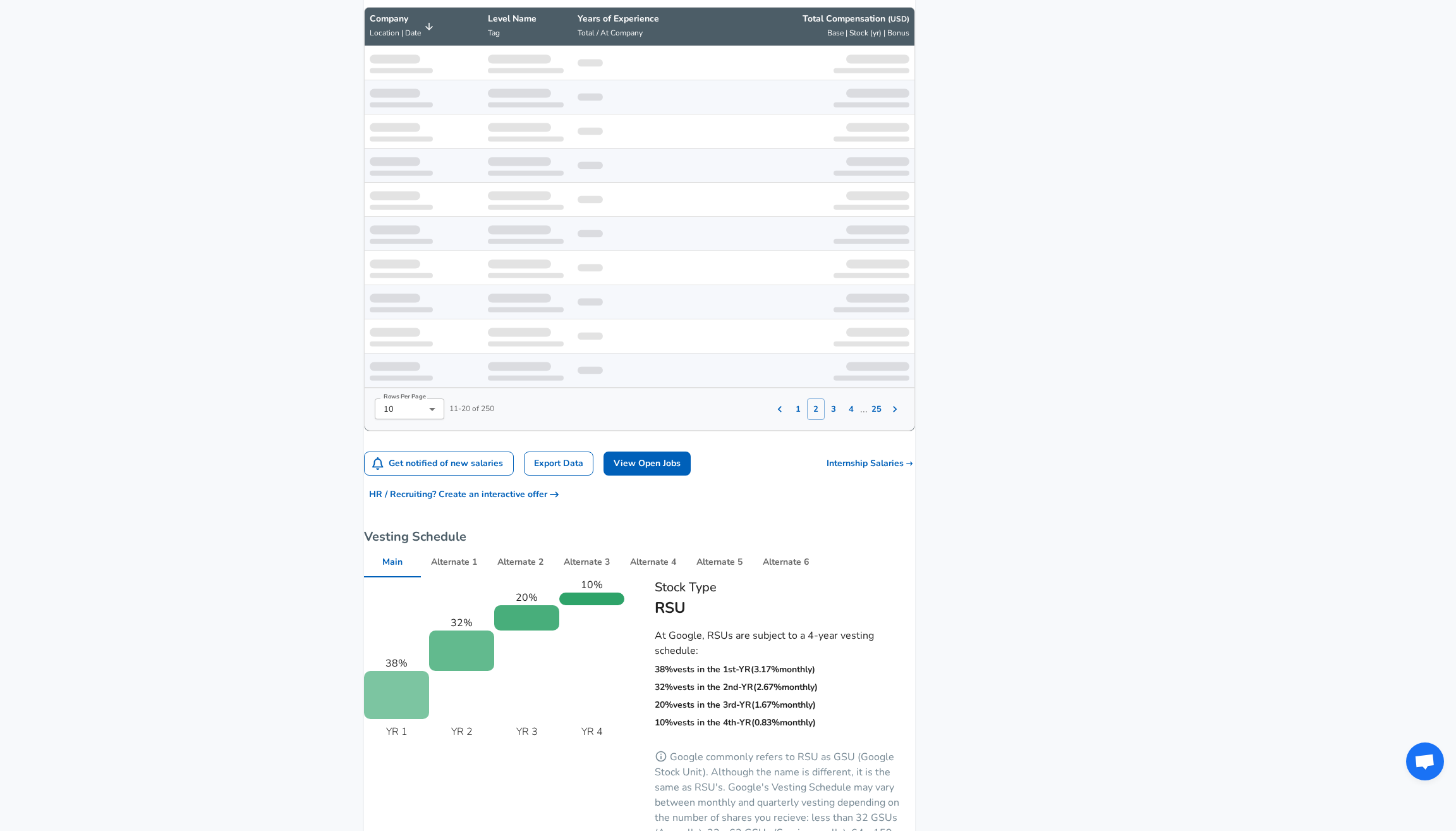
scroll to position [1032, 0]
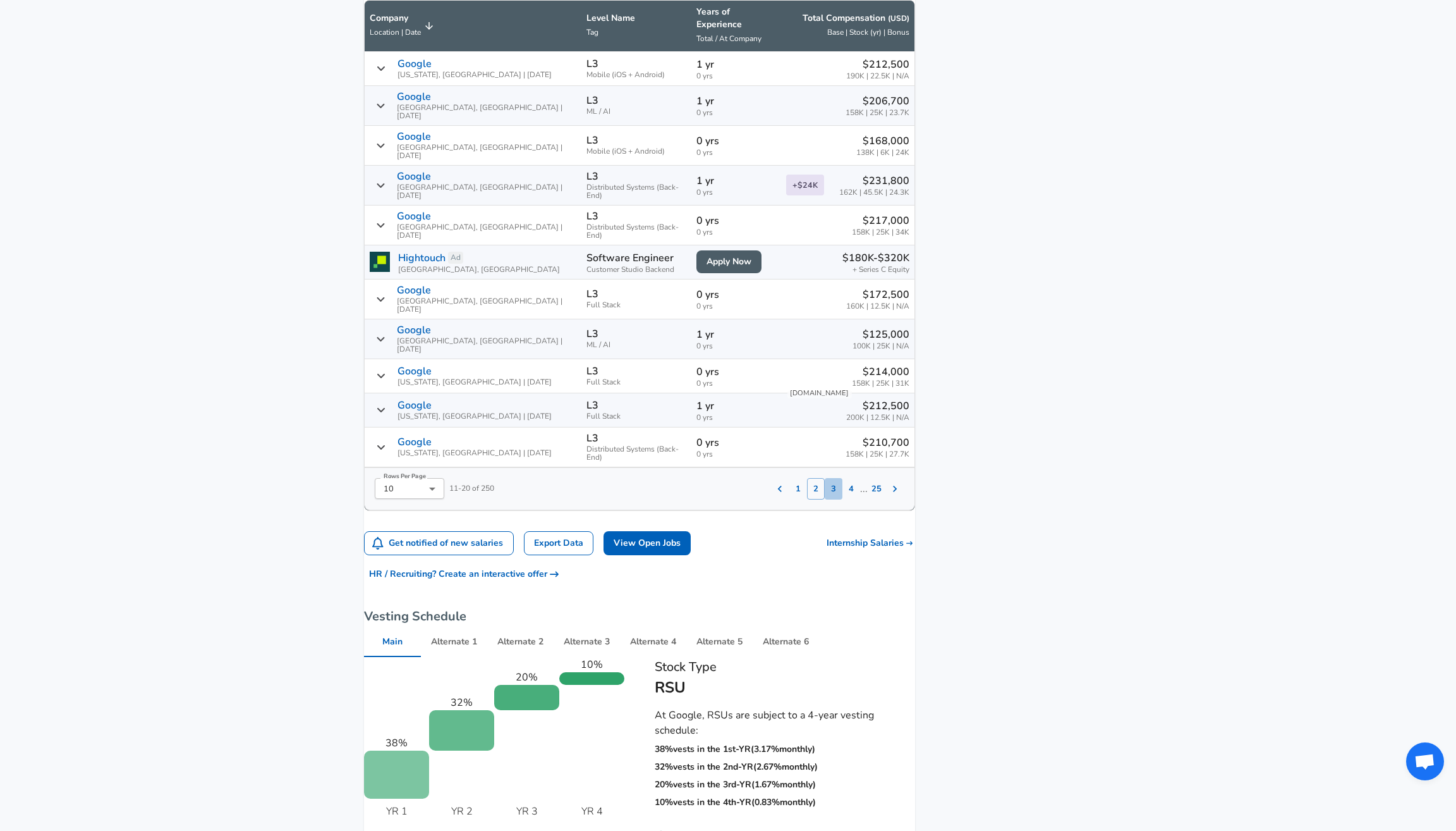
click at [825, 478] on button "3" at bounding box center [833, 489] width 18 height 22
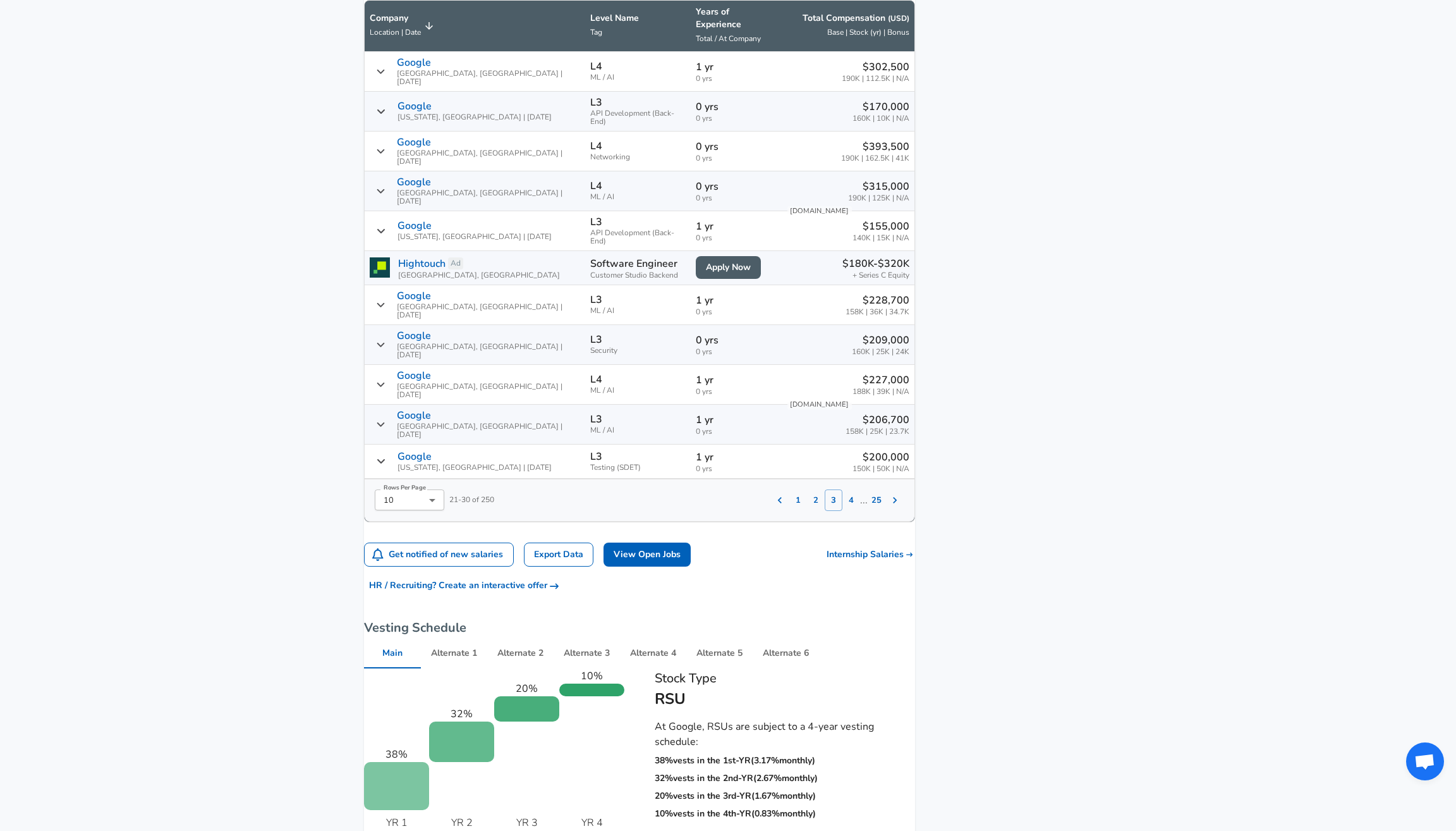
click at [386, 66] on icon "Salary Submissions" at bounding box center [380, 71] width 9 height 10
